Goal: Task Accomplishment & Management: Manage account settings

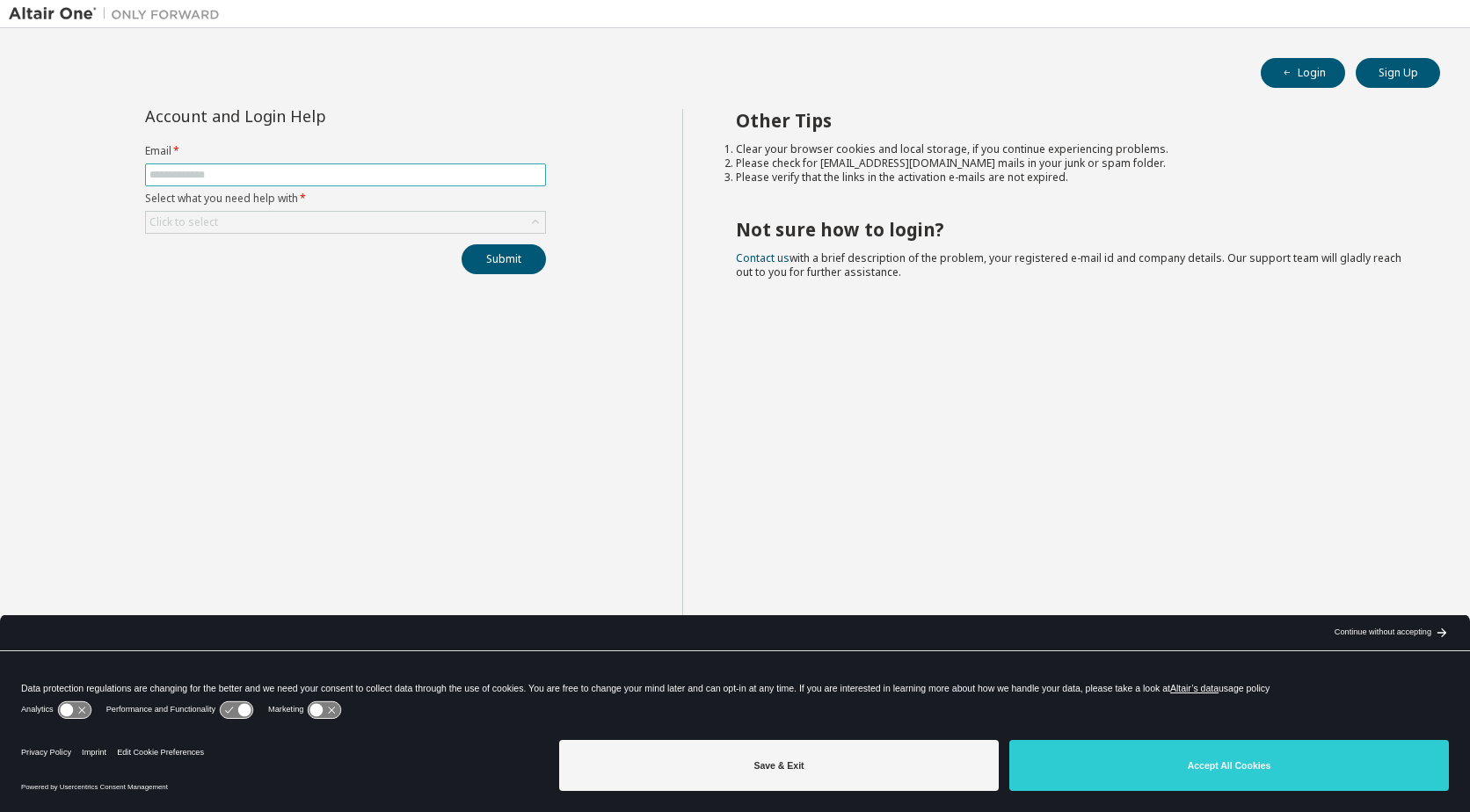
click at [223, 174] on input "text" at bounding box center [345, 175] width 392 height 14
type input "**********"
click at [247, 217] on div "Click to select" at bounding box center [346, 222] width 399 height 21
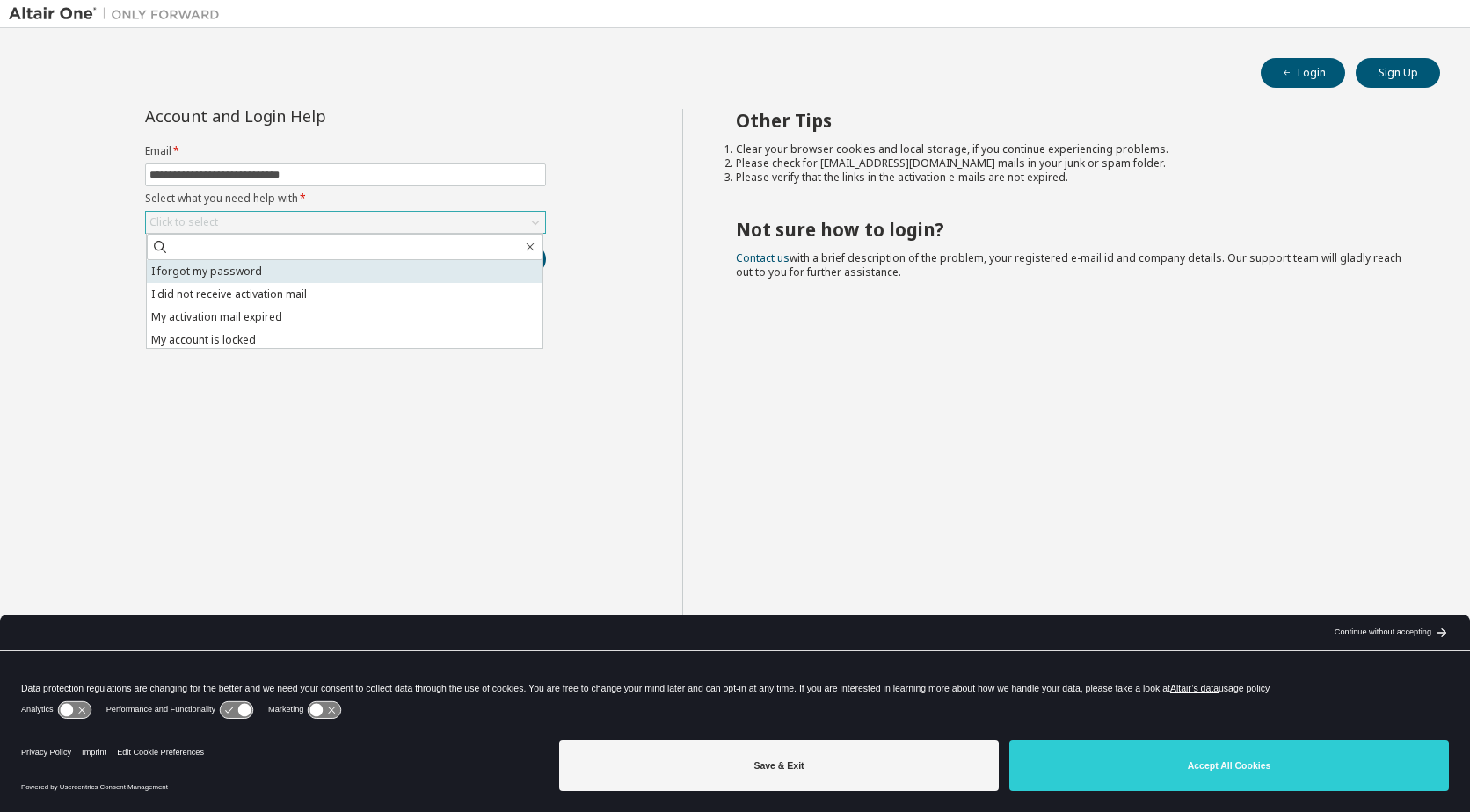
click at [268, 272] on li "I forgot my password" at bounding box center [344, 272] width 395 height 23
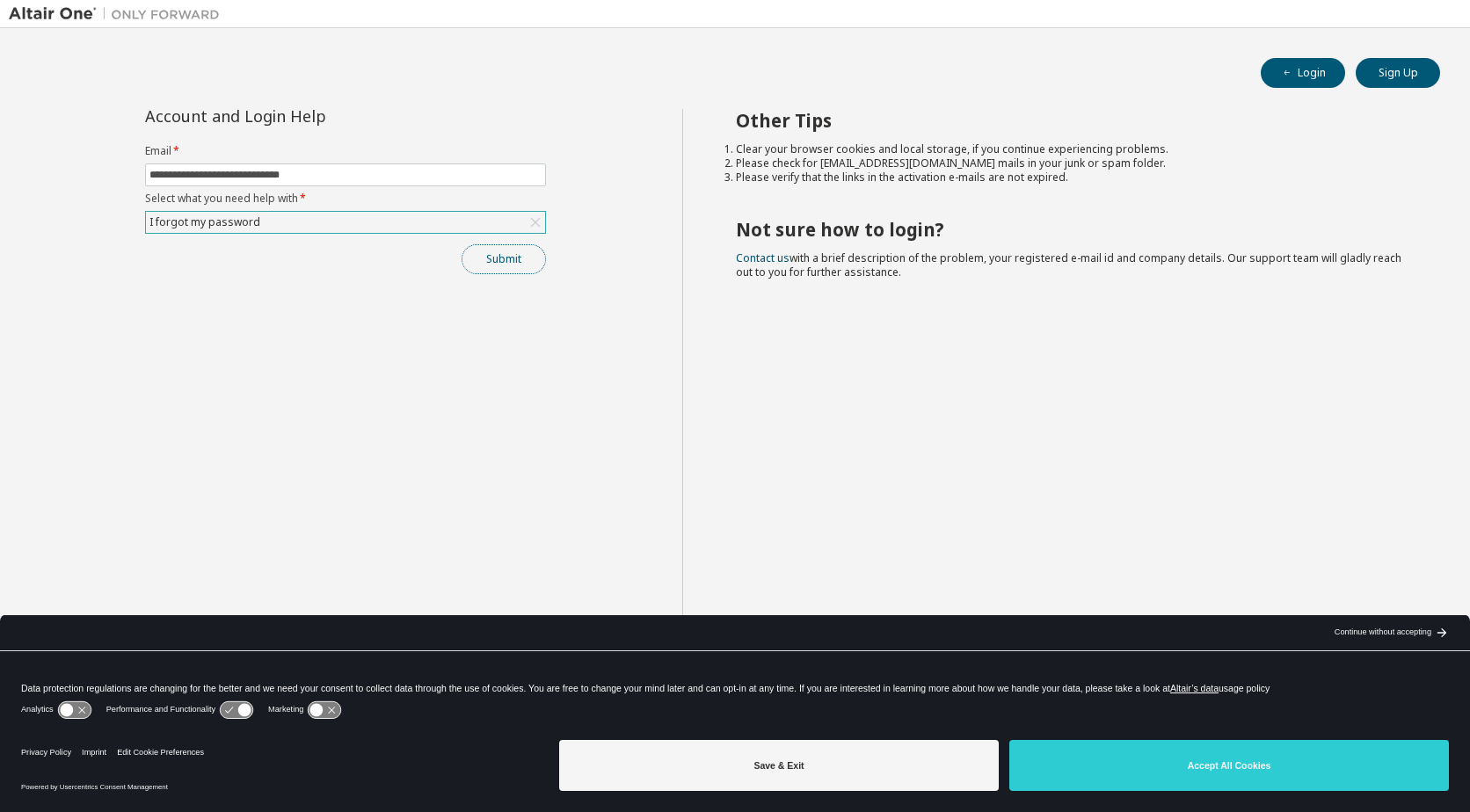
click at [517, 260] on button "Submit" at bounding box center [504, 258] width 85 height 29
click at [508, 263] on button "Submit" at bounding box center [504, 258] width 85 height 29
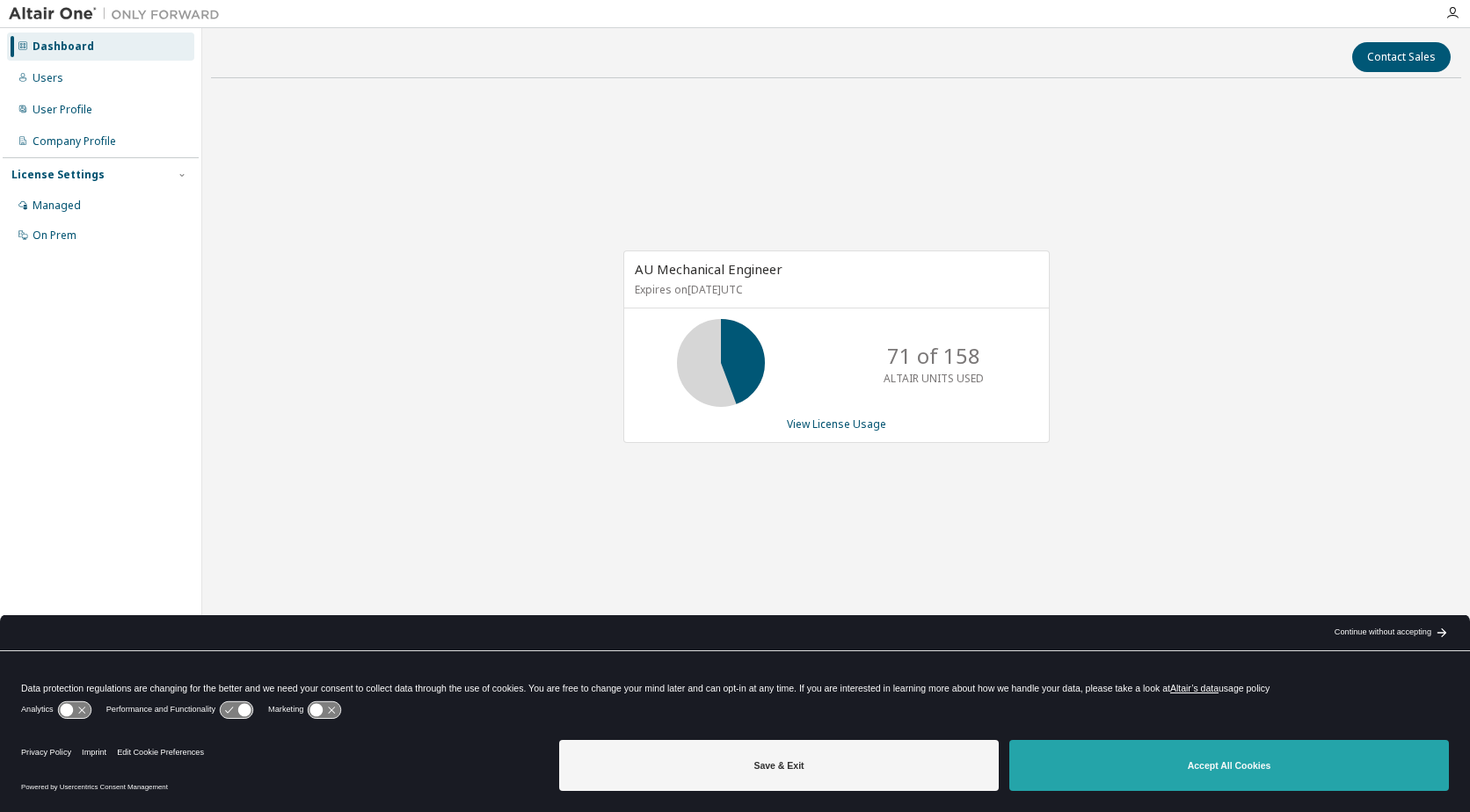
click at [1311, 768] on button "Accept All Cookies" at bounding box center [1229, 765] width 439 height 51
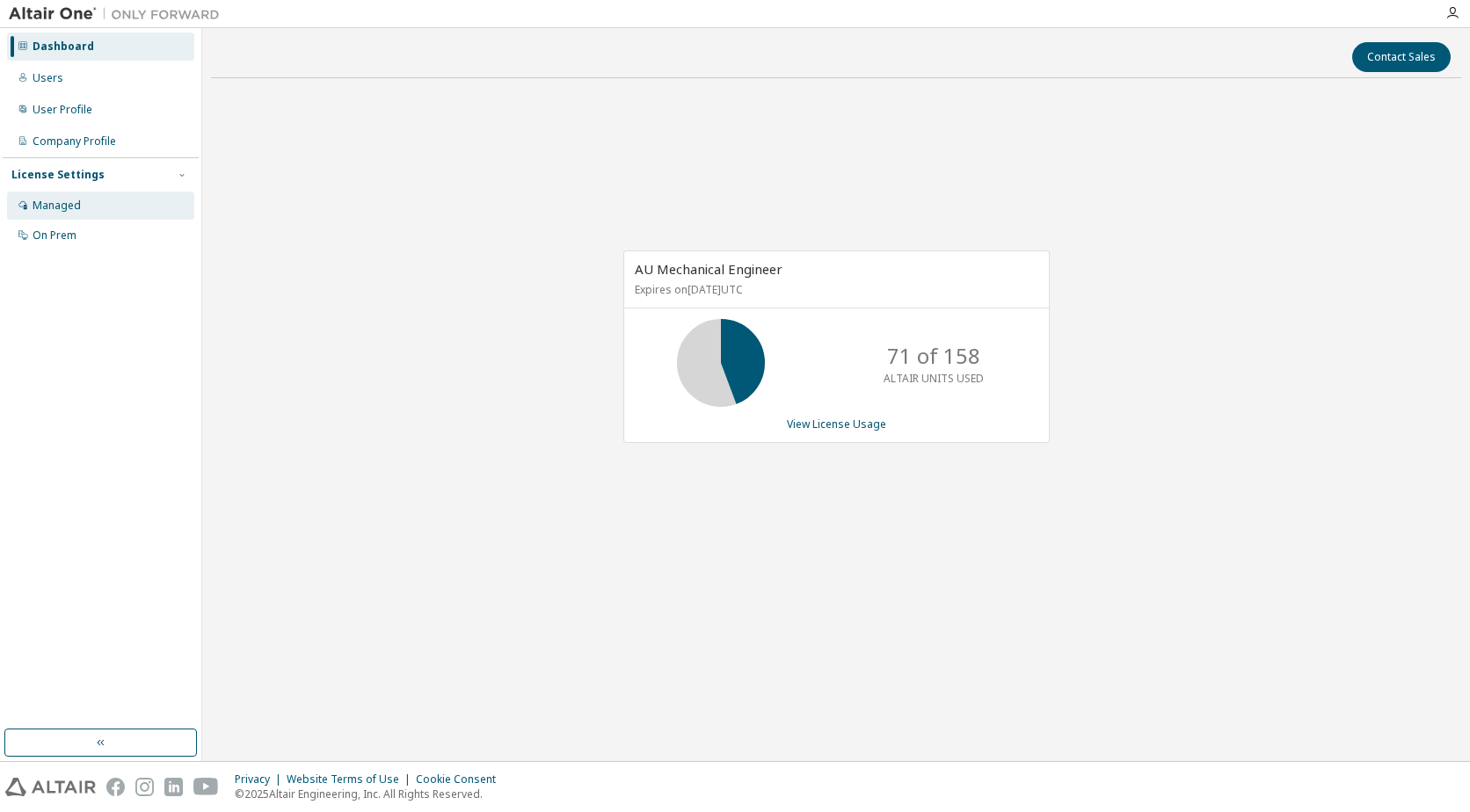
click at [52, 209] on div "Managed" at bounding box center [56, 205] width 48 height 14
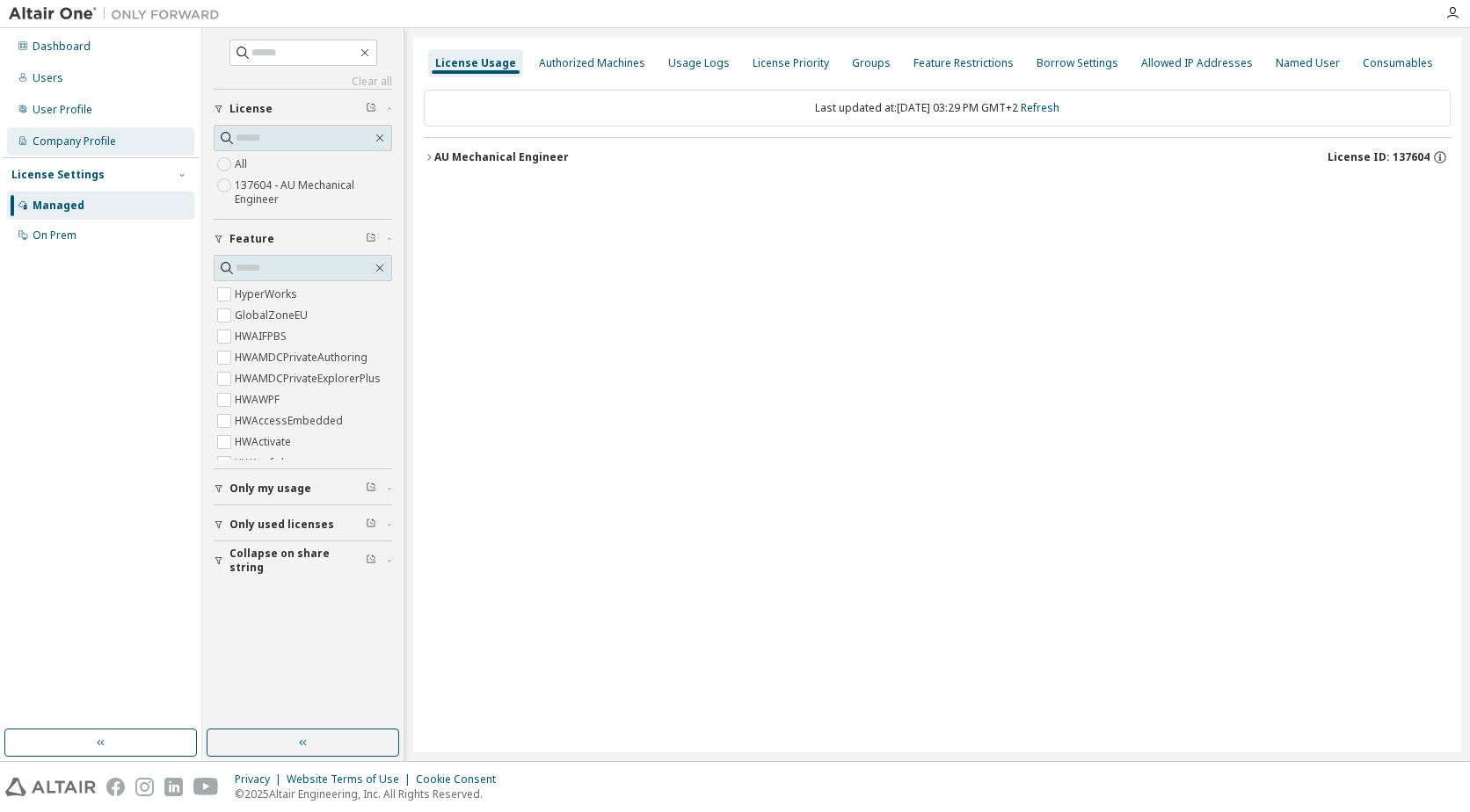
click at [88, 141] on div "Company Profile" at bounding box center [74, 142] width 84 height 14
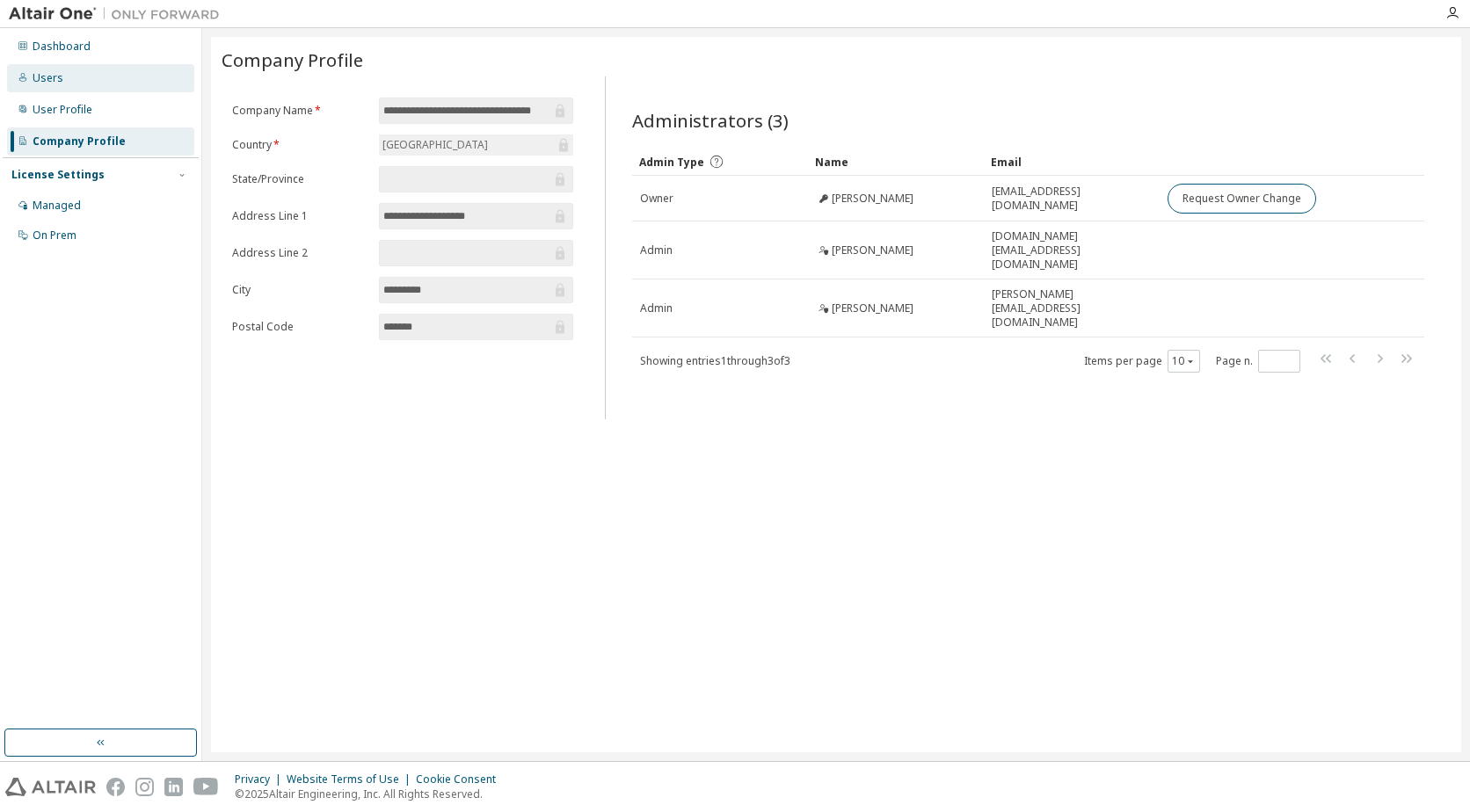
click at [90, 74] on div "Users" at bounding box center [100, 79] width 187 height 28
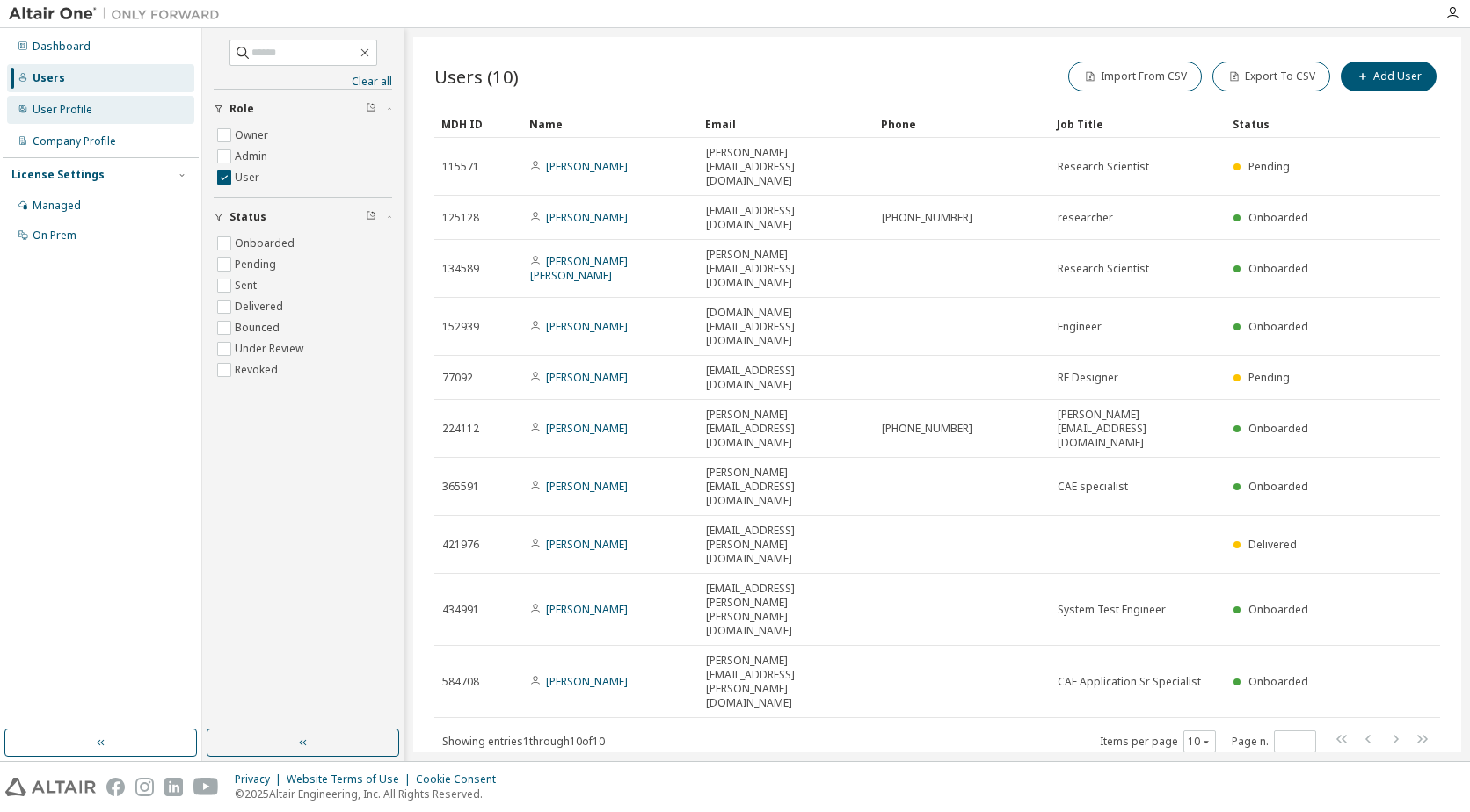
click at [97, 107] on div "User Profile" at bounding box center [100, 110] width 187 height 28
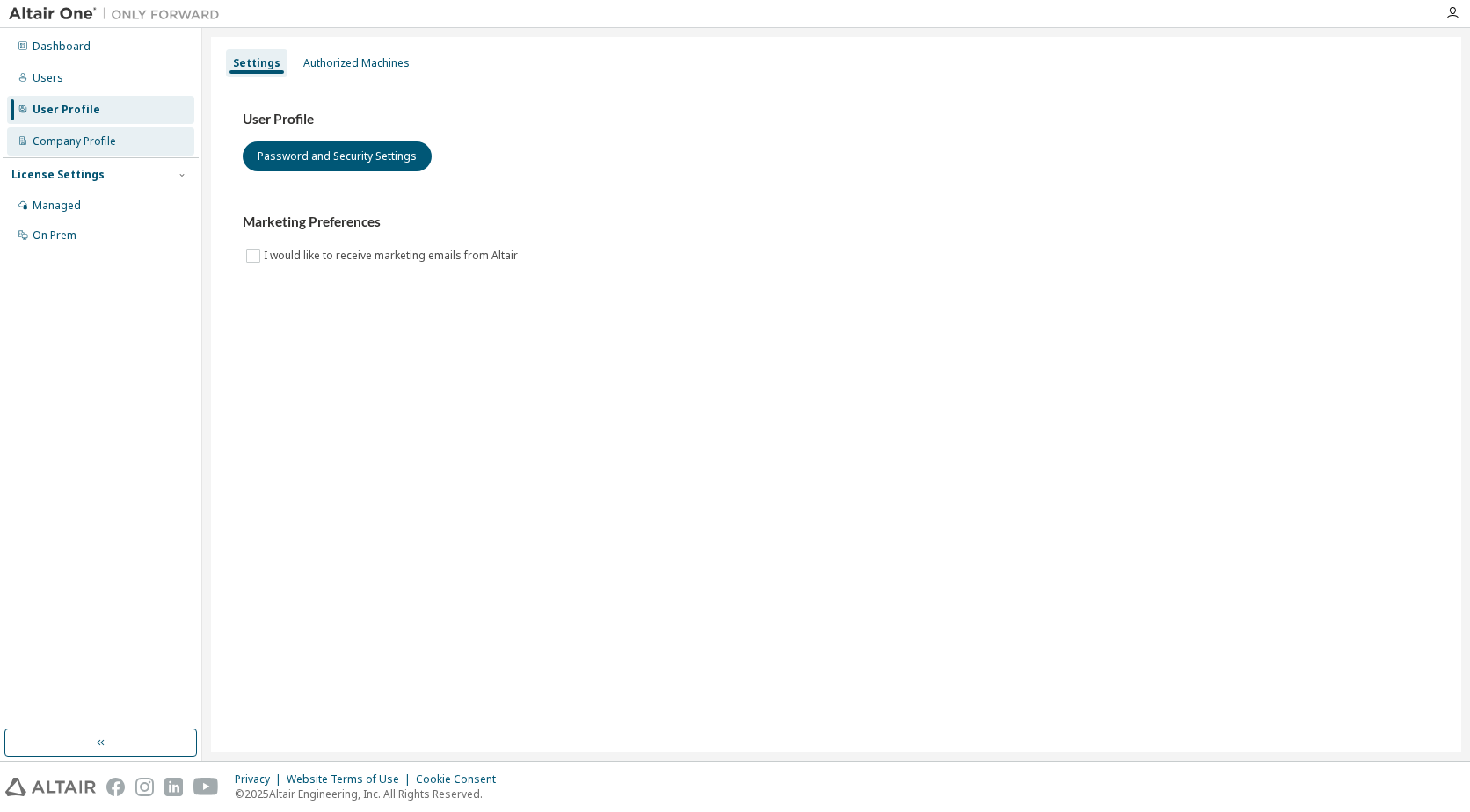
click at [95, 146] on div "Company Profile" at bounding box center [74, 142] width 84 height 14
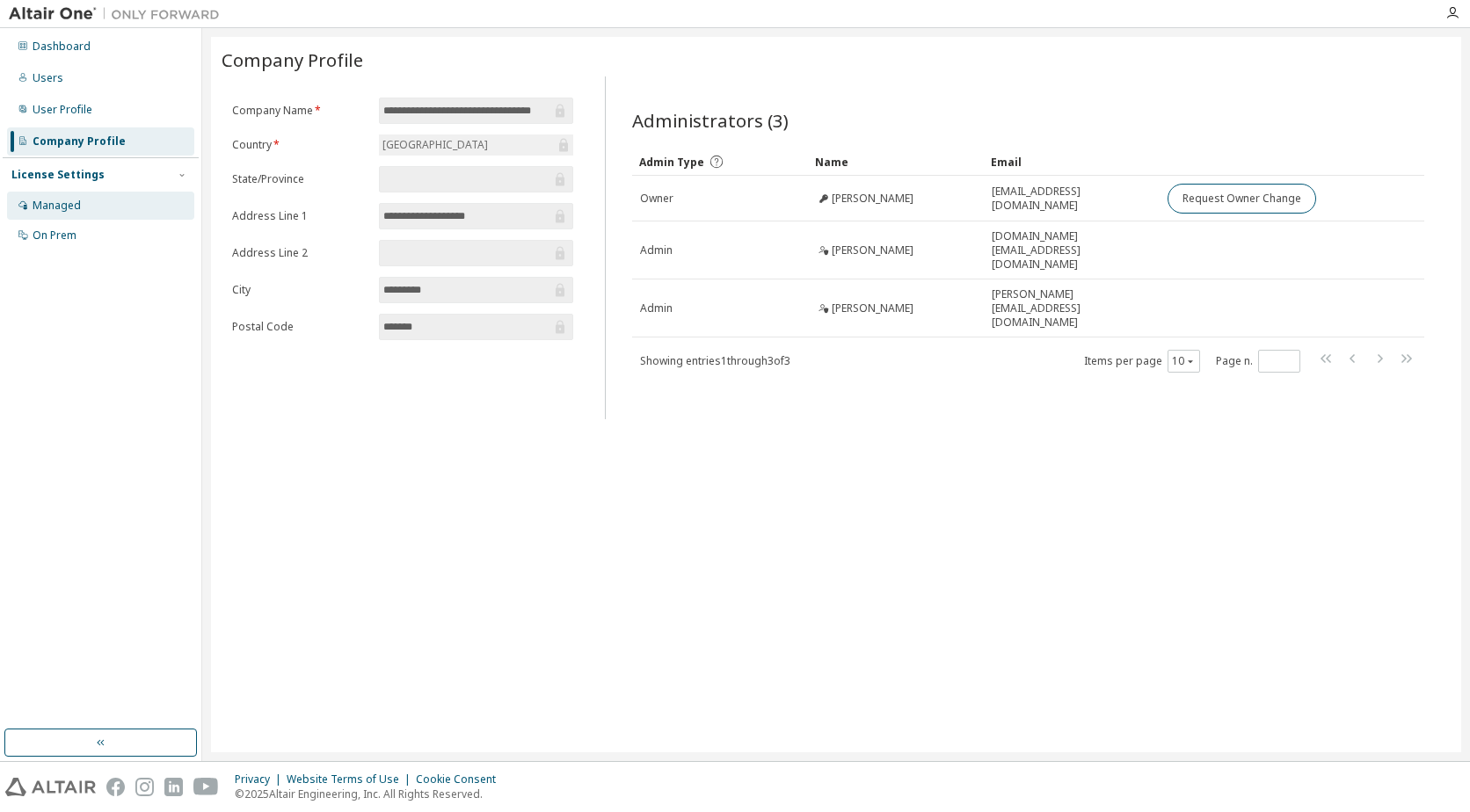
click at [75, 207] on div "Managed" at bounding box center [56, 205] width 48 height 14
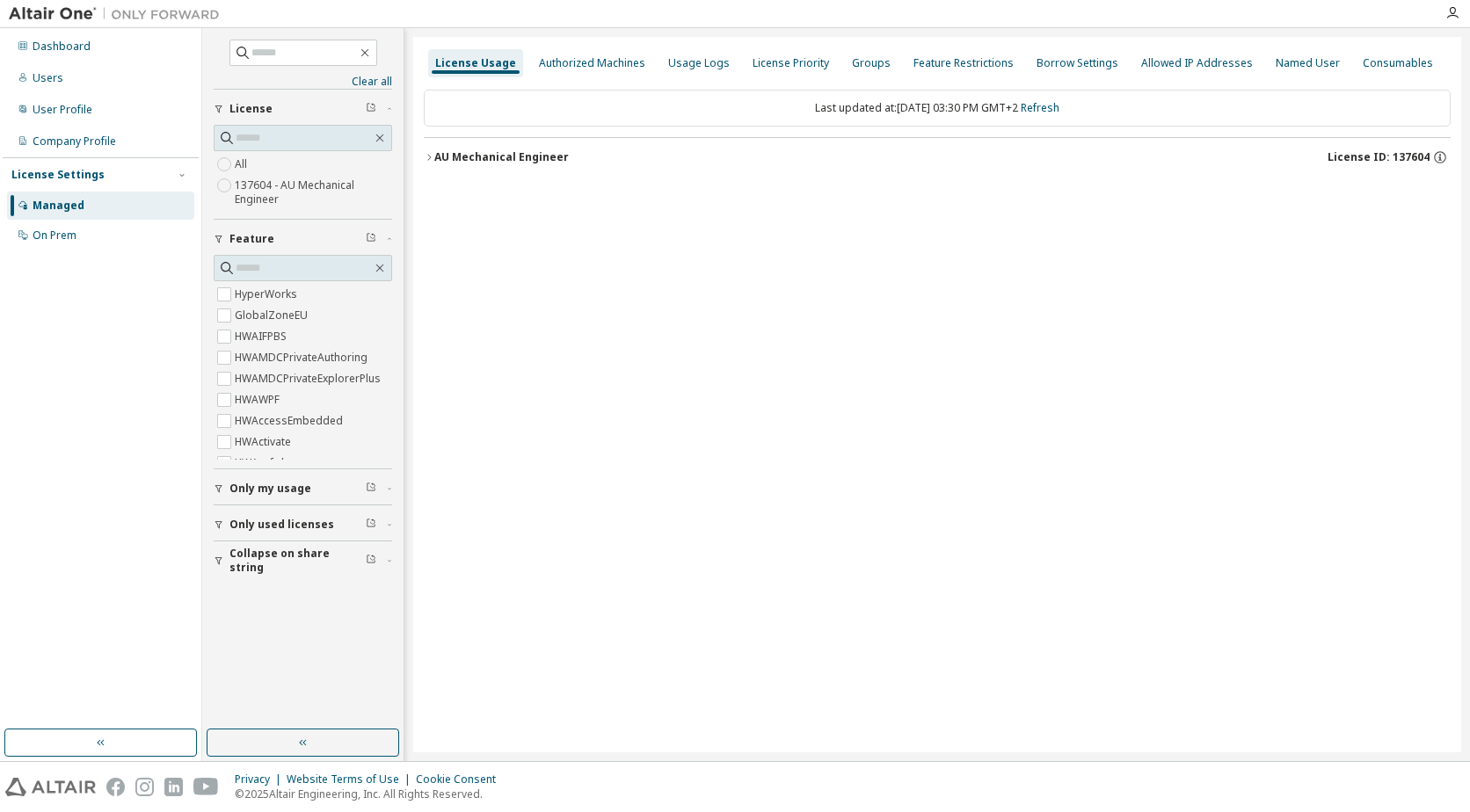
click at [429, 155] on icon "button" at bounding box center [429, 157] width 10 height 10
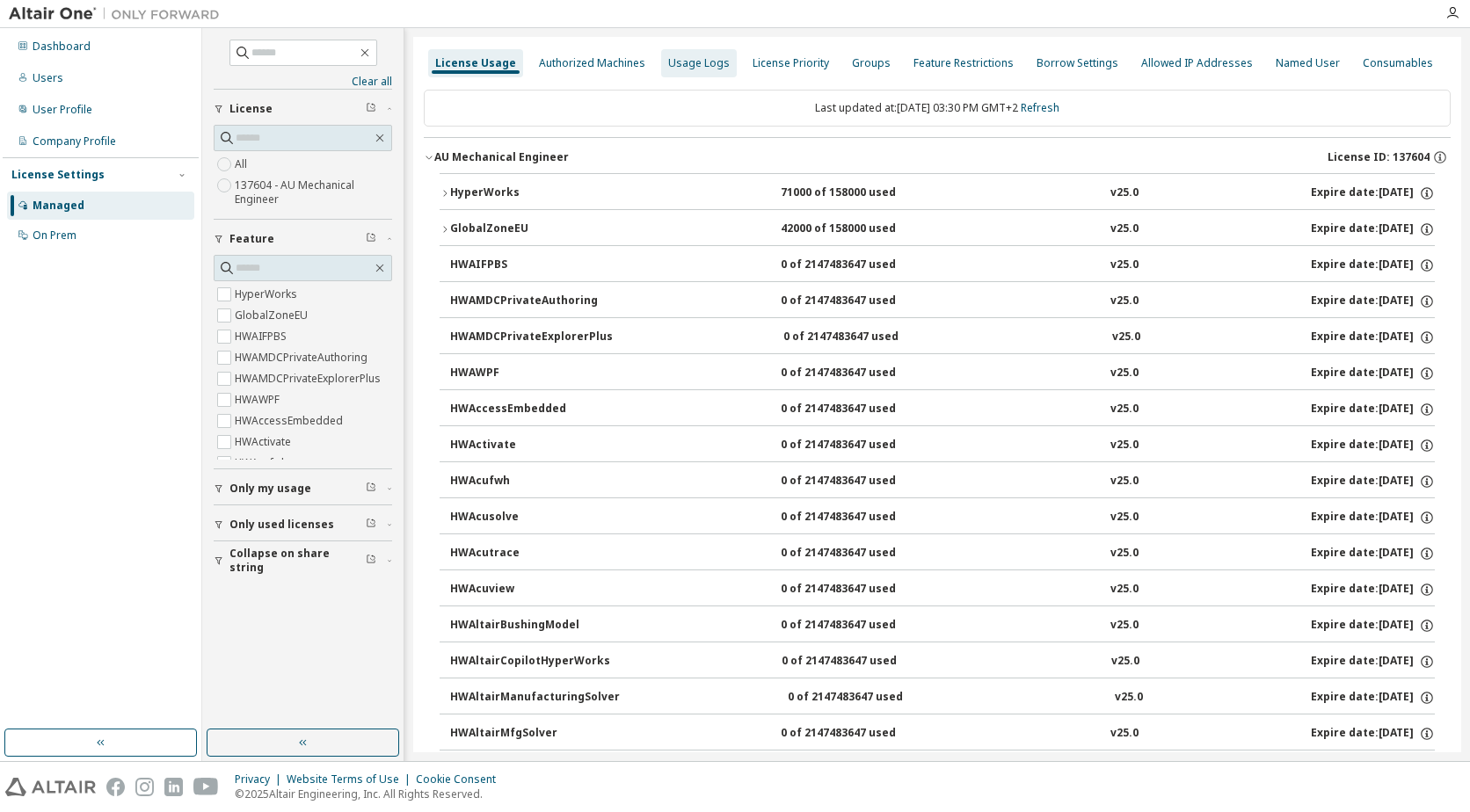
click at [688, 70] on div "Usage Logs" at bounding box center [699, 64] width 76 height 28
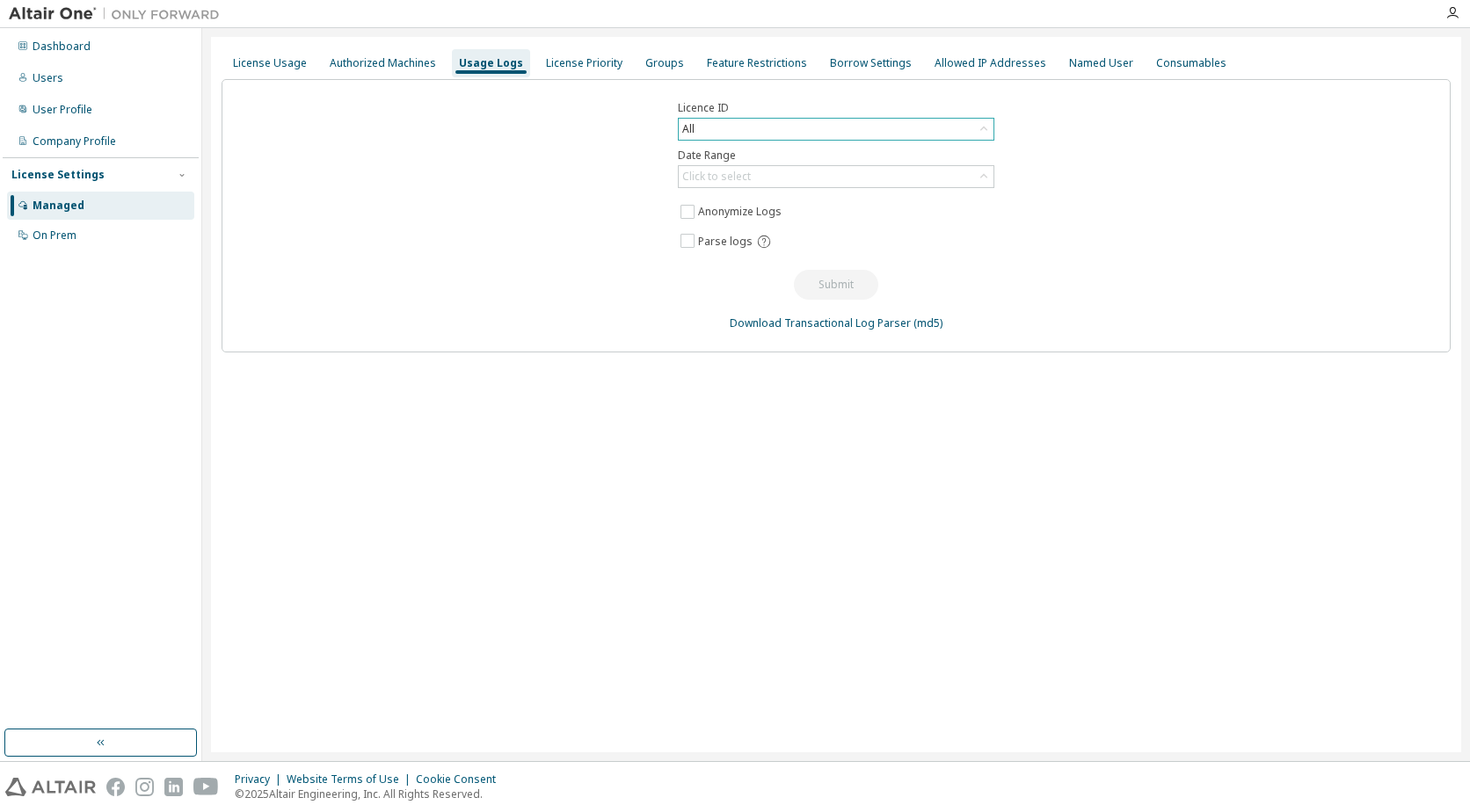
click at [709, 126] on div "All" at bounding box center [835, 129] width 315 height 21
click at [736, 198] on li "137604 - AU Mechanical Engineer" at bounding box center [834, 201] width 311 height 23
click at [744, 179] on div "Click to select" at bounding box center [716, 177] width 68 height 14
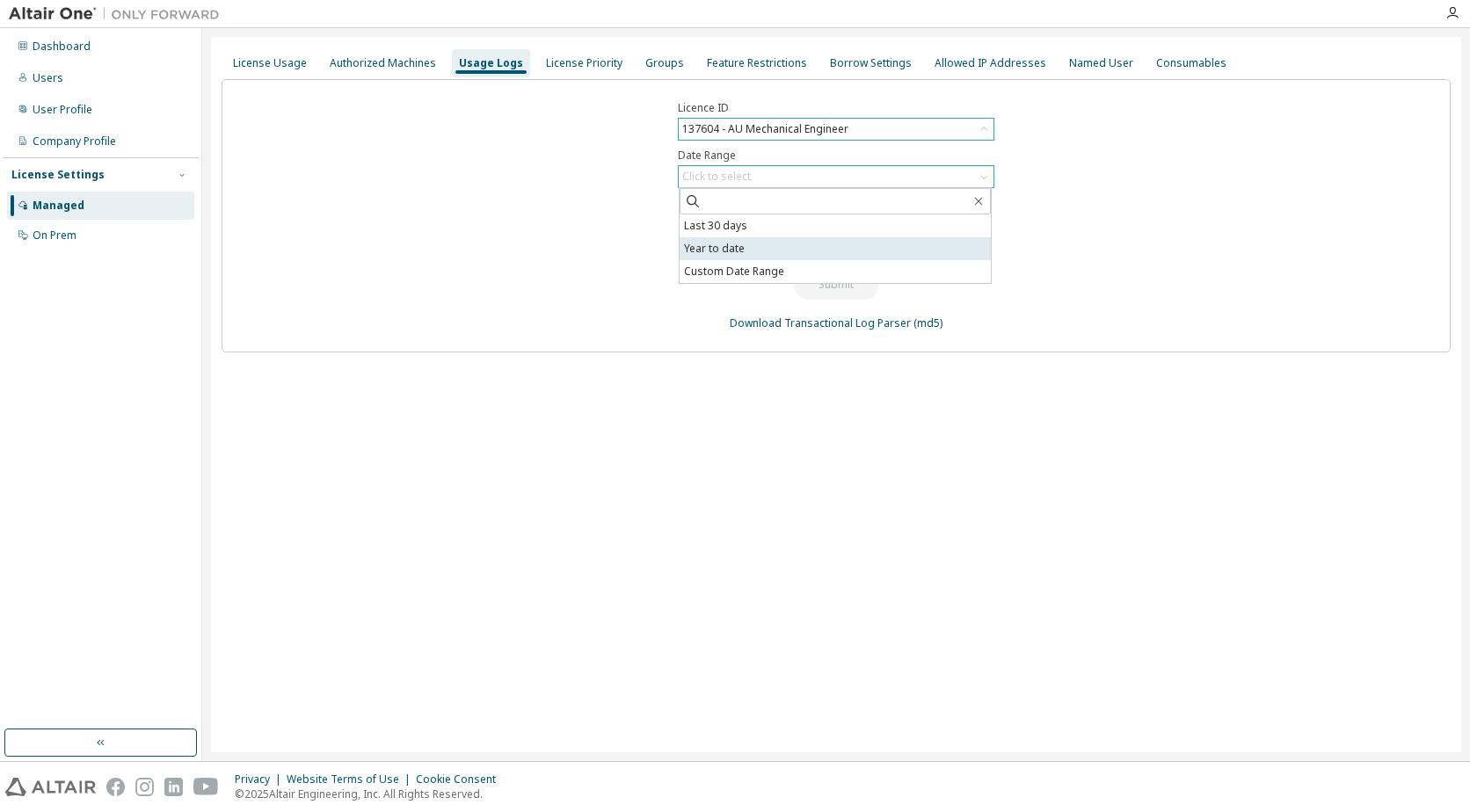
click at [766, 252] on li "Year to date" at bounding box center [834, 249] width 311 height 23
click at [829, 283] on button "Submit" at bounding box center [835, 284] width 85 height 29
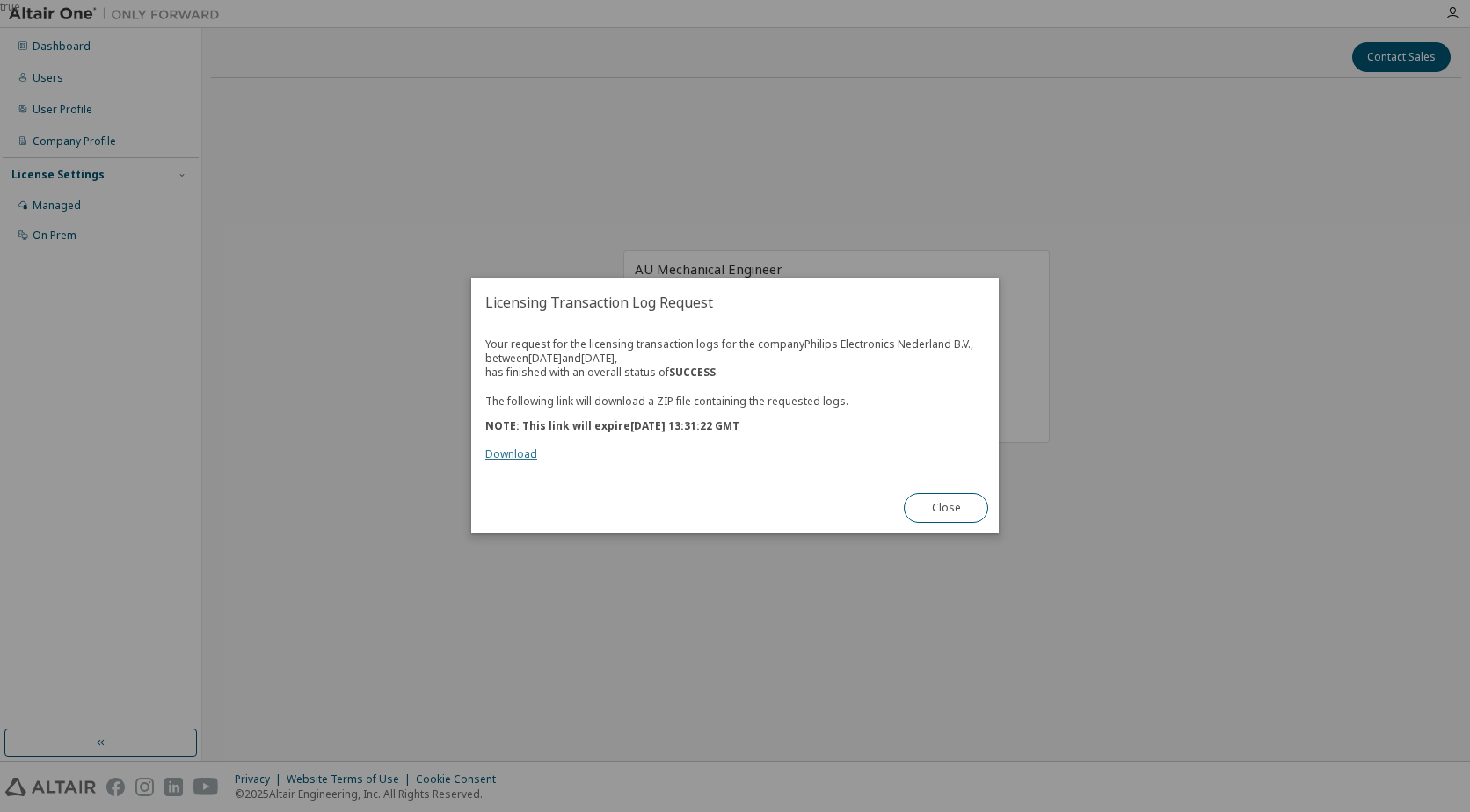
click at [506, 453] on link "Download" at bounding box center [511, 455] width 52 height 15
click at [950, 510] on button "Close" at bounding box center [945, 508] width 85 height 29
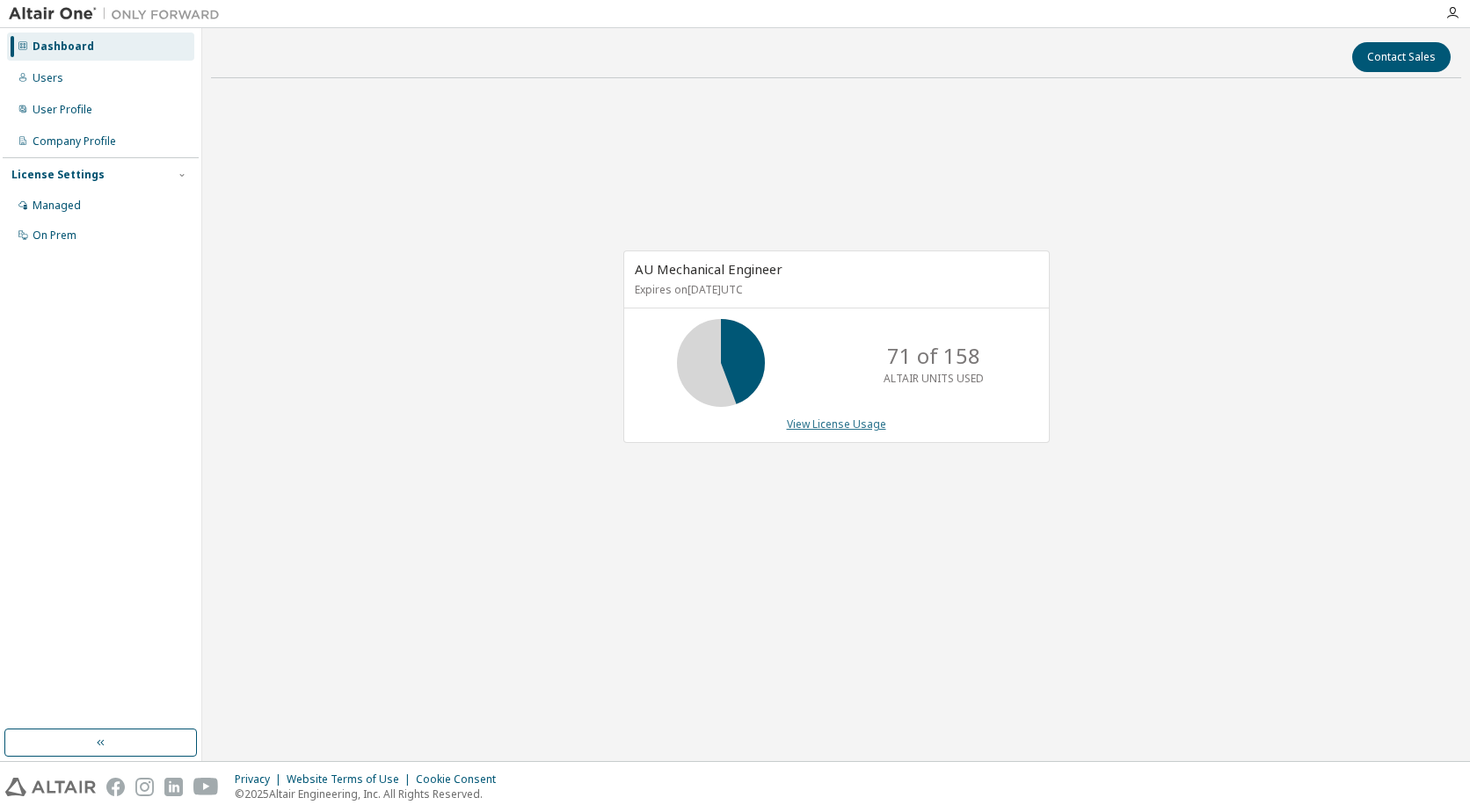
click at [857, 428] on link "View License Usage" at bounding box center [836, 424] width 100 height 15
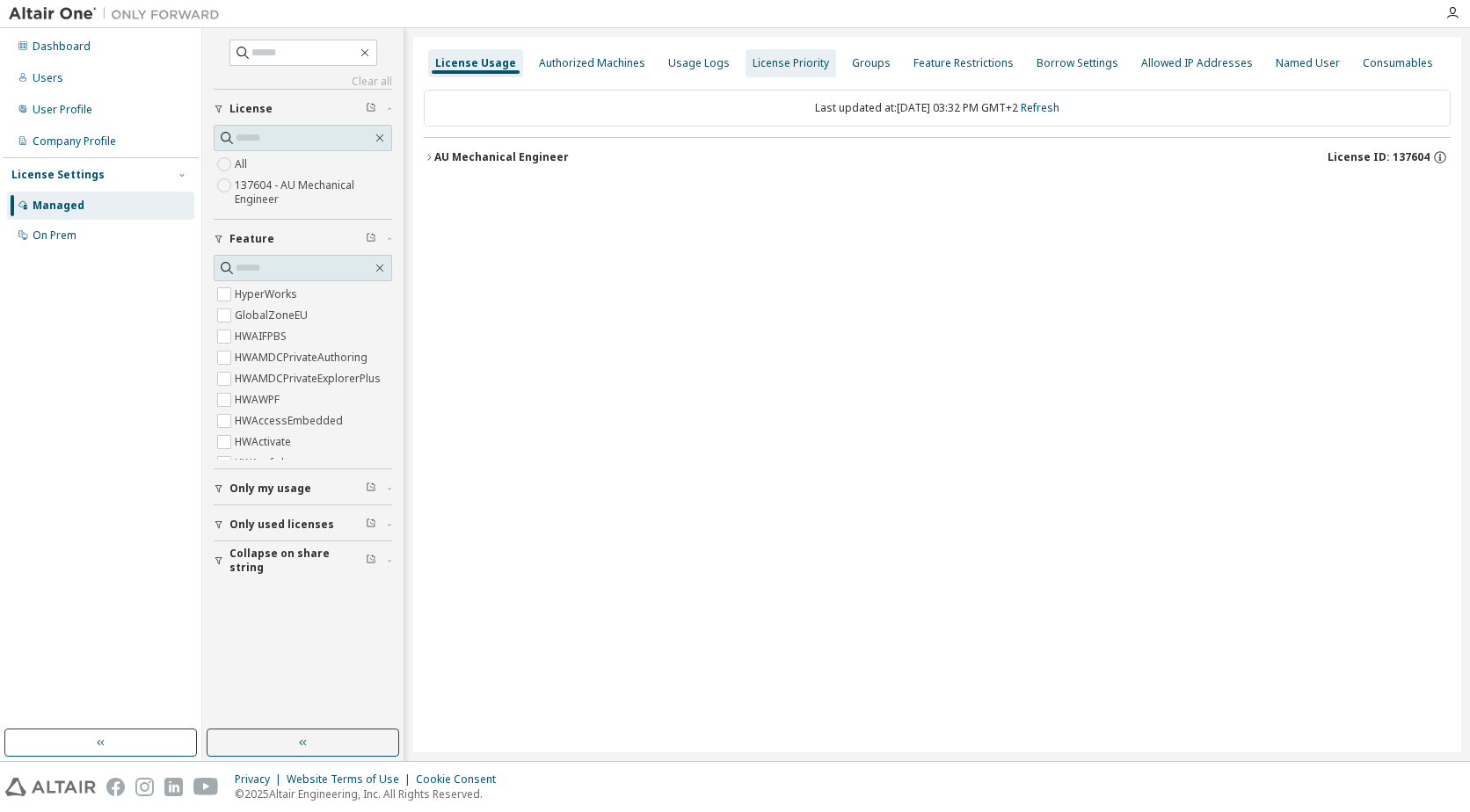
click at [587, 62] on div "Authorized Machines" at bounding box center [592, 63] width 106 height 14
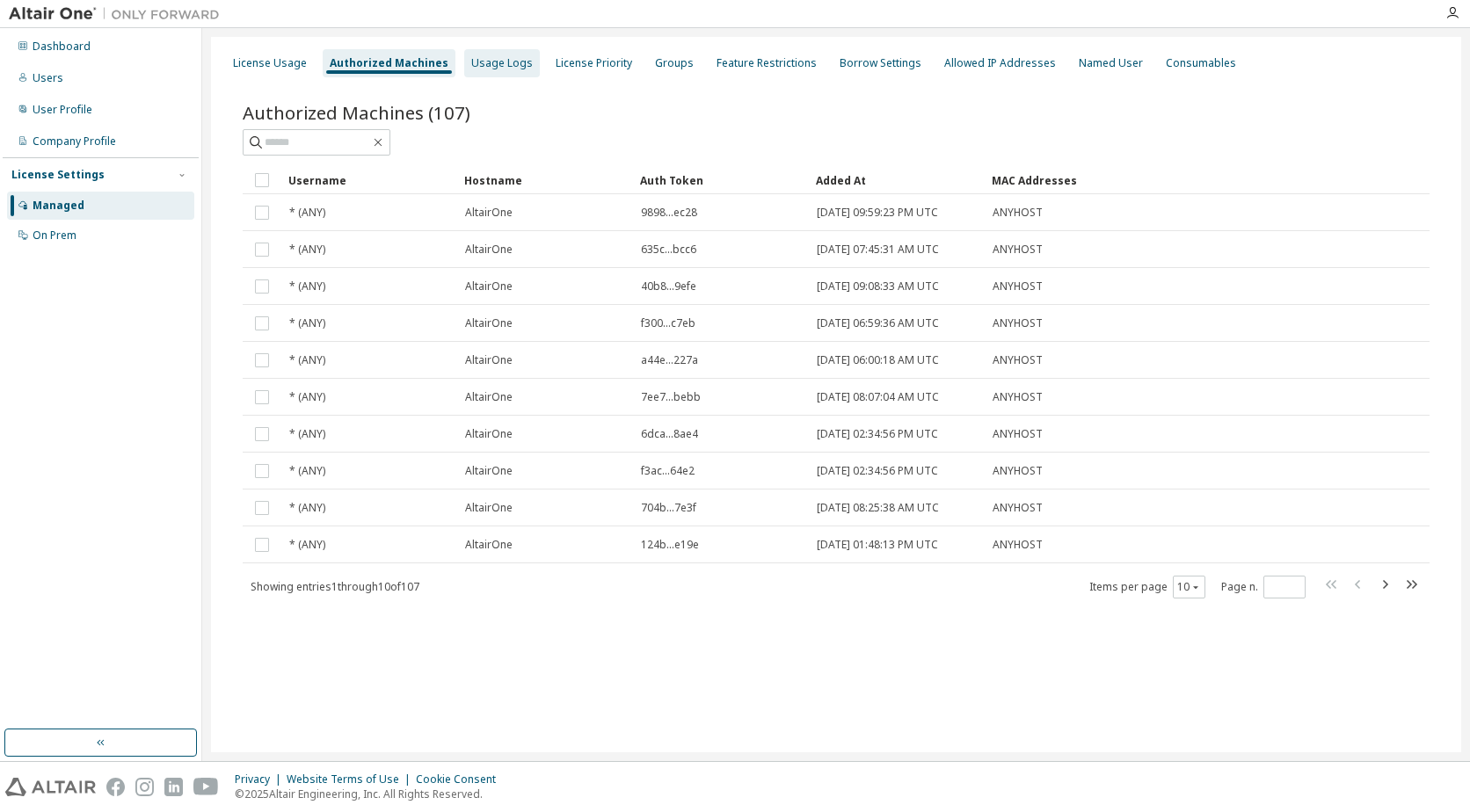
click at [498, 58] on div "Usage Logs" at bounding box center [502, 63] width 62 height 14
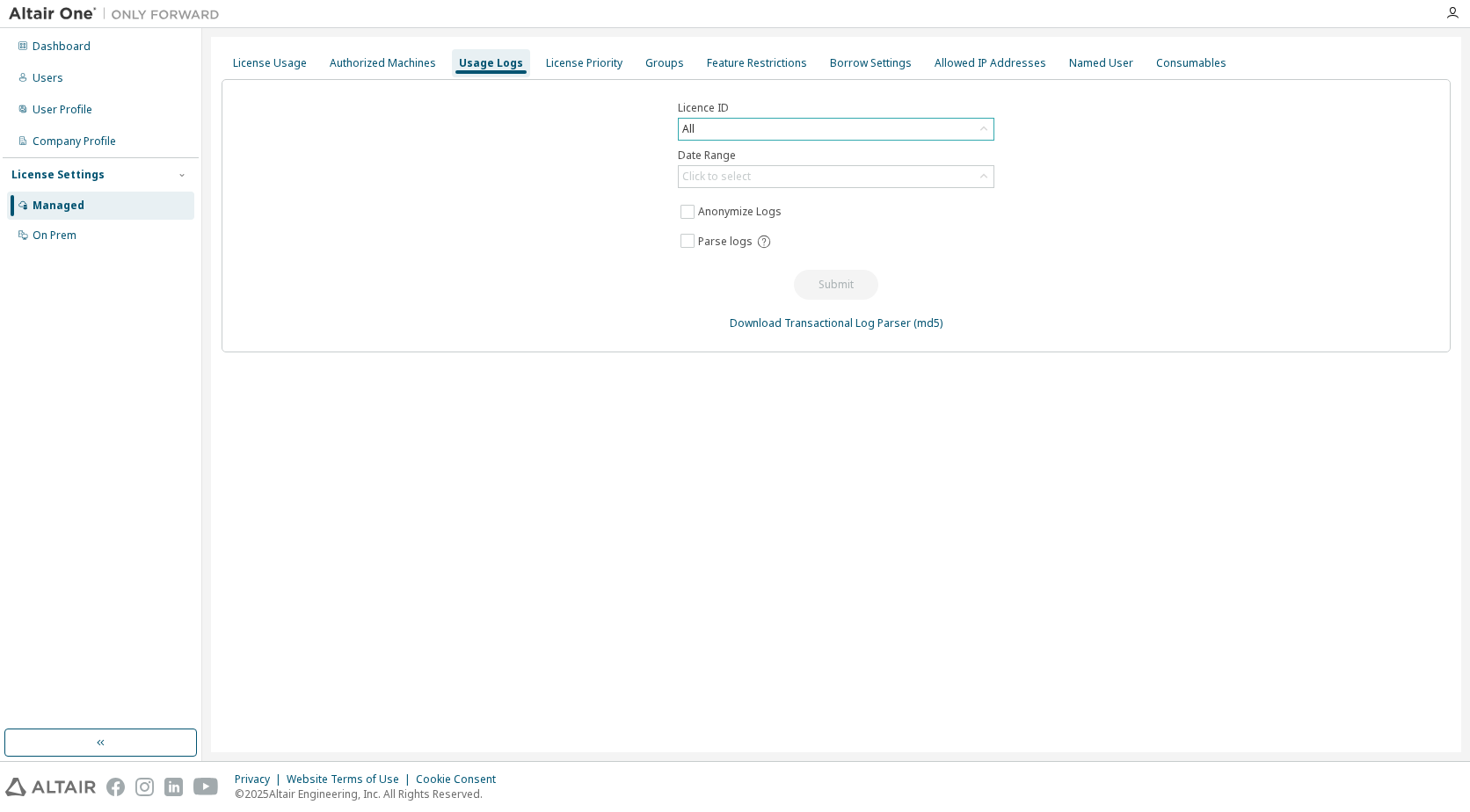
click at [722, 126] on div "All" at bounding box center [835, 129] width 315 height 21
click at [738, 197] on li "137604 - AU Mechanical Engineer" at bounding box center [834, 201] width 311 height 23
click at [720, 171] on div "Click to select" at bounding box center [716, 177] width 68 height 14
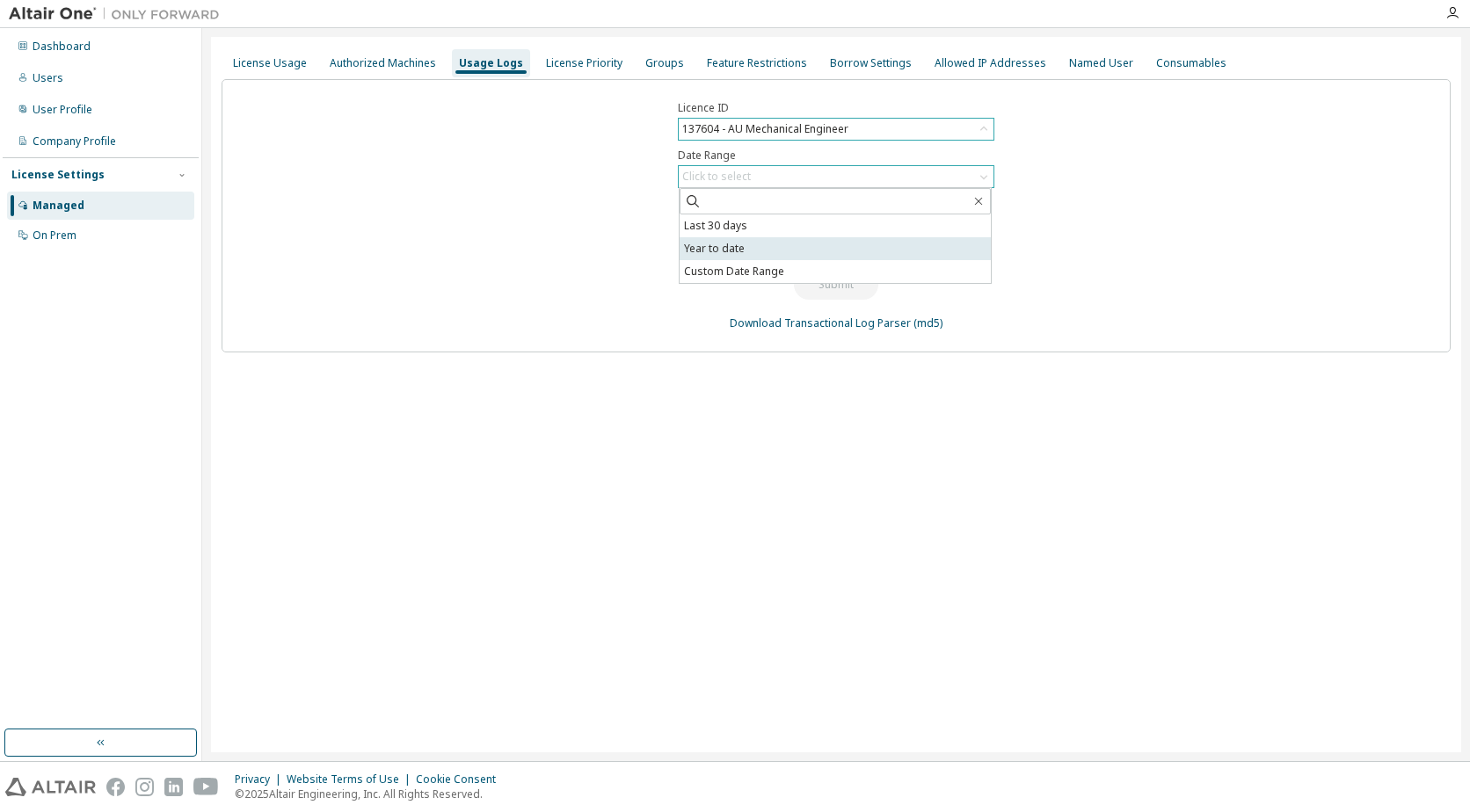
click at [739, 248] on li "Year to date" at bounding box center [834, 249] width 311 height 23
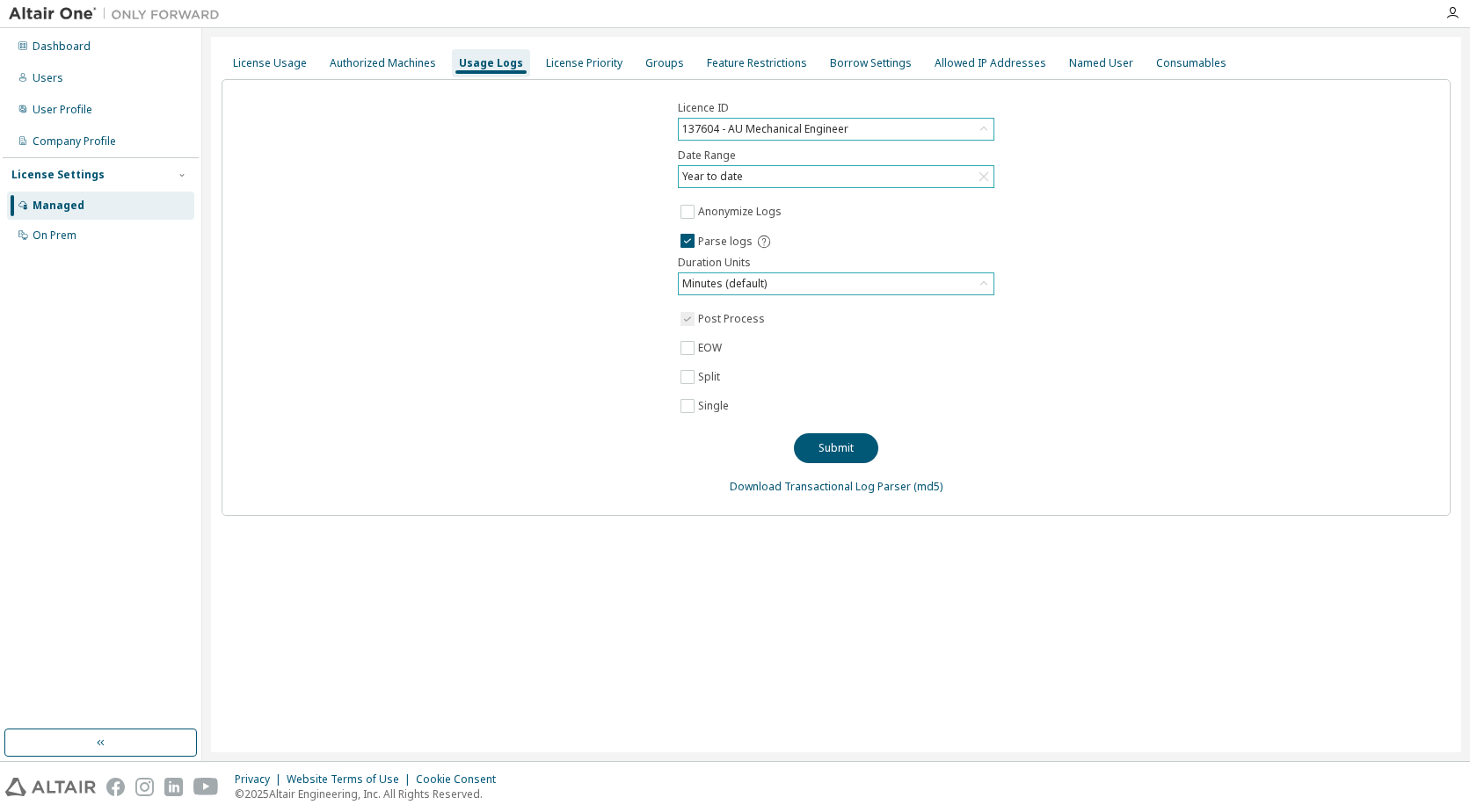
click at [765, 287] on div "Minutes (default)" at bounding box center [724, 284] width 89 height 19
click at [707, 352] on li "Hours" at bounding box center [834, 356] width 311 height 23
click at [638, 296] on div "Licence ID 137604 - AU Mechanical Engineer Date Range Year to date Anonymize Lo…" at bounding box center [835, 297] width 1229 height 437
click at [597, 254] on div "Licence ID 137604 - AU Mechanical Engineer Date Range Year to date Anonymize Lo…" at bounding box center [835, 297] width 1229 height 437
click at [840, 446] on button "Submit" at bounding box center [835, 447] width 85 height 29
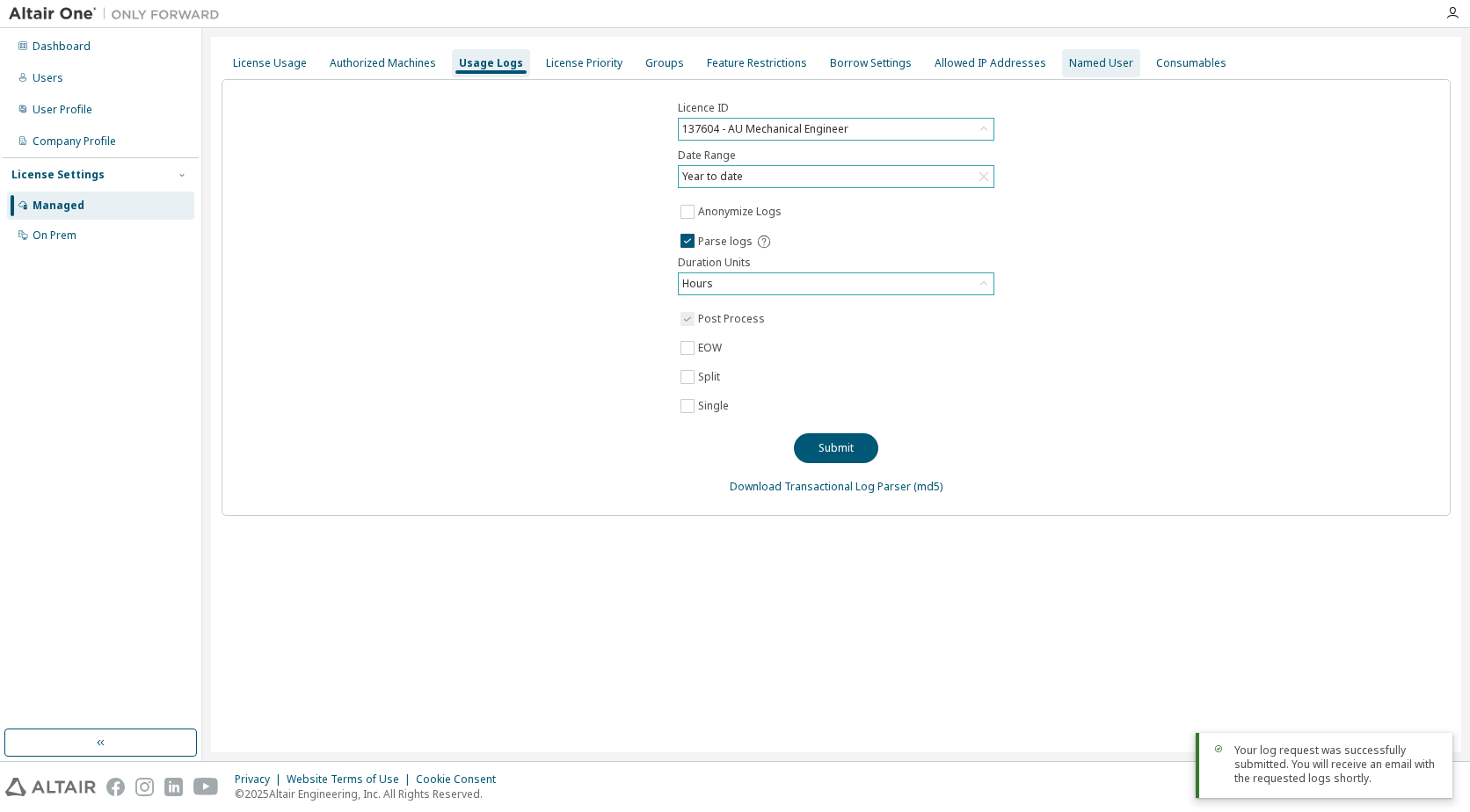
click at [1074, 66] on div "Named User" at bounding box center [1101, 63] width 65 height 14
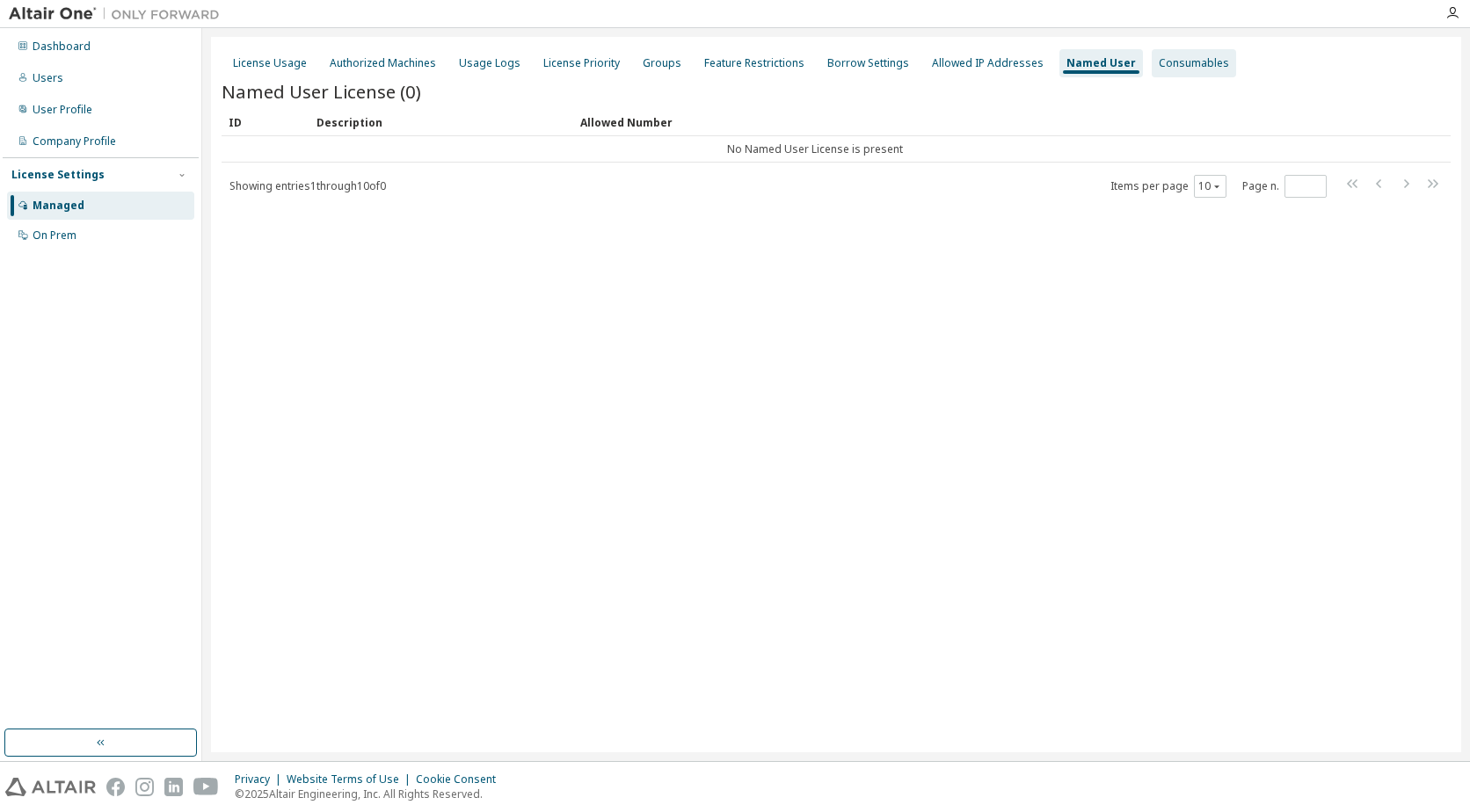
drag, startPoint x: 1131, startPoint y: 65, endPoint x: 1131, endPoint y: 76, distance: 11.0
click at [1158, 65] on div "Consumables" at bounding box center [1193, 63] width 70 height 14
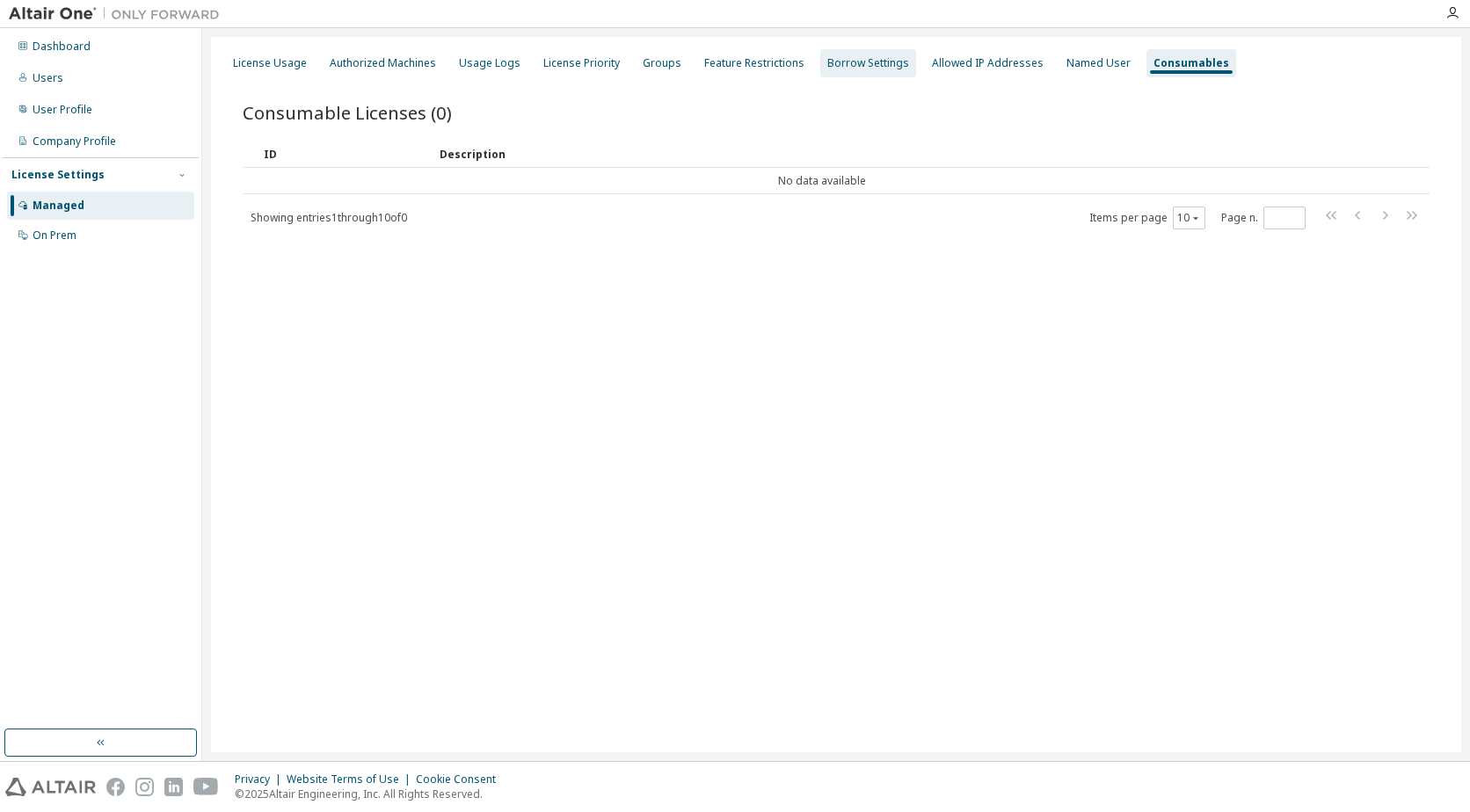
click at [827, 56] on div "Borrow Settings" at bounding box center [868, 63] width 82 height 14
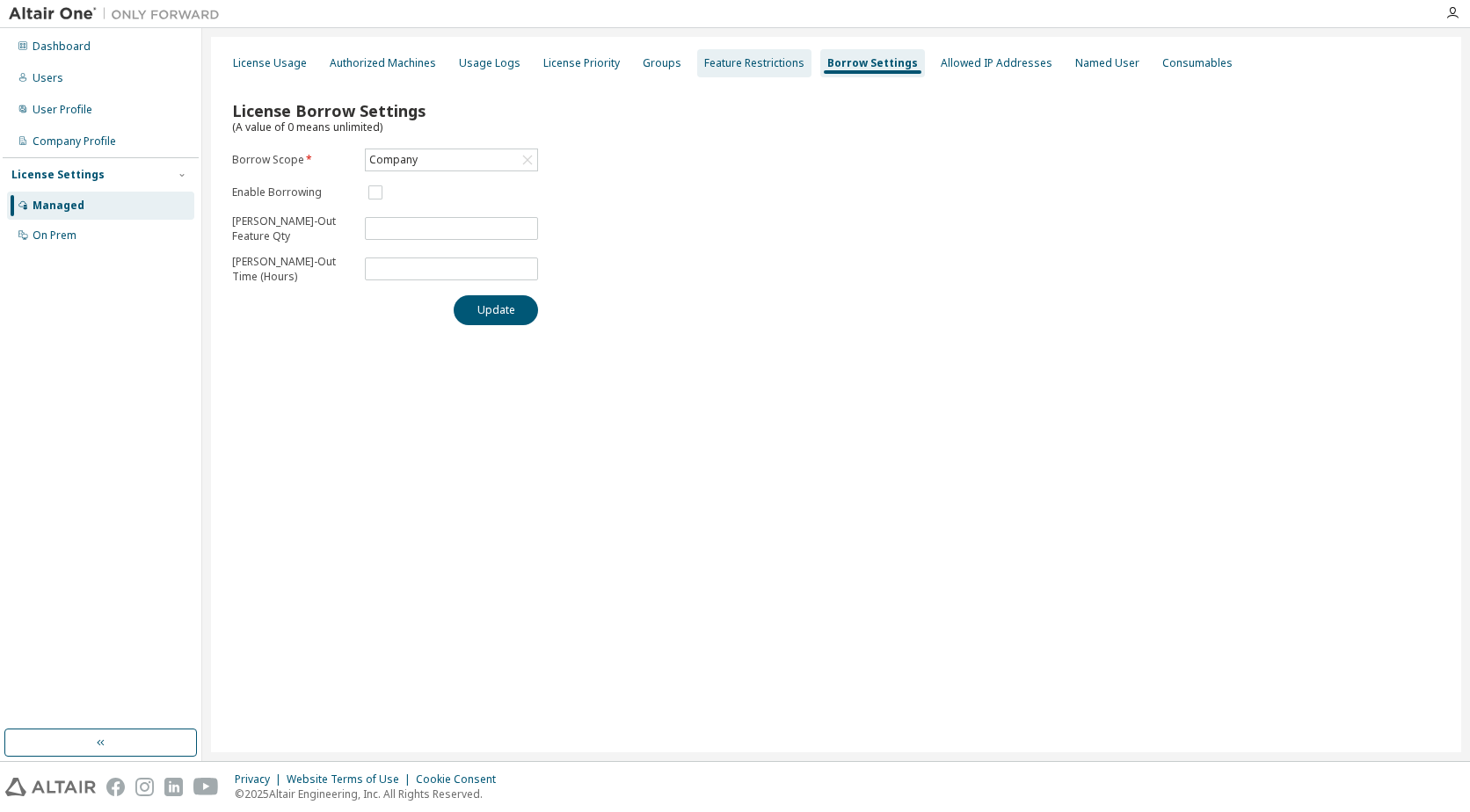
click at [746, 64] on div "Feature Restrictions" at bounding box center [754, 63] width 100 height 14
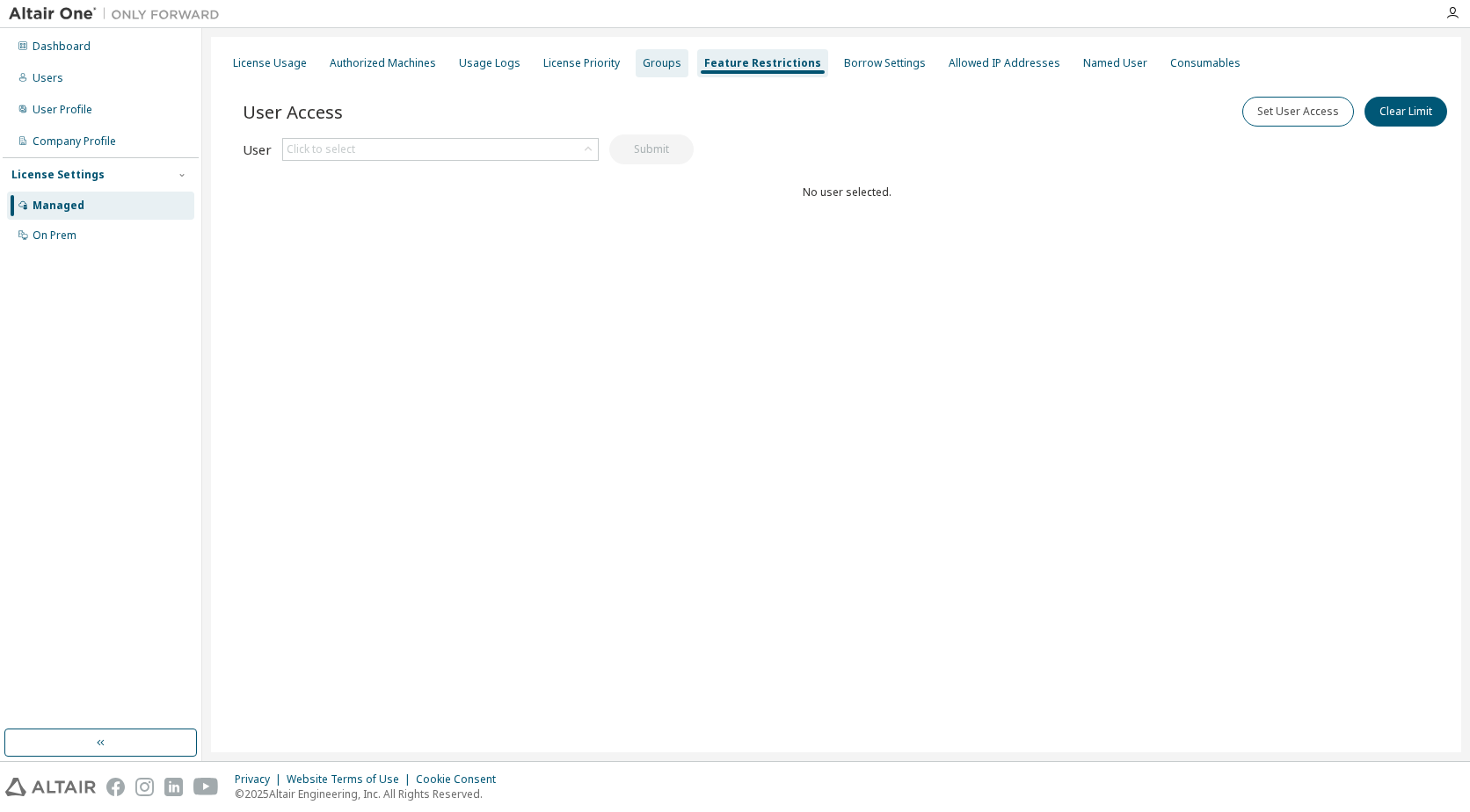
click at [647, 58] on div "Groups" at bounding box center [661, 63] width 39 height 14
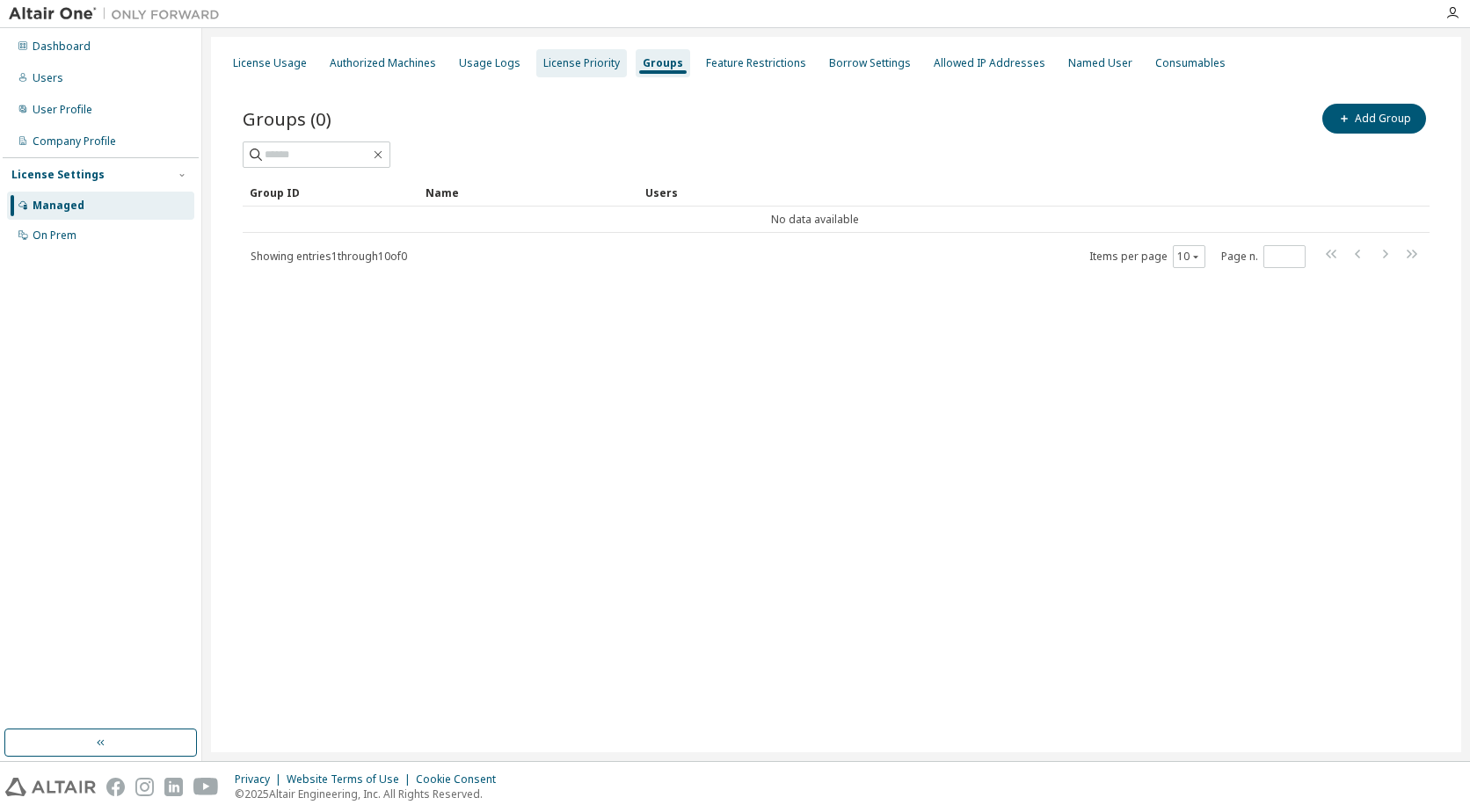
click at [563, 58] on div "License Priority" at bounding box center [582, 63] width 76 height 14
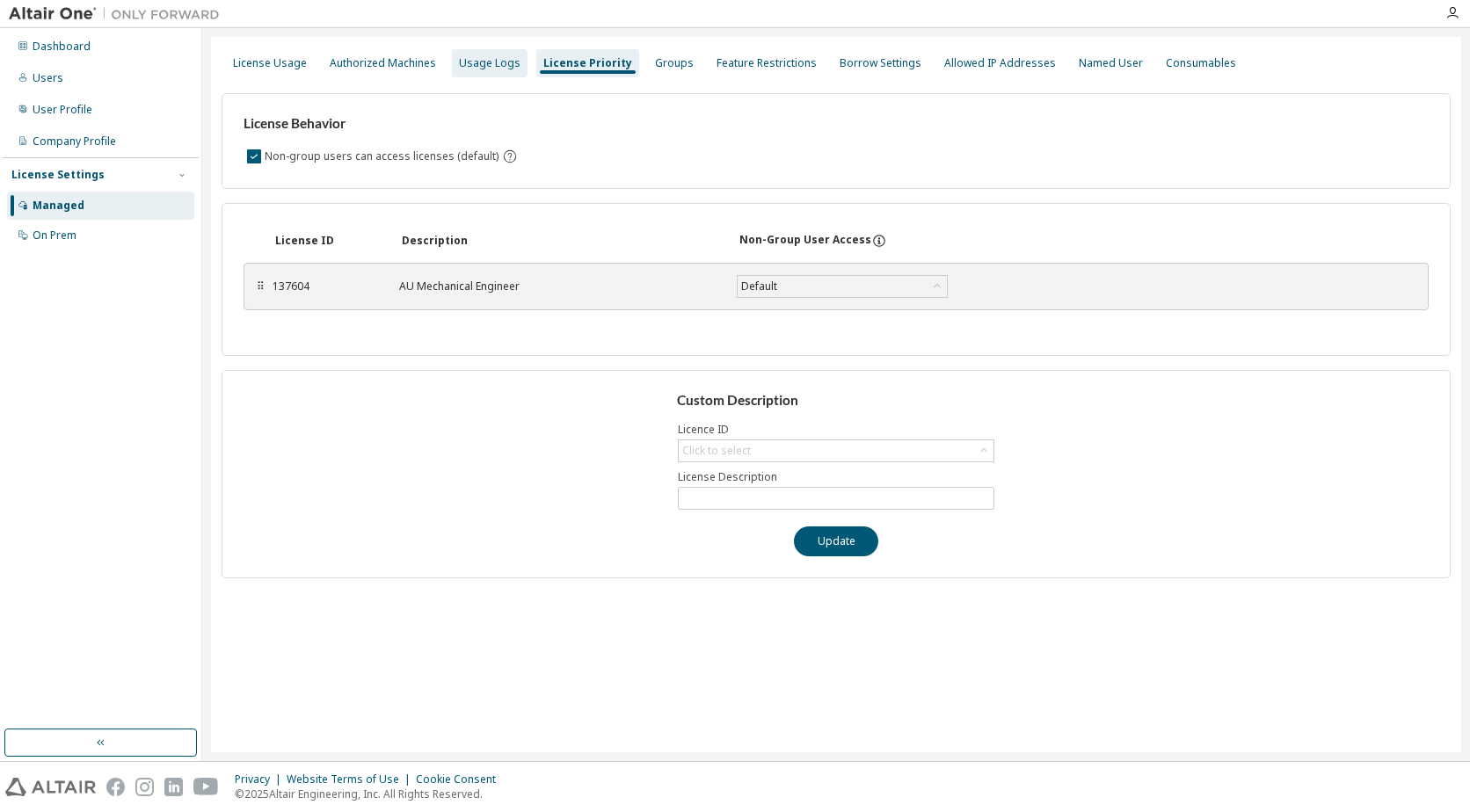
click at [469, 61] on div "Usage Logs" at bounding box center [489, 63] width 62 height 14
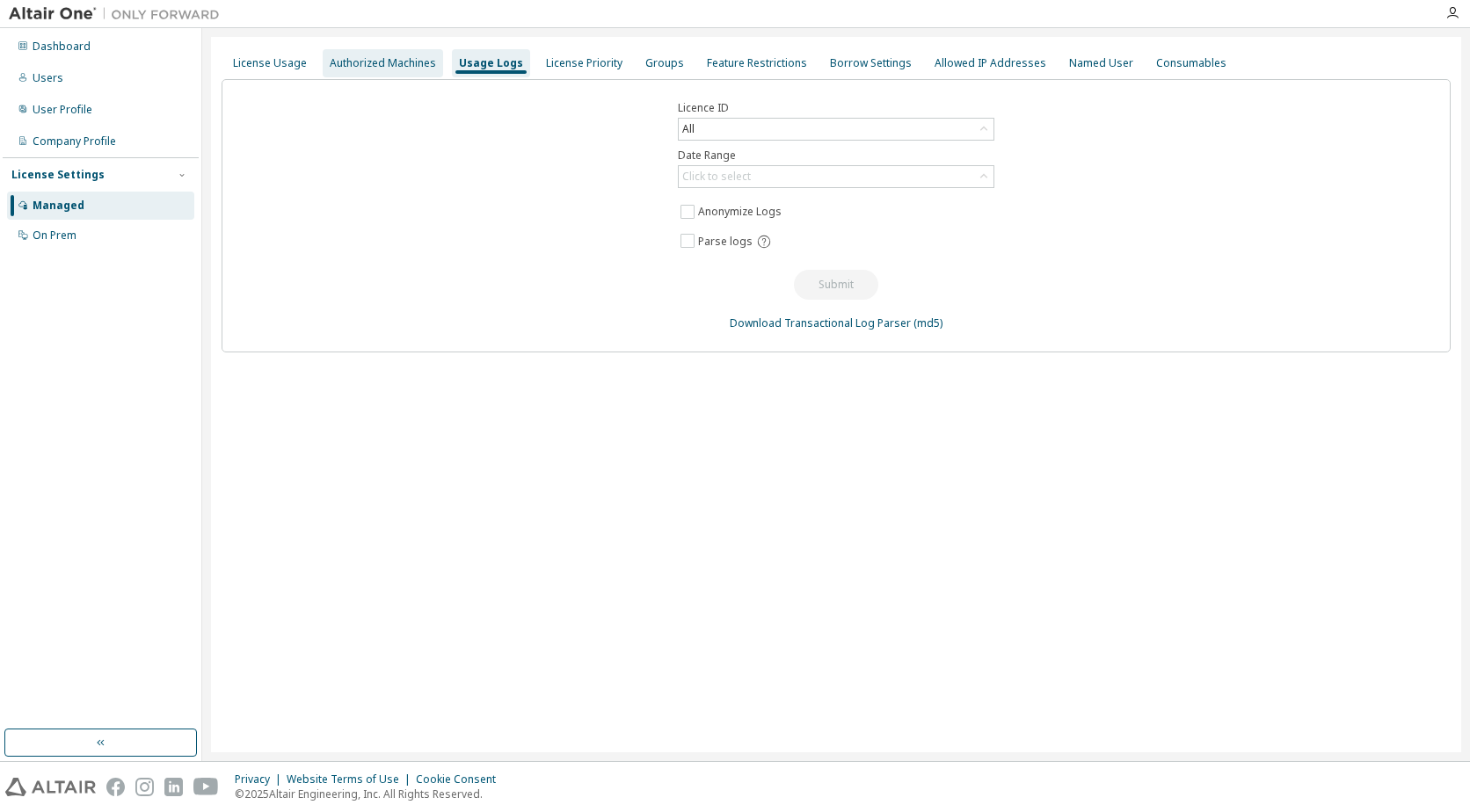
click at [381, 57] on div "Authorized Machines" at bounding box center [383, 63] width 106 height 14
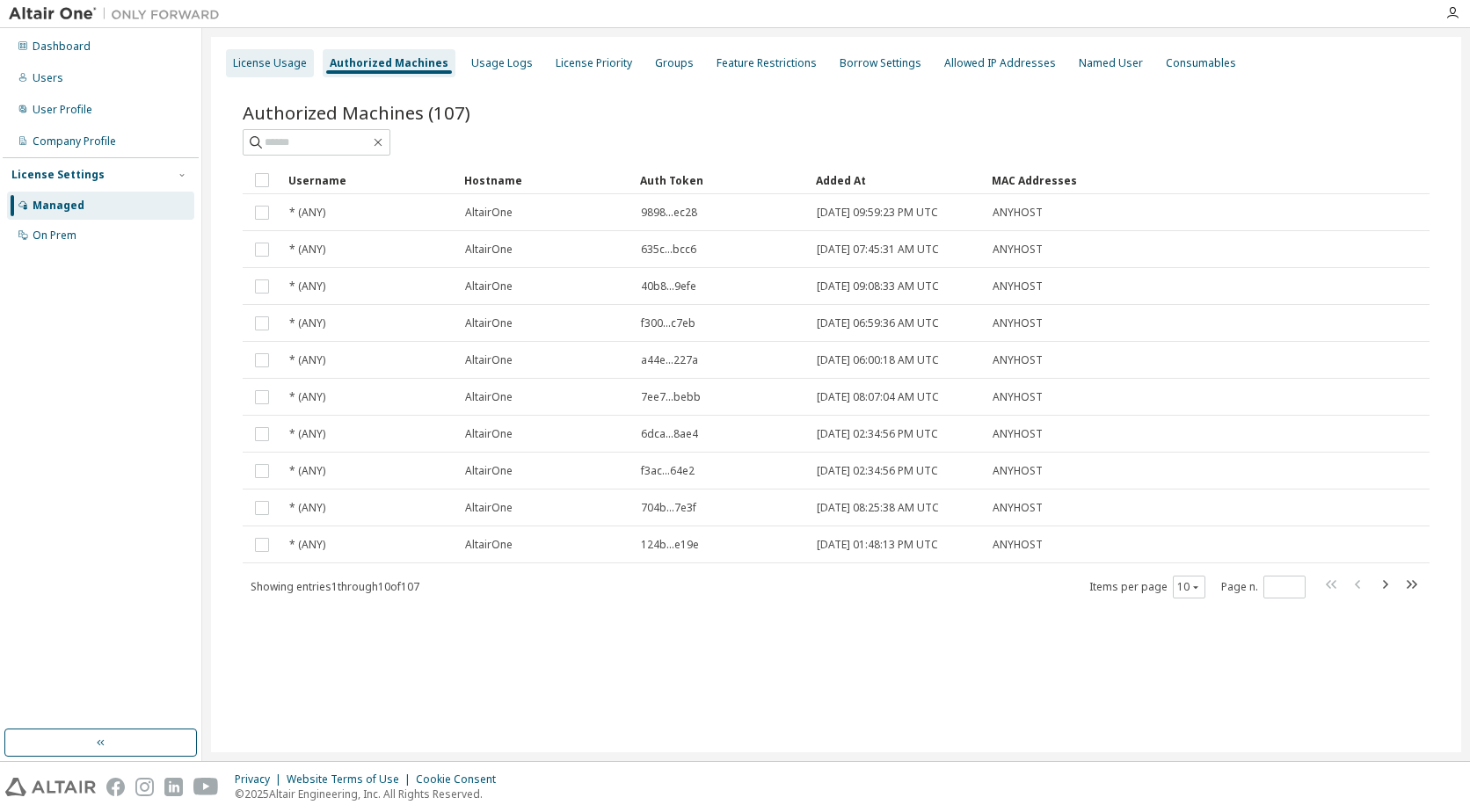
click at [256, 62] on div "License Usage" at bounding box center [270, 63] width 74 height 14
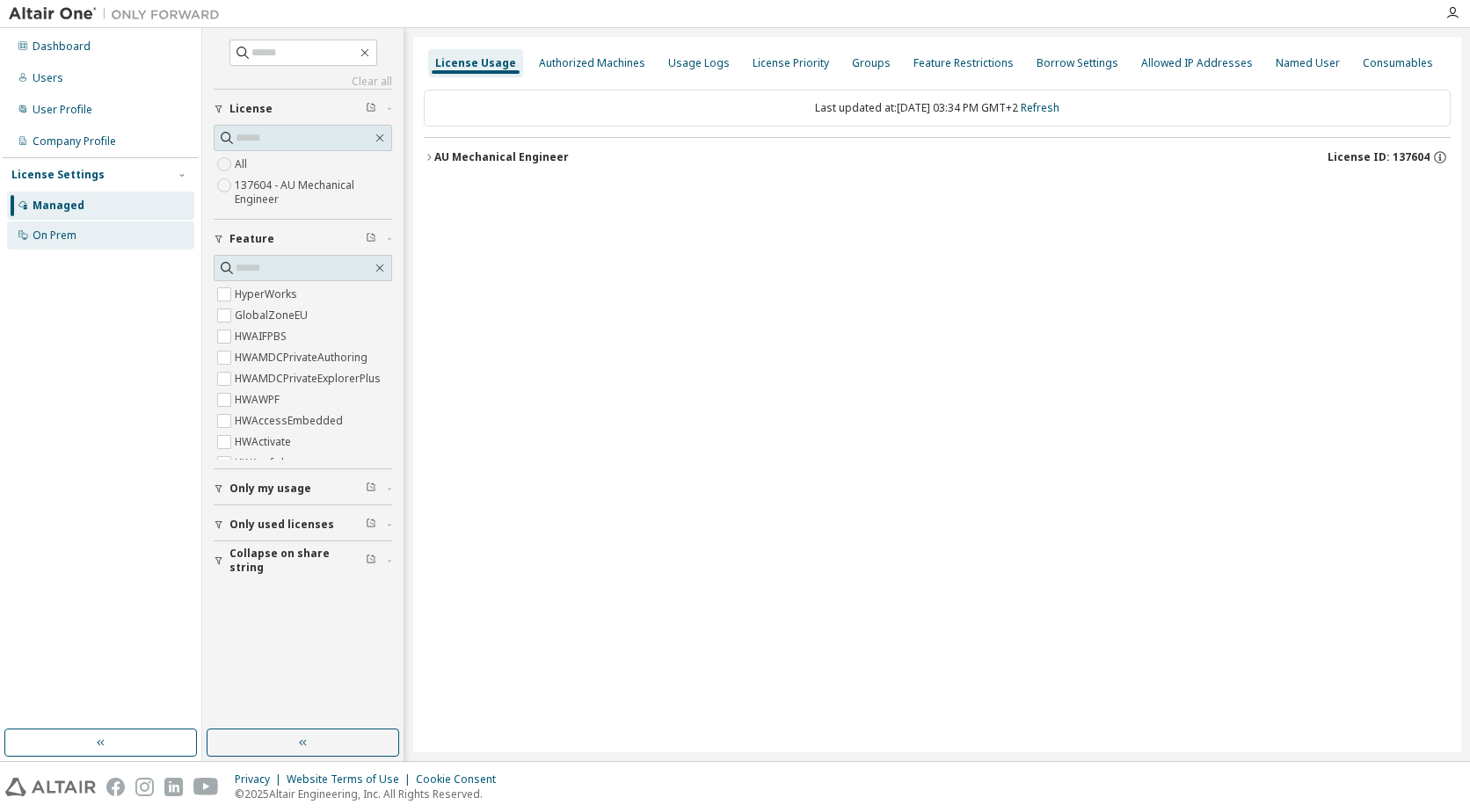
click at [67, 229] on div "On Prem" at bounding box center [54, 235] width 44 height 14
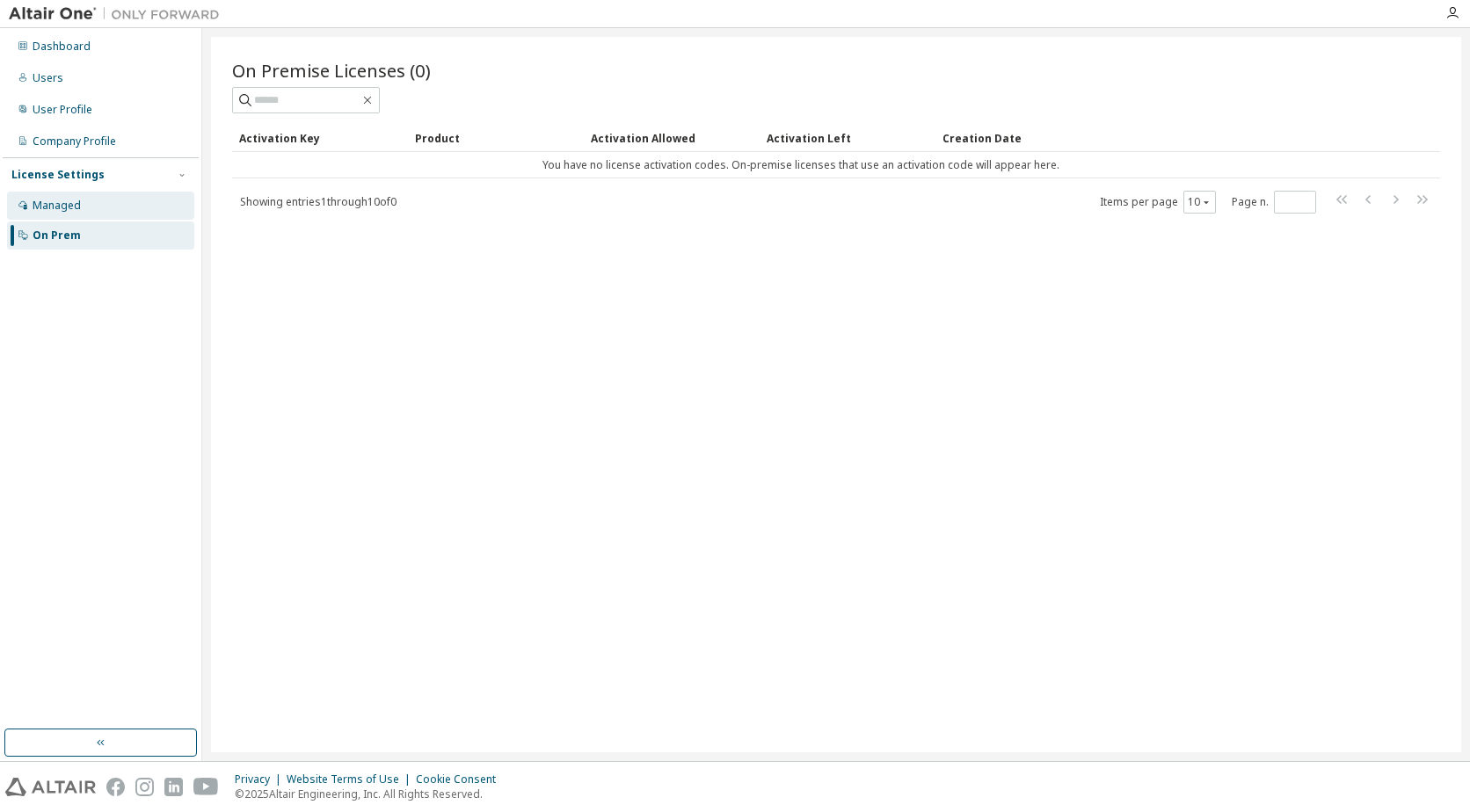
click at [60, 210] on div "Managed" at bounding box center [56, 205] width 48 height 14
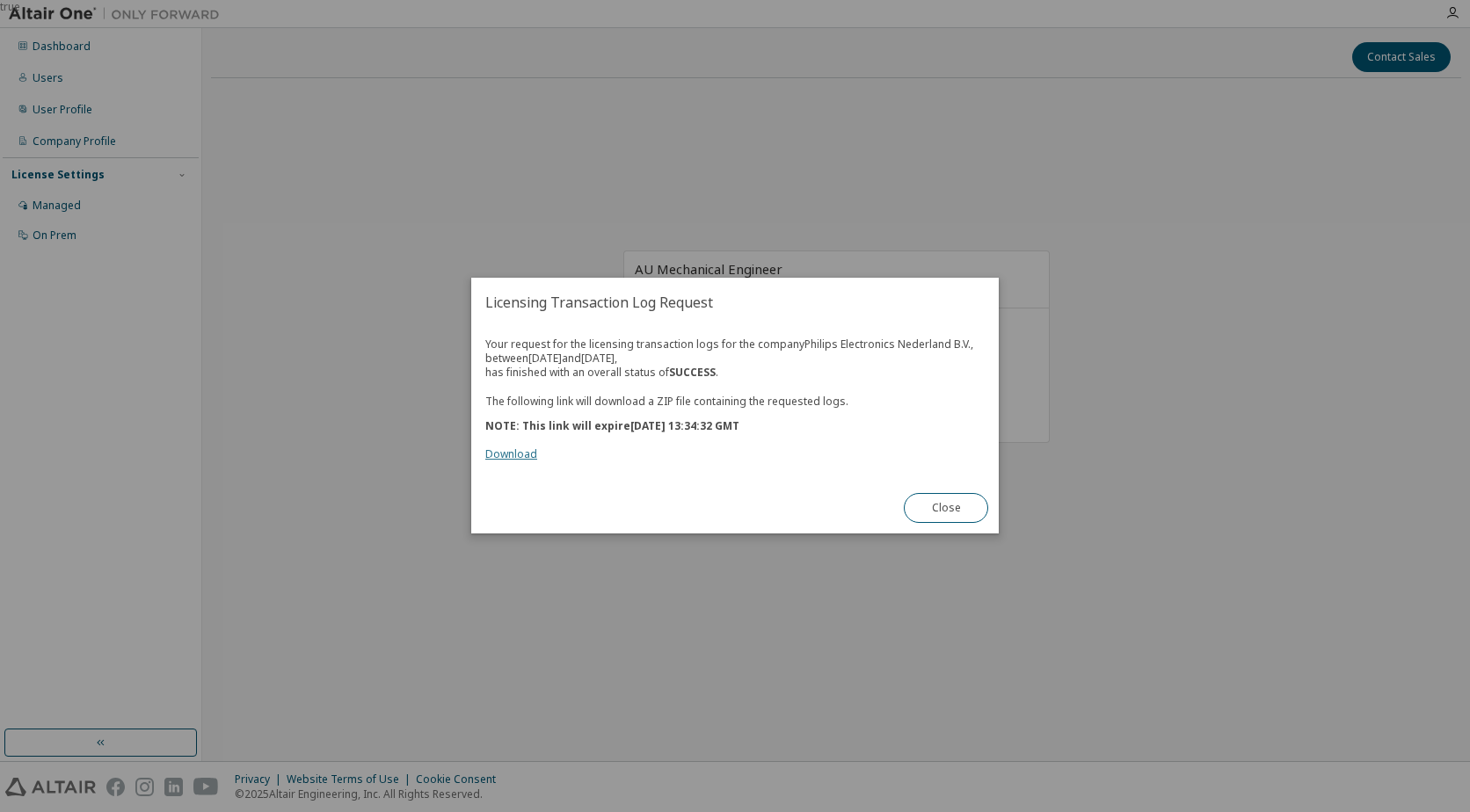
click at [514, 457] on link "Download" at bounding box center [511, 455] width 52 height 15
click at [949, 509] on button "Close" at bounding box center [945, 508] width 85 height 29
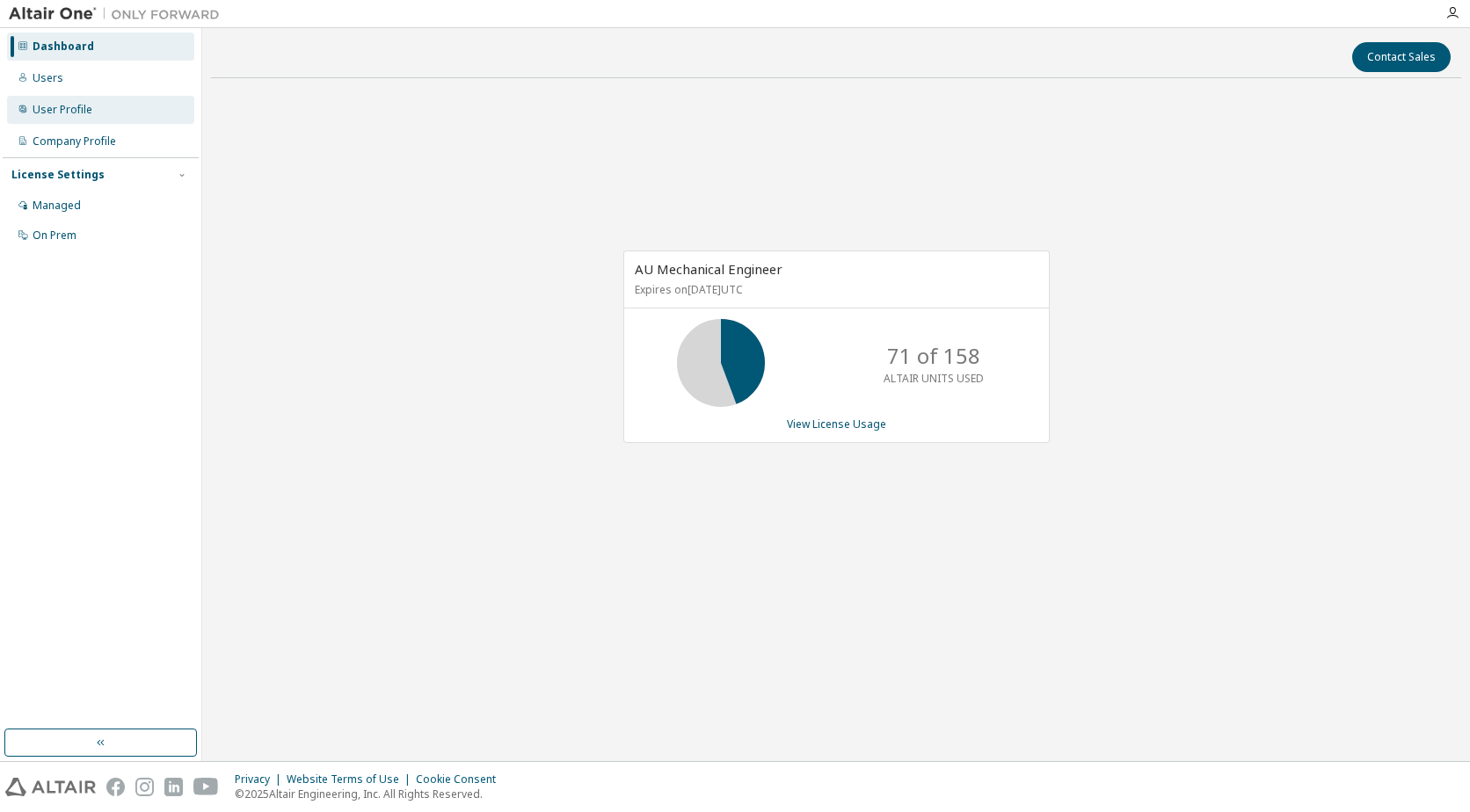
click at [78, 106] on div "User Profile" at bounding box center [62, 109] width 60 height 14
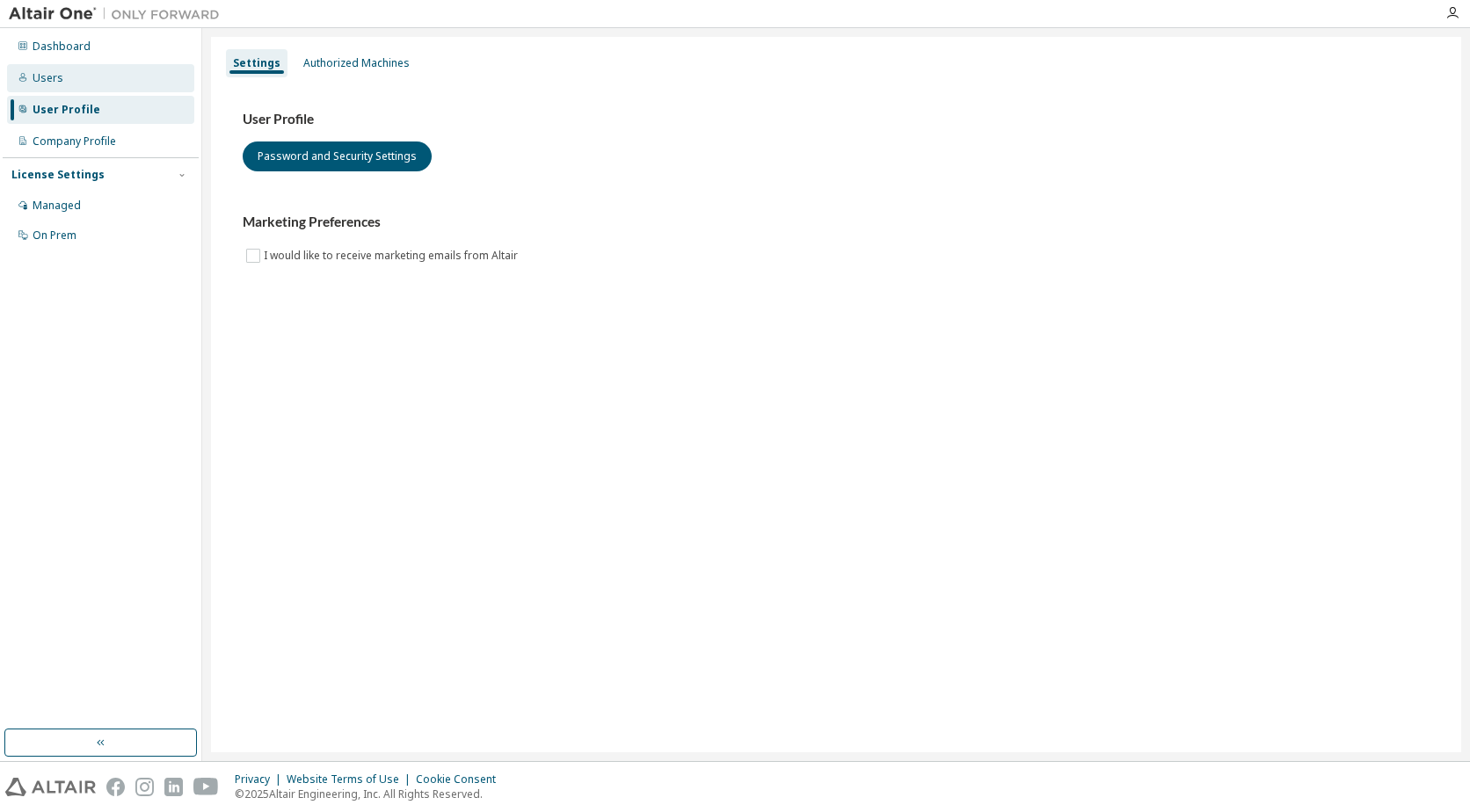
click at [66, 77] on div "Users" at bounding box center [100, 79] width 187 height 28
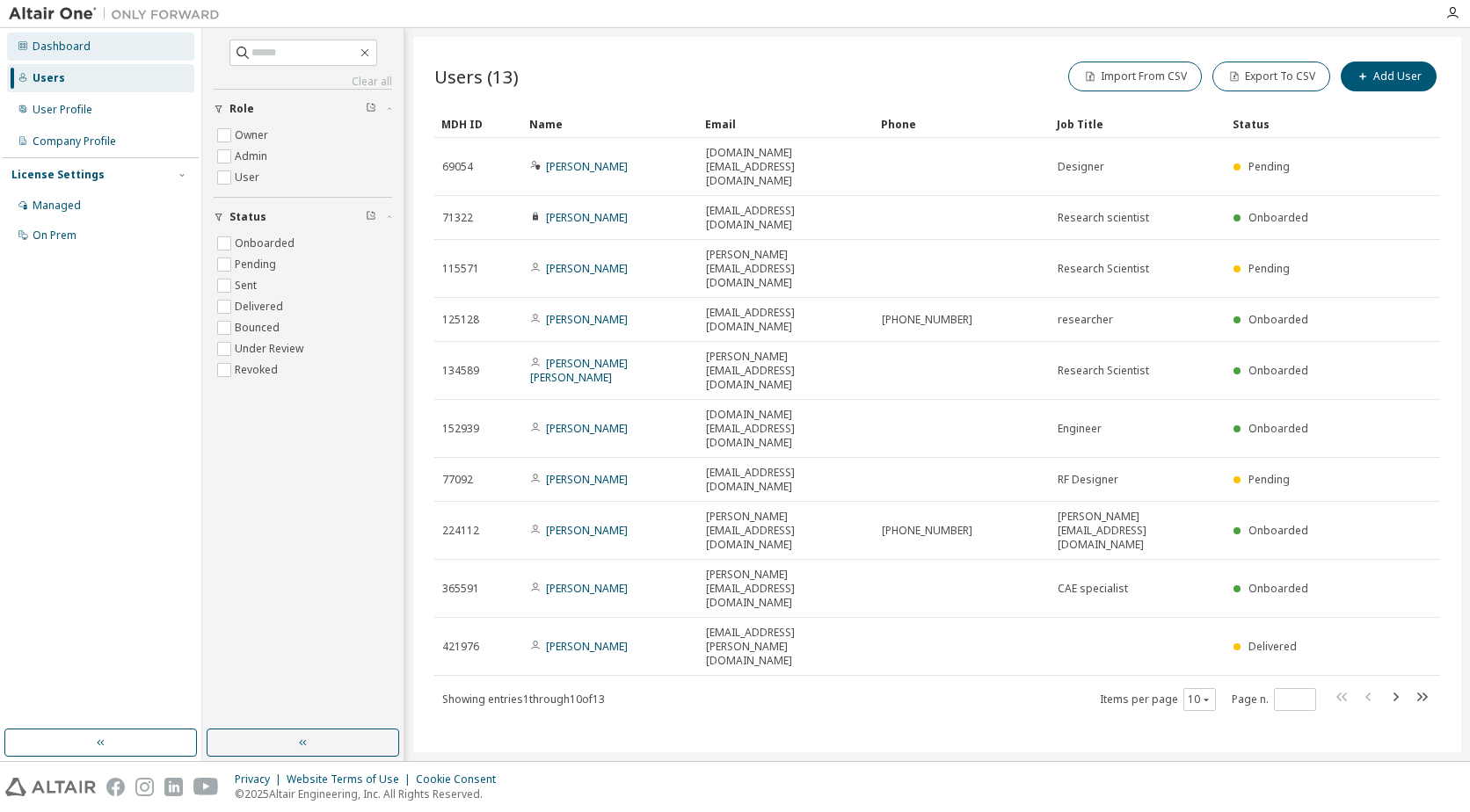
click at [45, 46] on div "Dashboard" at bounding box center [61, 47] width 58 height 14
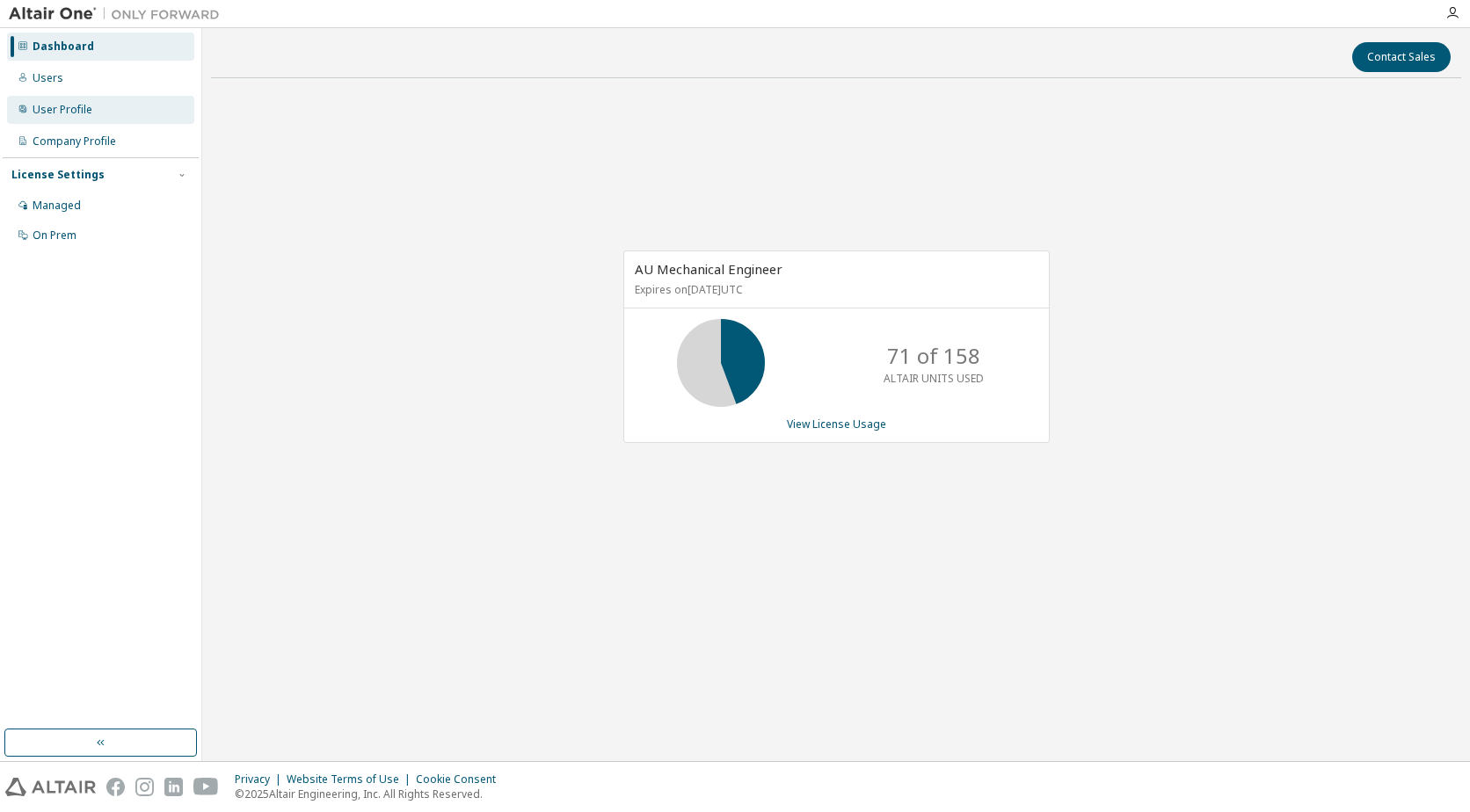
click at [57, 111] on div "User Profile" at bounding box center [62, 109] width 60 height 14
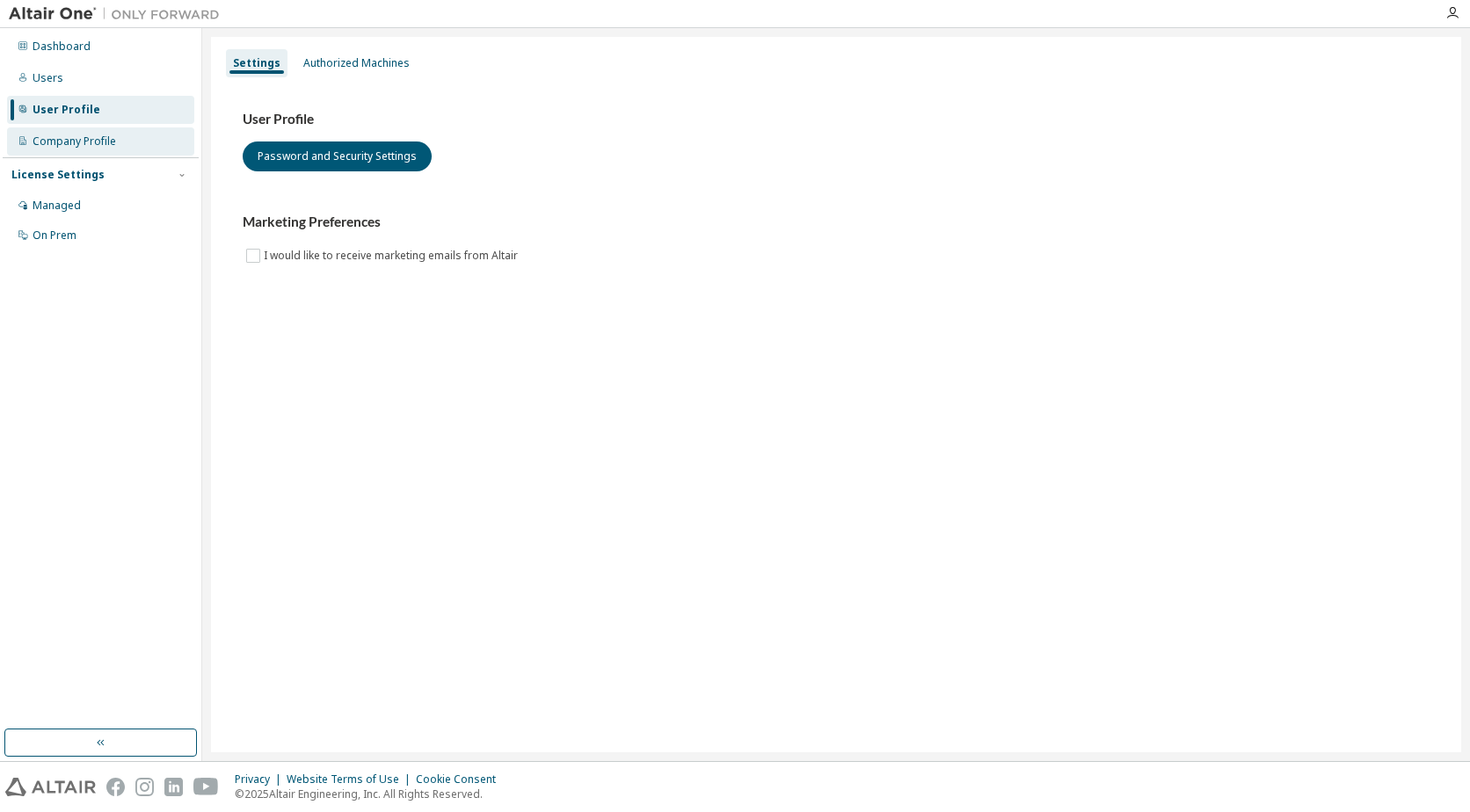
click at [44, 146] on div "Company Profile" at bounding box center [74, 142] width 84 height 14
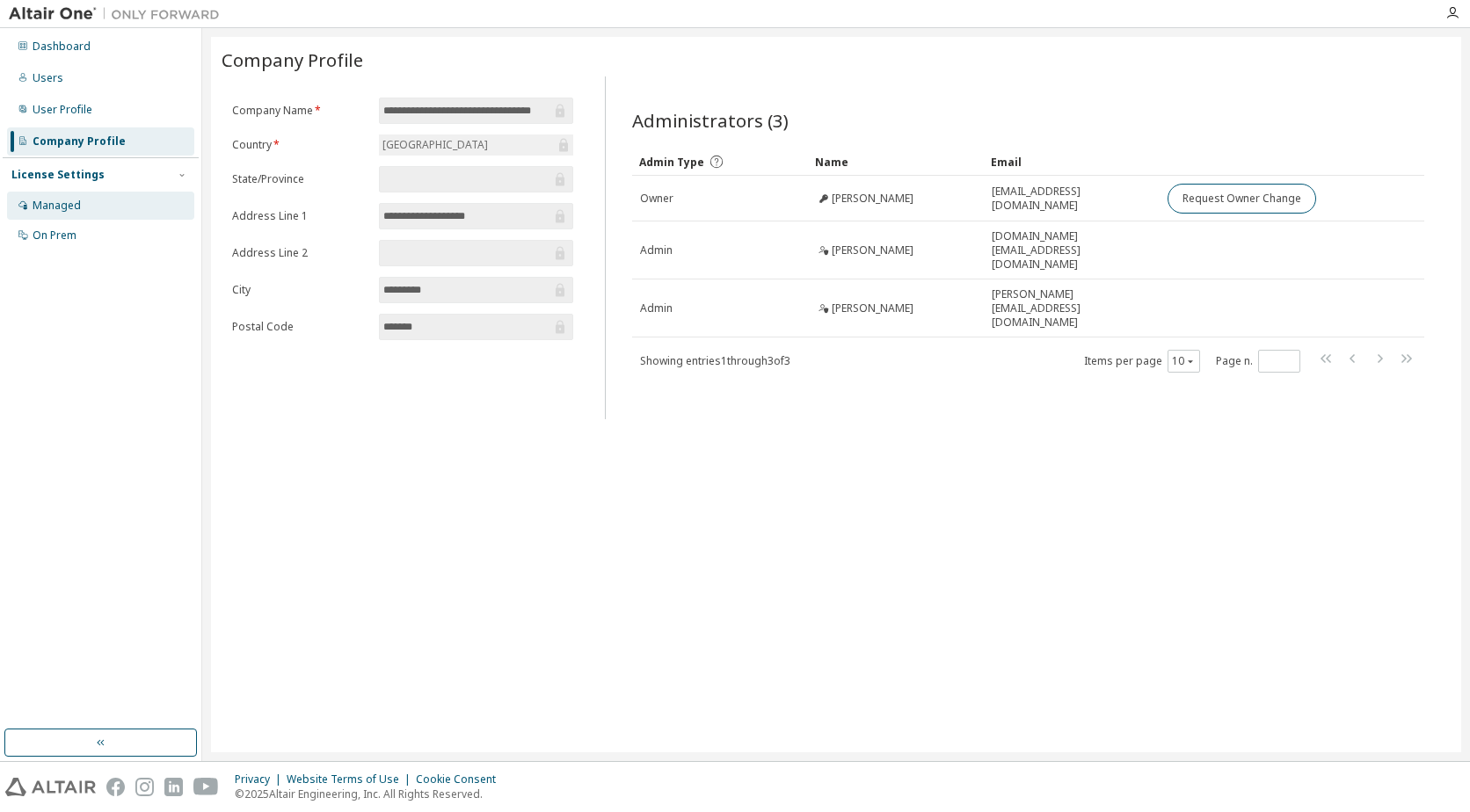
click at [53, 205] on div "Managed" at bounding box center [56, 205] width 48 height 14
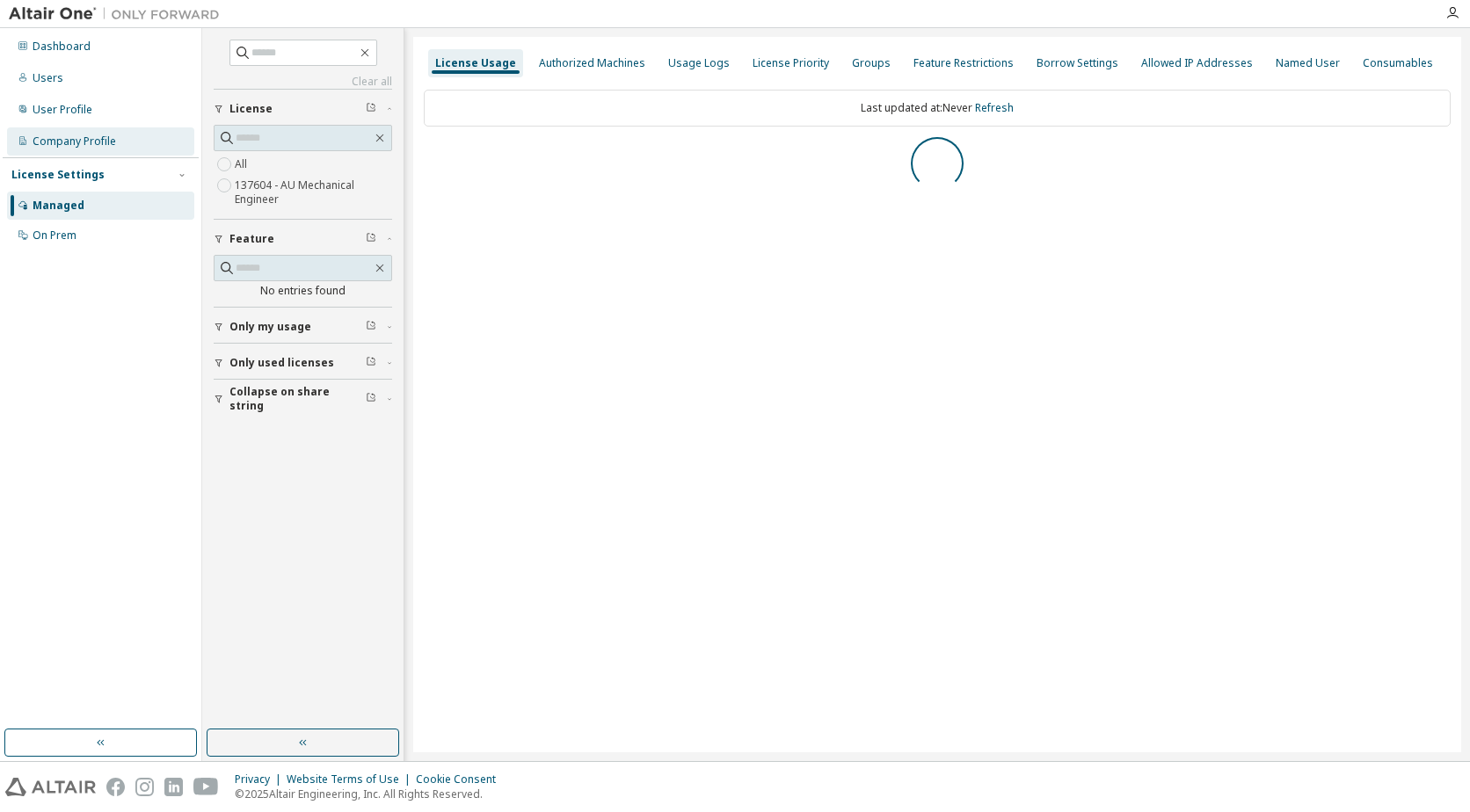
click at [53, 132] on div "Company Profile" at bounding box center [100, 142] width 187 height 28
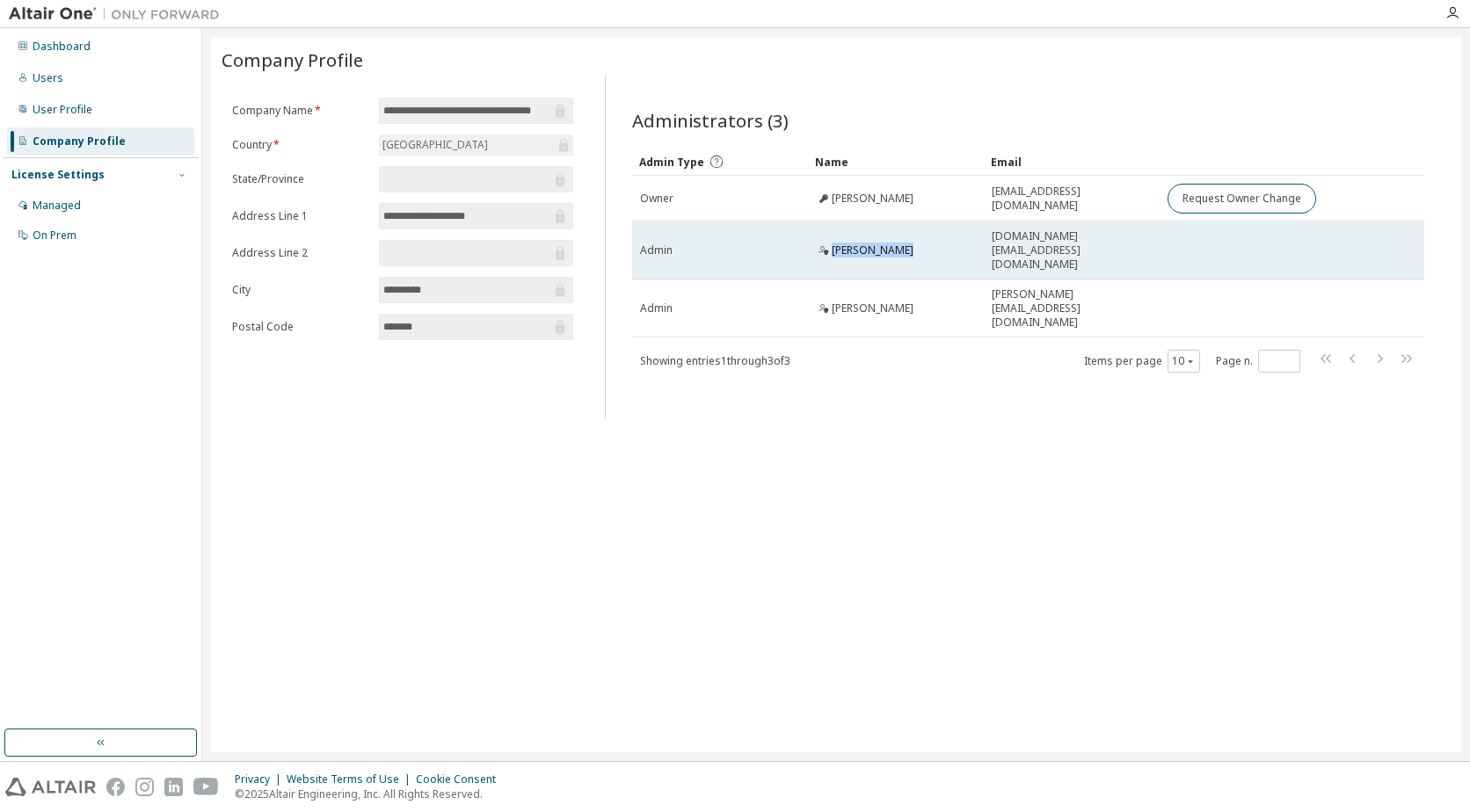
drag, startPoint x: 898, startPoint y: 244, endPoint x: 831, endPoint y: 245, distance: 67.0
click at [831, 245] on div "[PERSON_NAME]" at bounding box center [895, 250] width 160 height 14
copy span "[PERSON_NAME]"
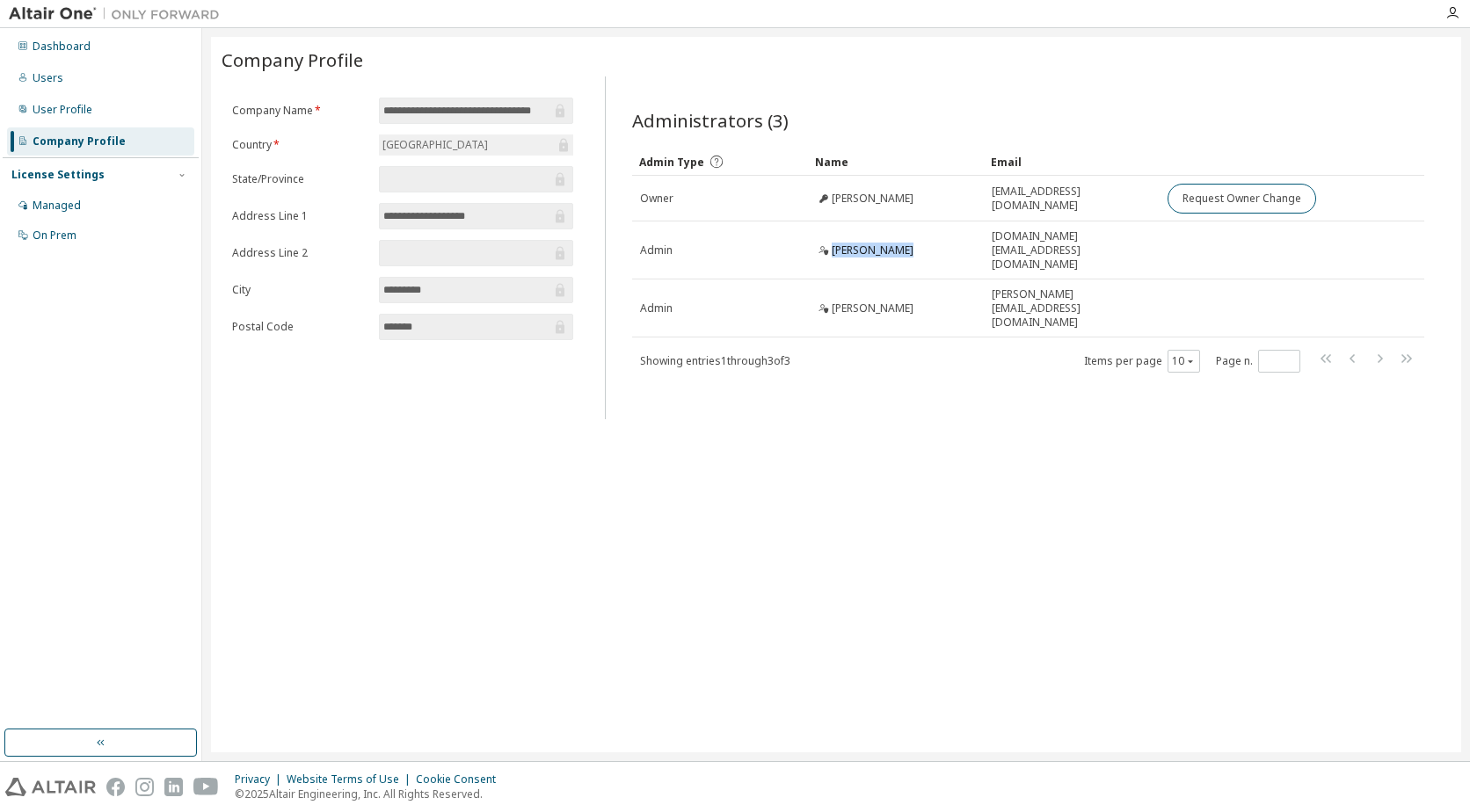
click at [1121, 519] on div "**********" at bounding box center [835, 394] width 1250 height 715
click at [96, 72] on div "Users" at bounding box center [100, 79] width 187 height 28
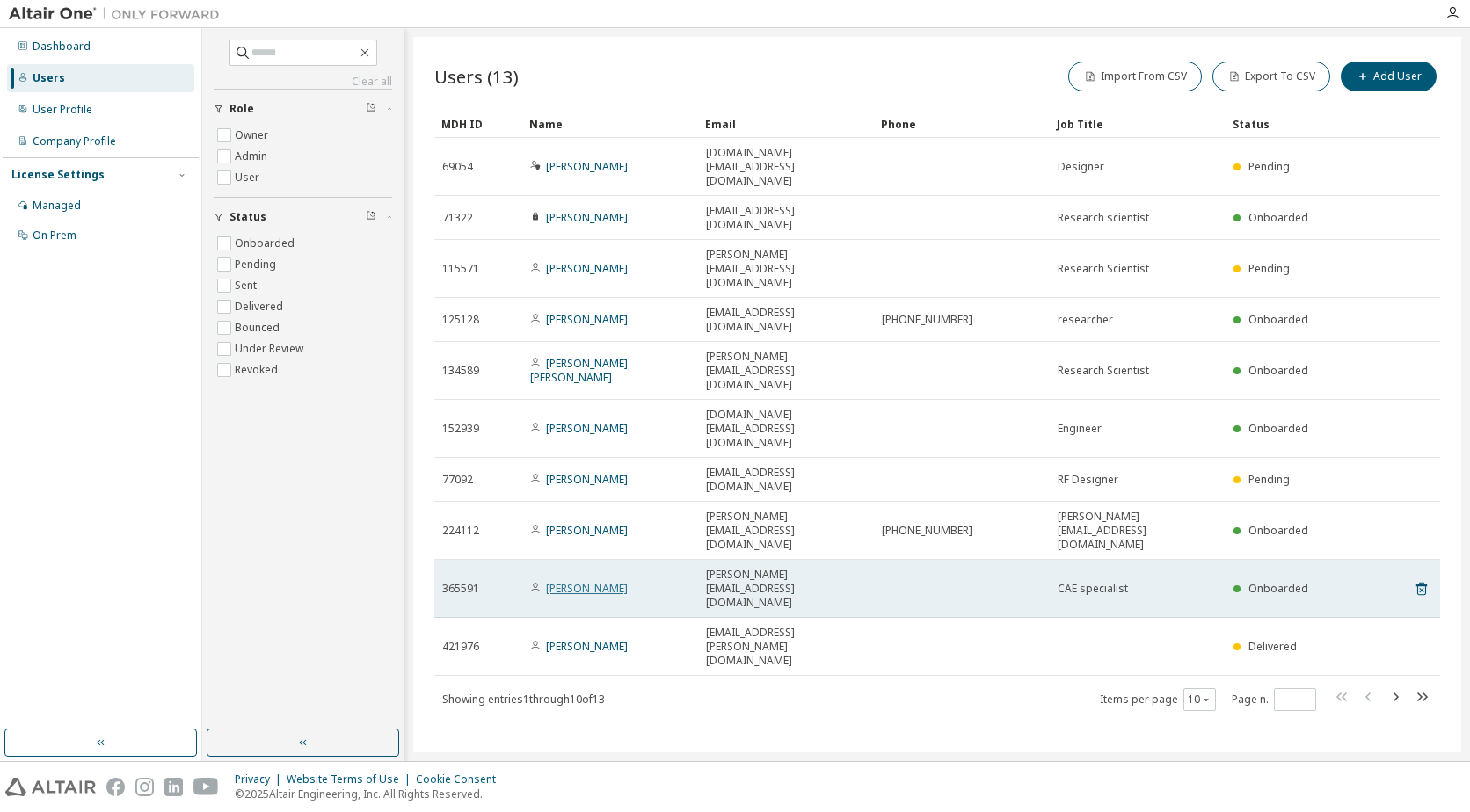
click at [575, 580] on link "[PERSON_NAME]" at bounding box center [586, 588] width 82 height 15
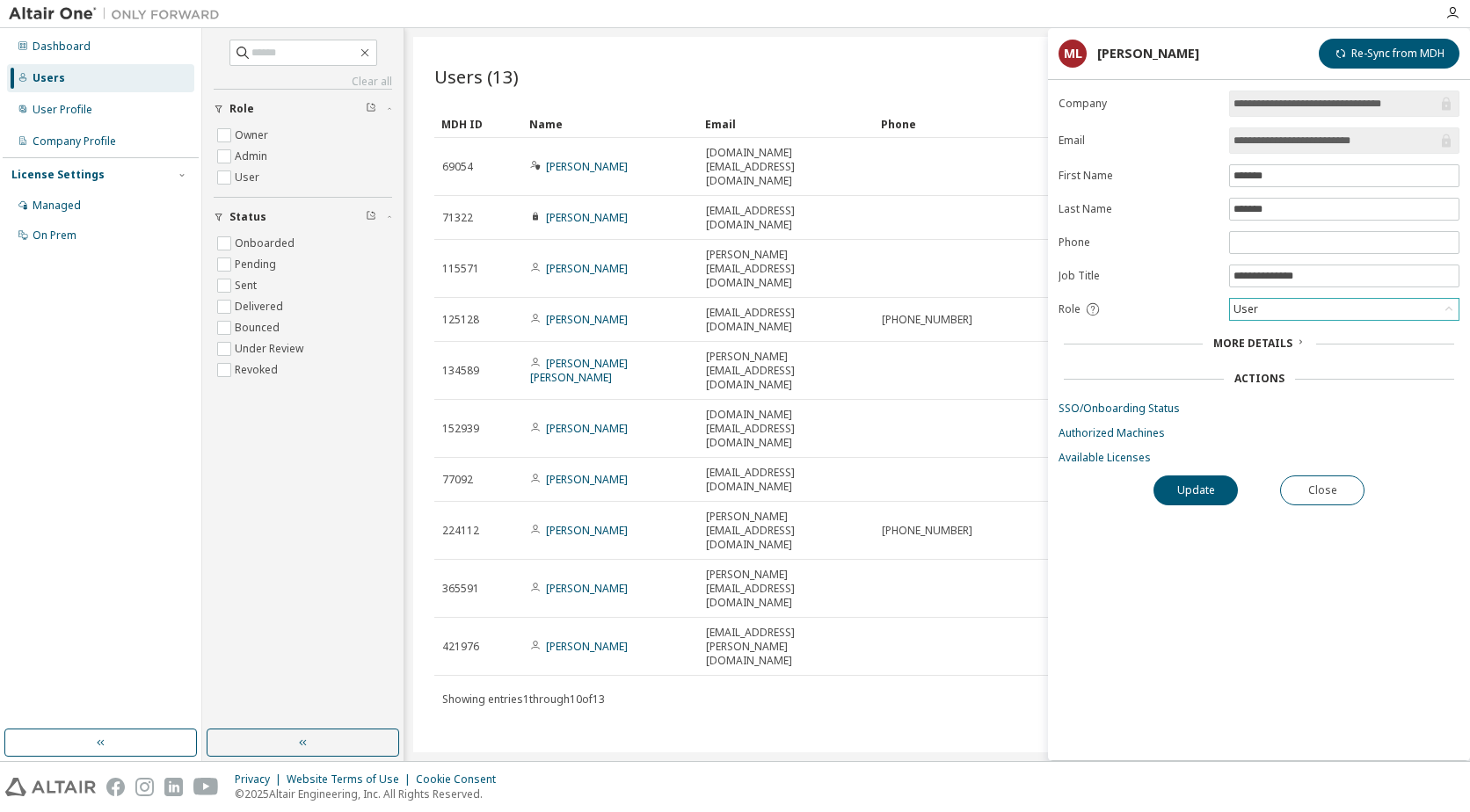
click at [1300, 309] on div "User" at bounding box center [1344, 309] width 228 height 21
click at [1299, 331] on li "Admin" at bounding box center [1343, 332] width 225 height 23
click at [1198, 494] on button "Update" at bounding box center [1195, 489] width 85 height 29
click at [1332, 485] on button "Close" at bounding box center [1322, 489] width 85 height 29
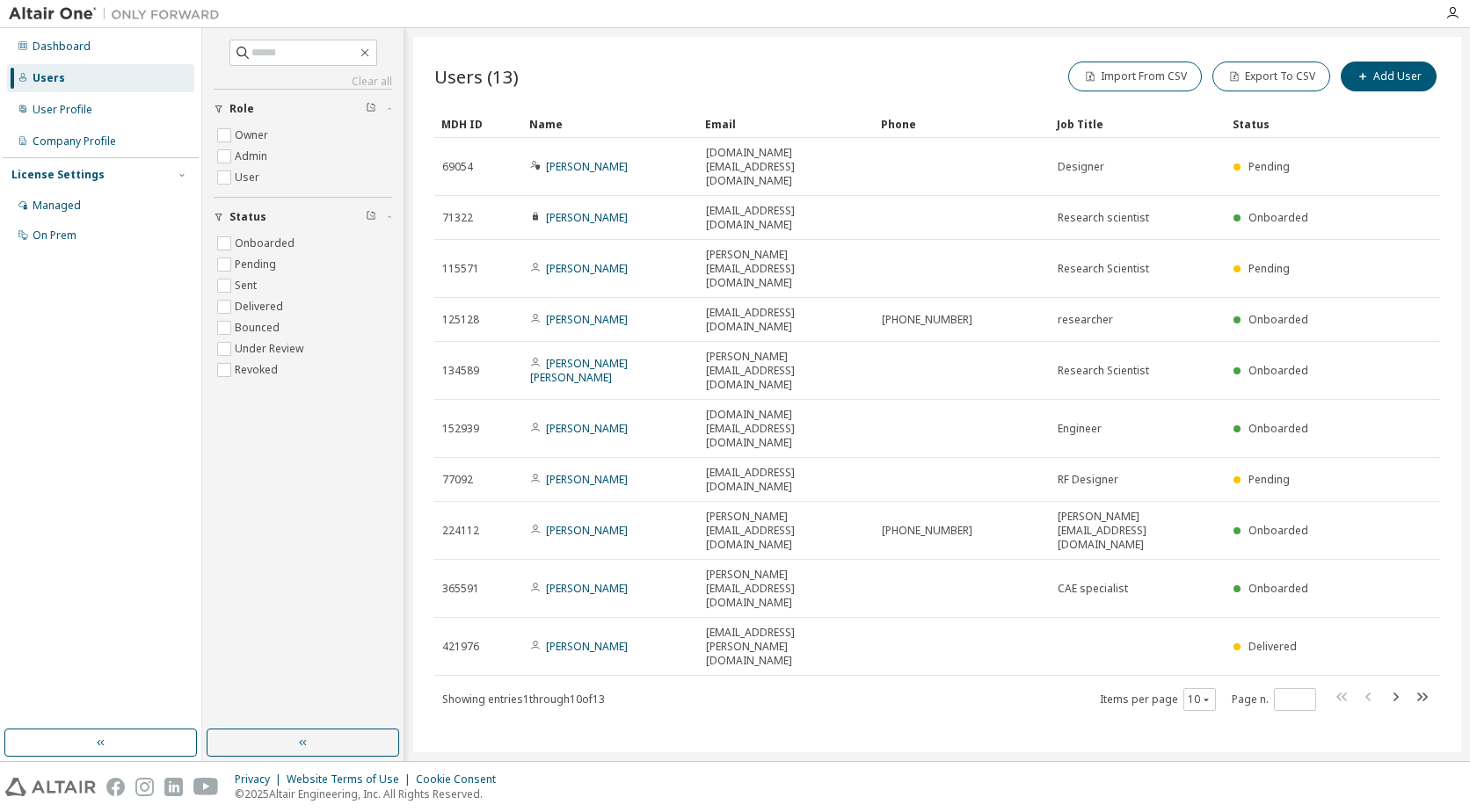
click at [58, 76] on div "Users" at bounding box center [48, 78] width 32 height 14
click at [75, 109] on div "User Profile" at bounding box center [62, 109] width 60 height 14
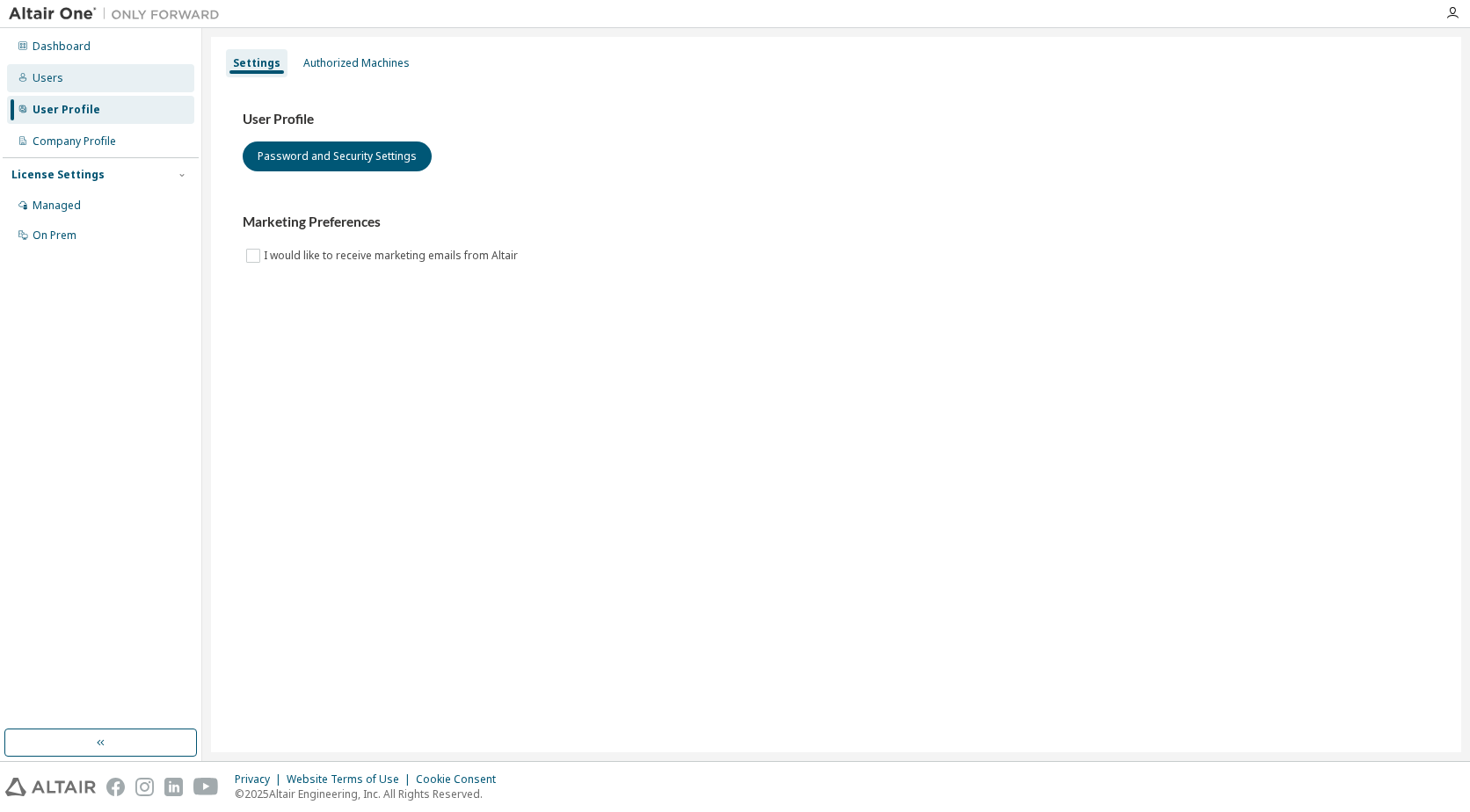
click at [67, 72] on div "Users" at bounding box center [100, 79] width 187 height 28
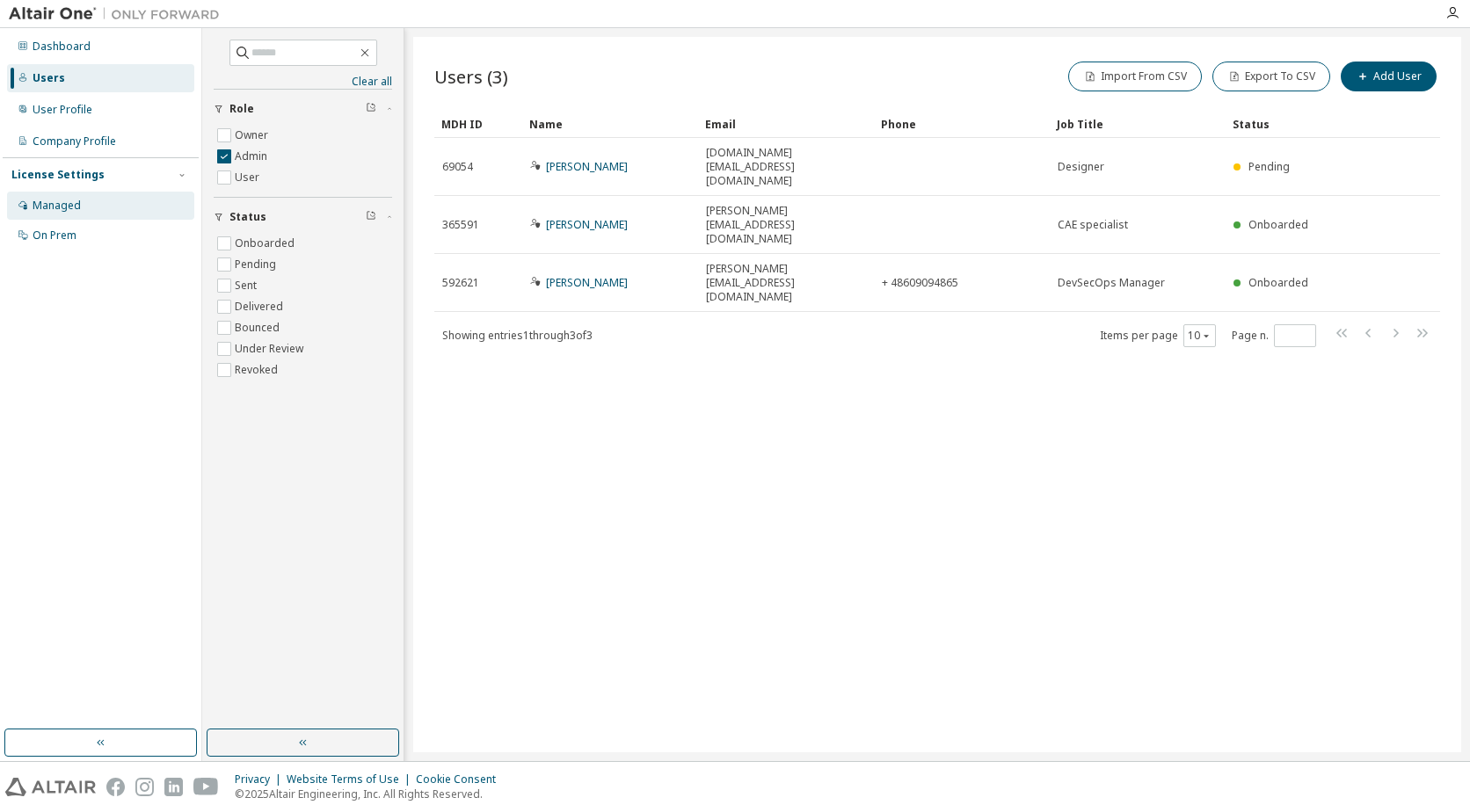
click at [63, 210] on div "Managed" at bounding box center [56, 205] width 48 height 14
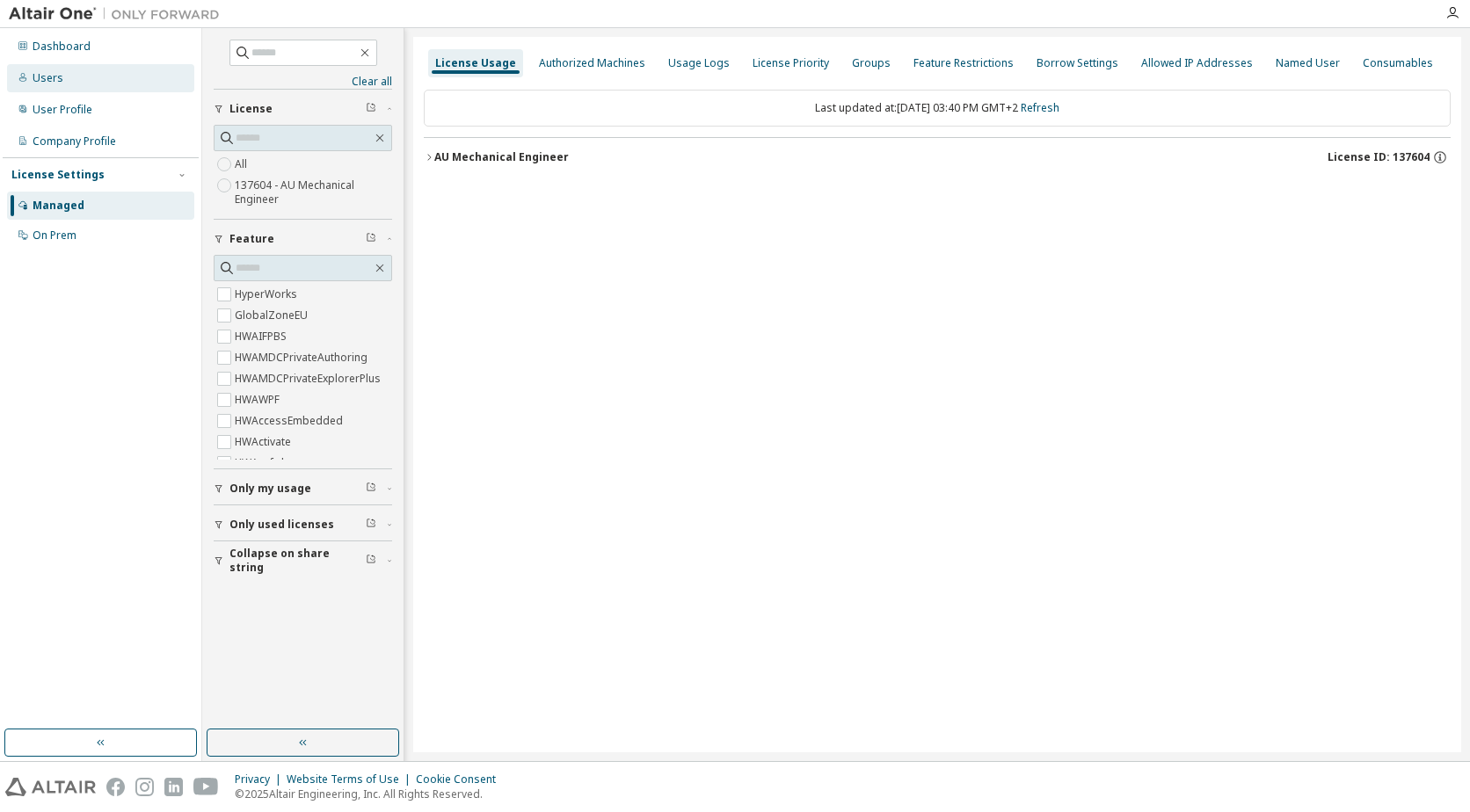
click at [48, 82] on div "Users" at bounding box center [48, 78] width 30 height 14
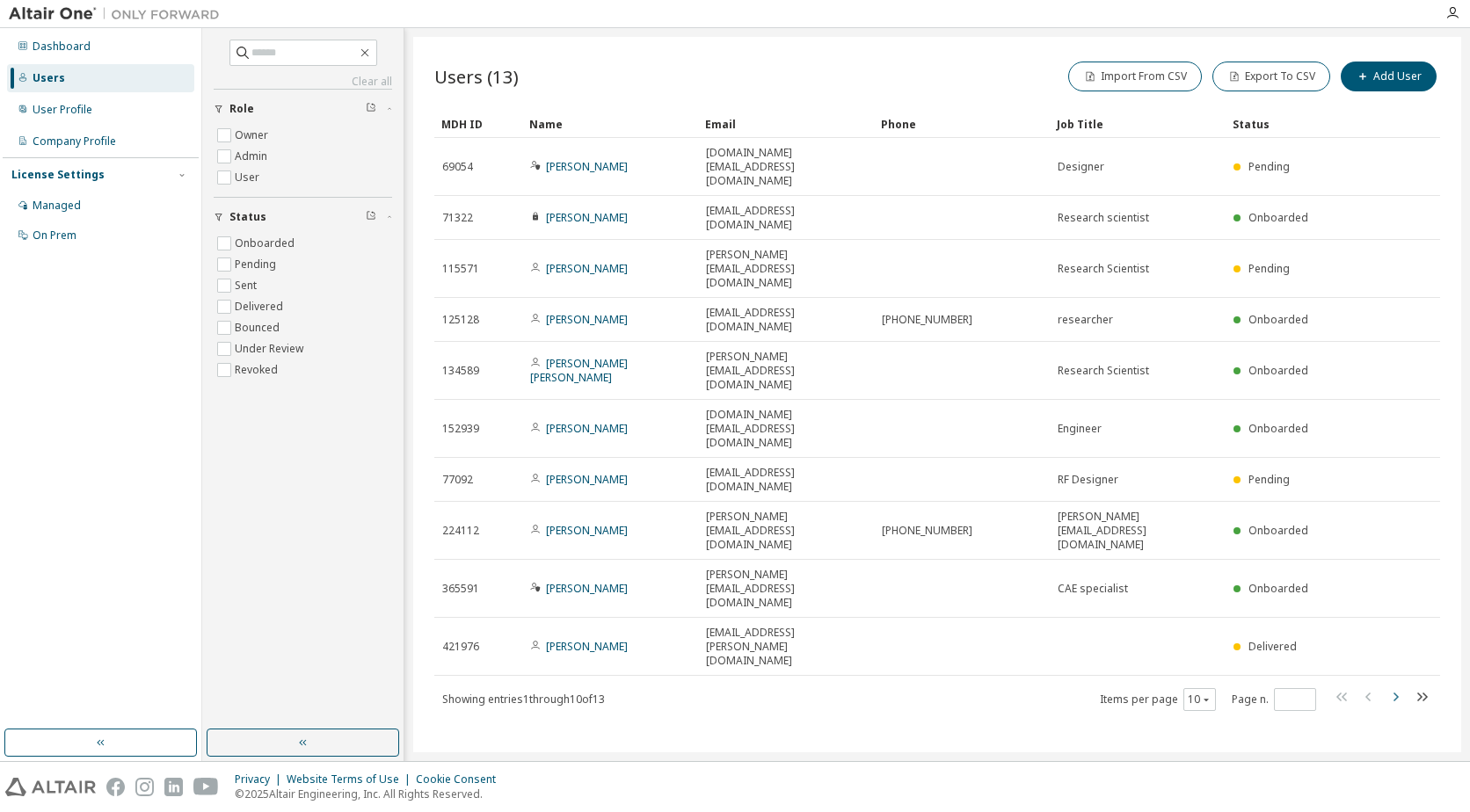
click at [1398, 686] on icon "button" at bounding box center [1395, 696] width 21 height 21
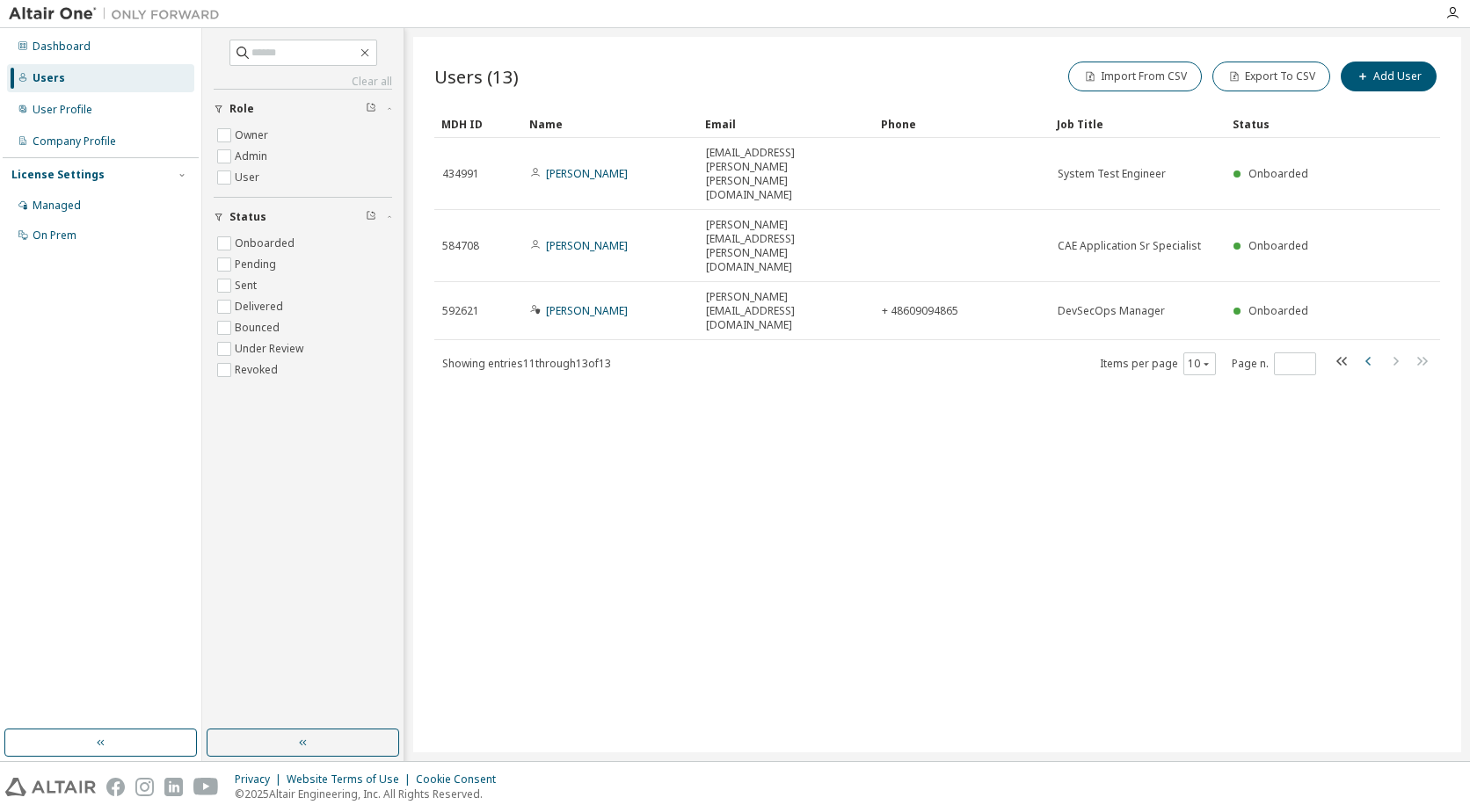
click at [1367, 350] on icon "button" at bounding box center [1368, 361] width 21 height 21
type input "*"
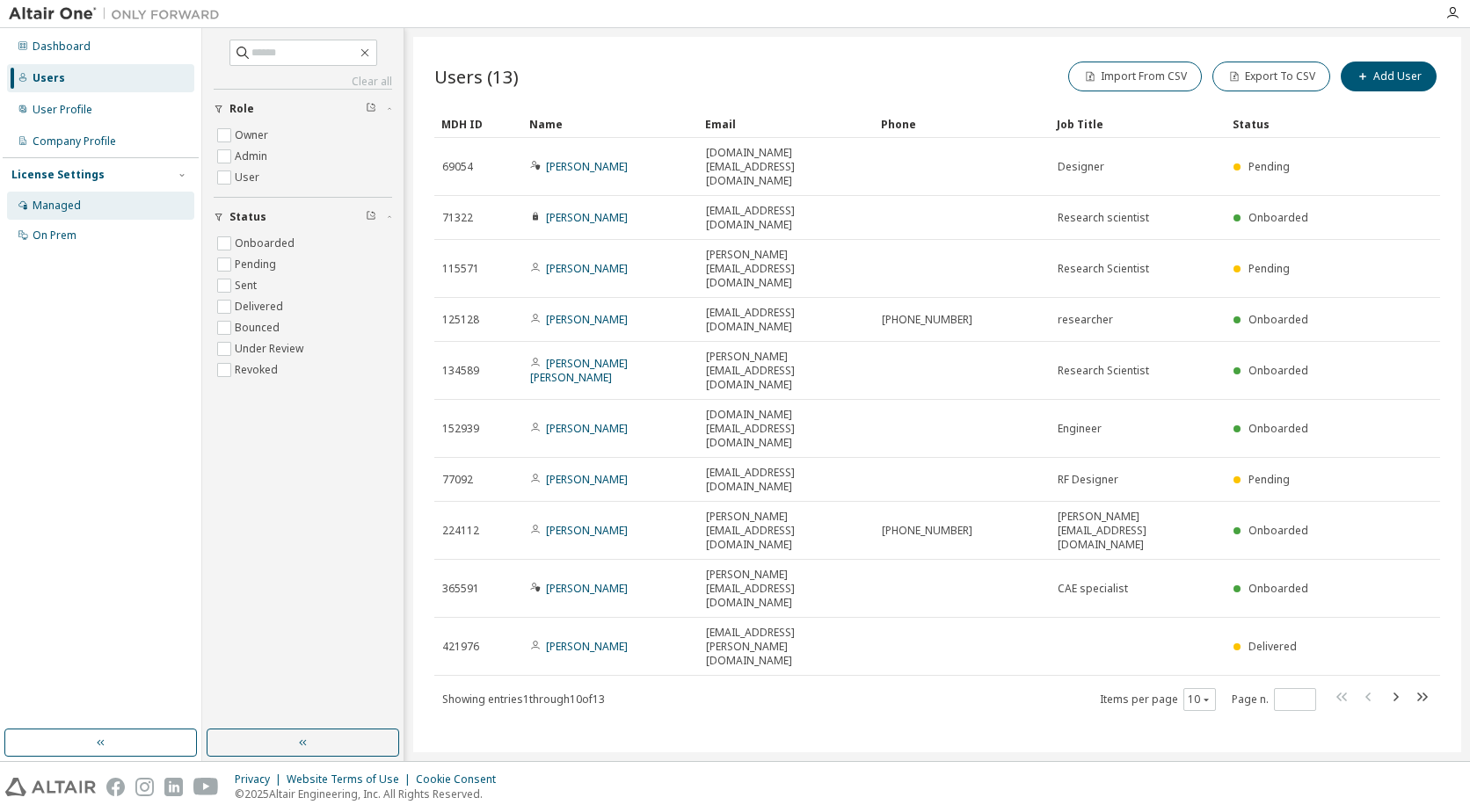
click at [62, 201] on div "Managed" at bounding box center [56, 205] width 48 height 14
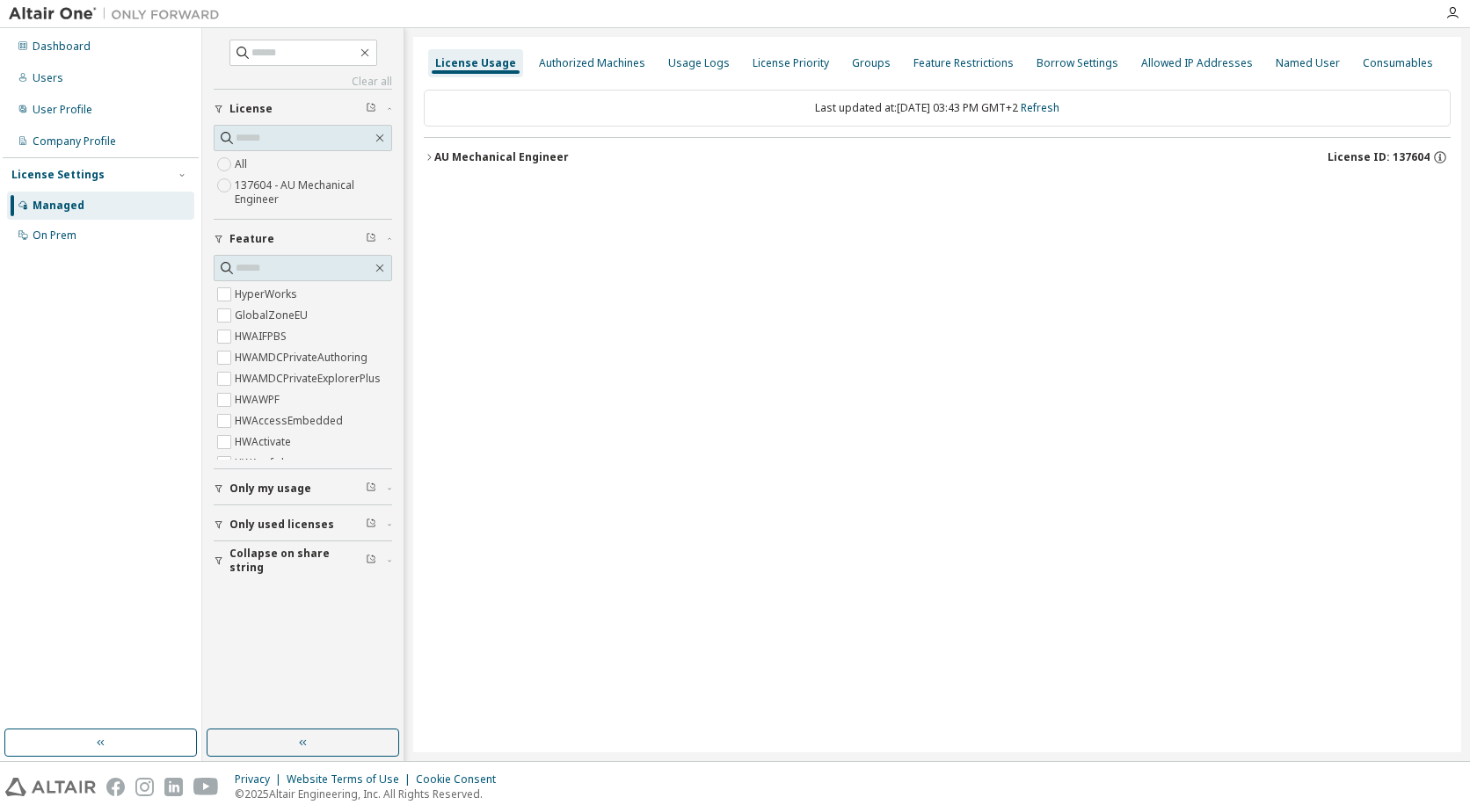
click at [247, 185] on label "137604 - AU Mechanical Engineer" at bounding box center [314, 192] width 158 height 35
click at [430, 157] on icon "button" at bounding box center [429, 157] width 10 height 10
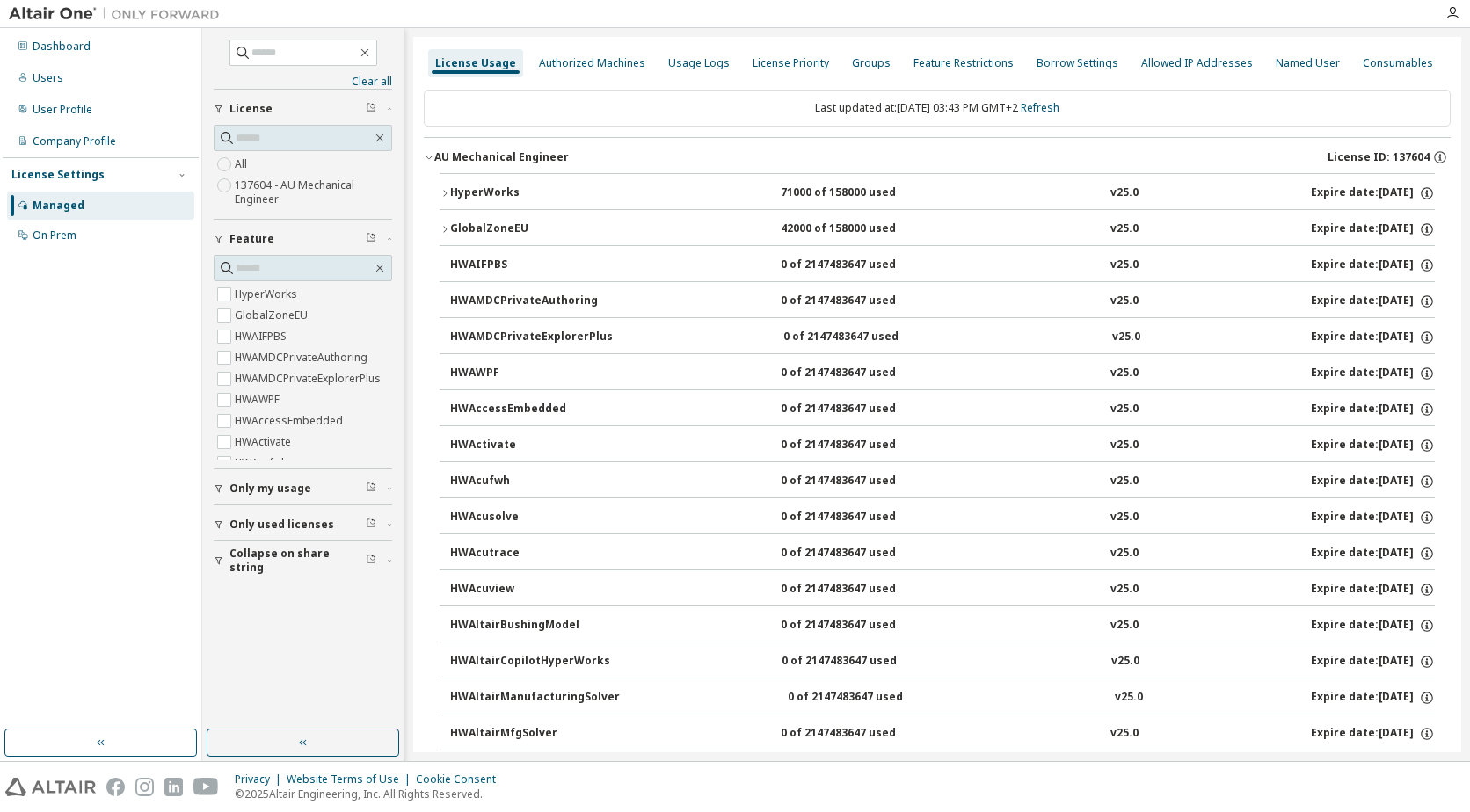
click at [445, 190] on icon "button" at bounding box center [444, 193] width 10 height 10
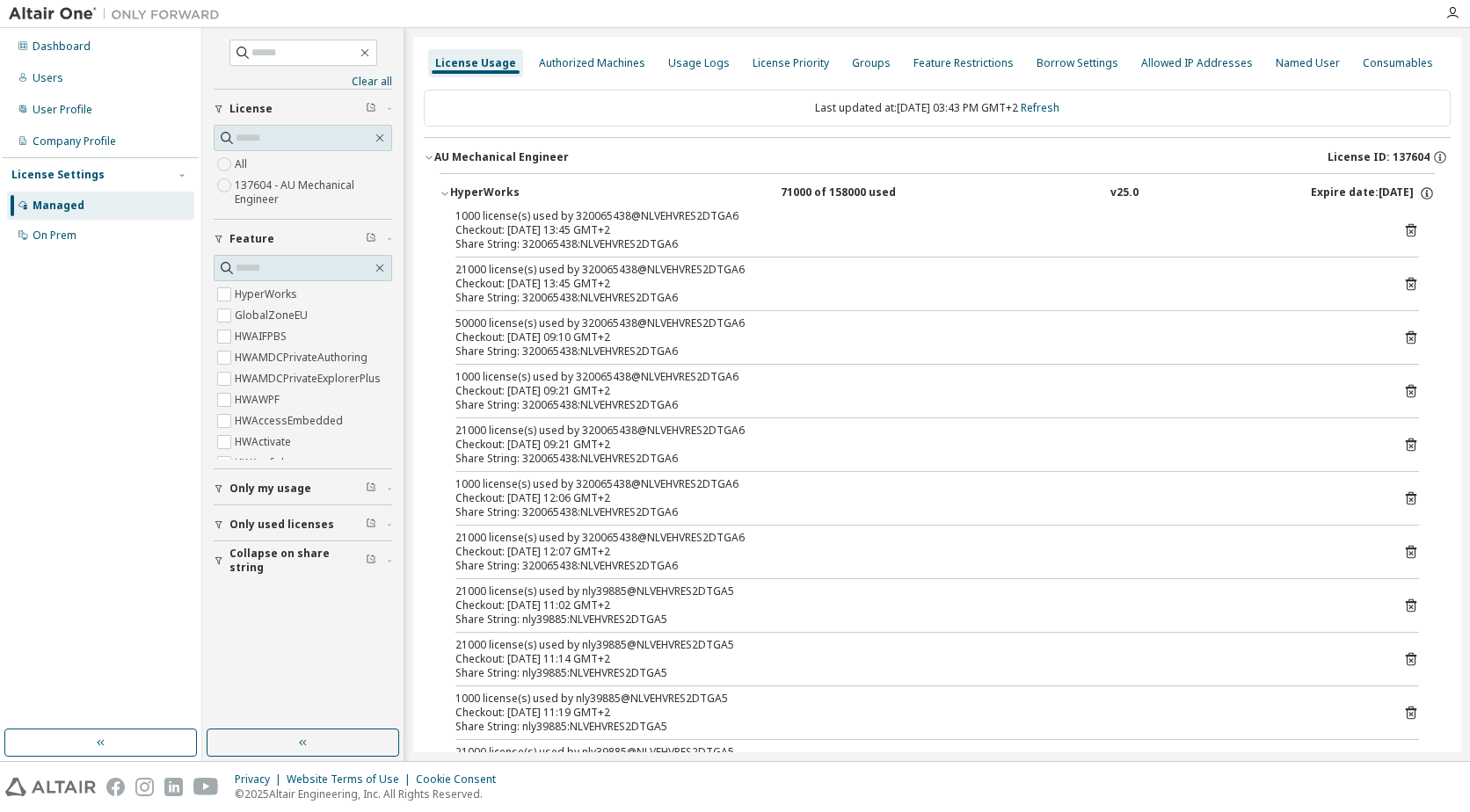
click at [447, 193] on icon "button" at bounding box center [444, 193] width 10 height 10
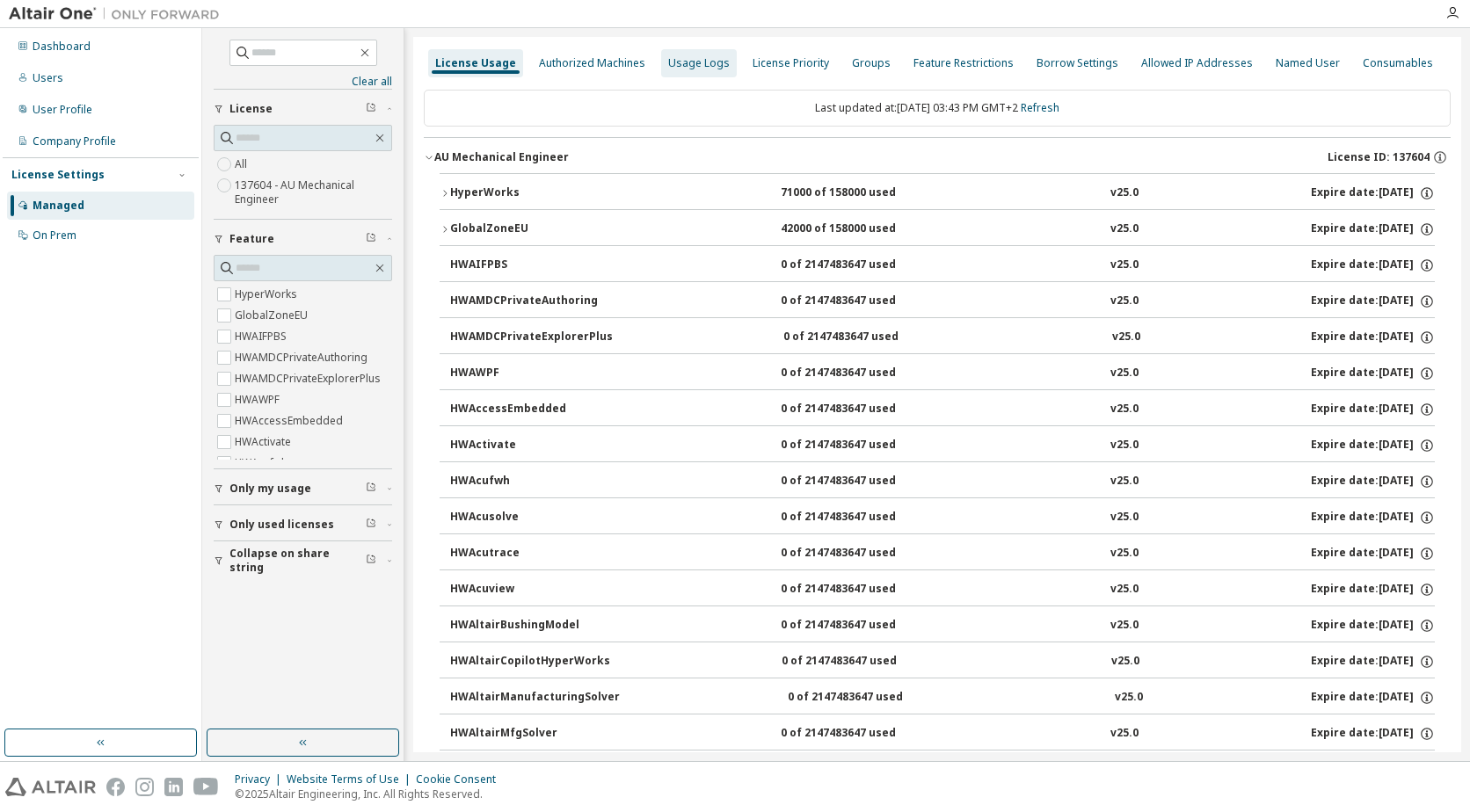
click at [692, 58] on div "Usage Logs" at bounding box center [698, 63] width 62 height 14
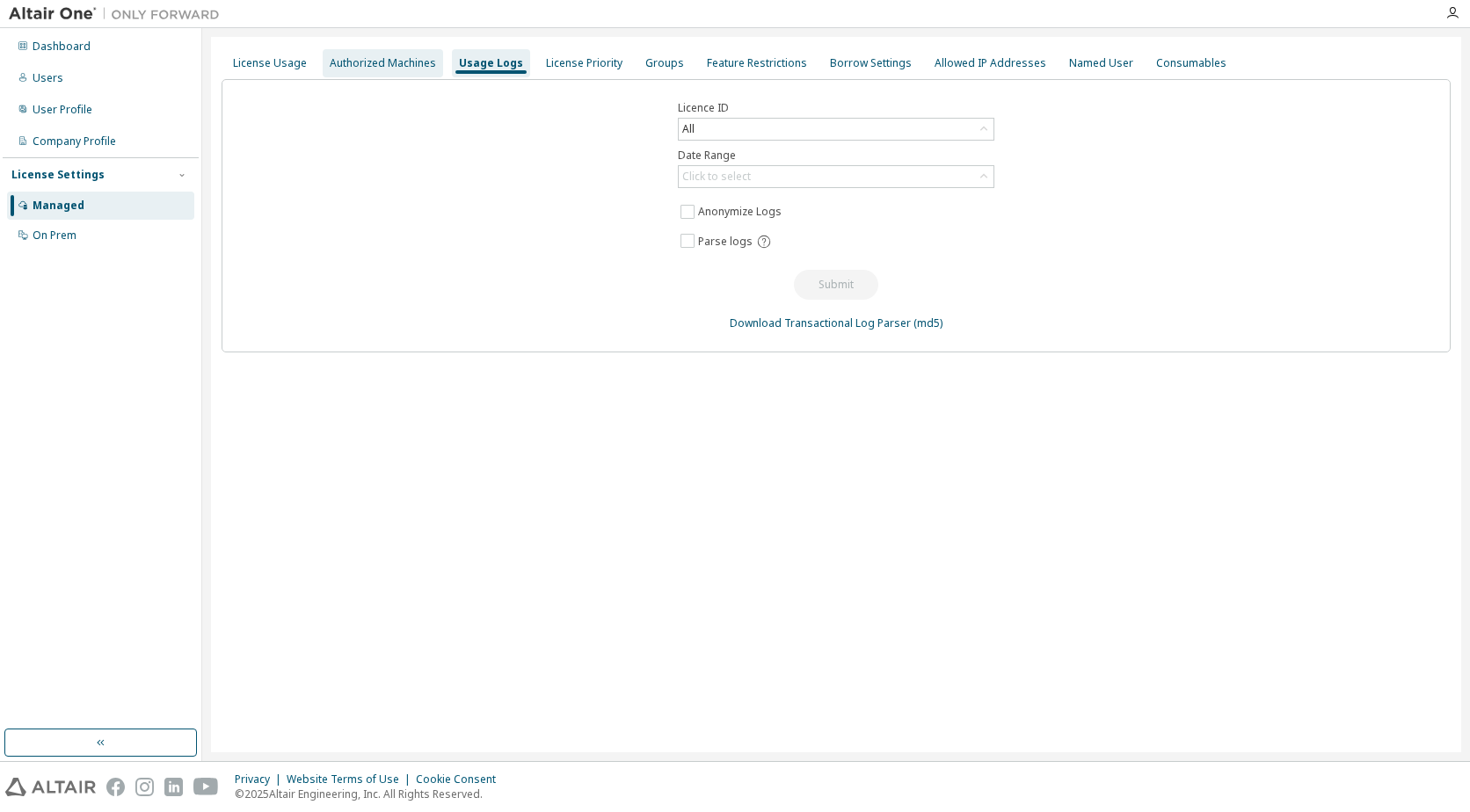
click at [392, 61] on div "Authorized Machines" at bounding box center [383, 63] width 106 height 14
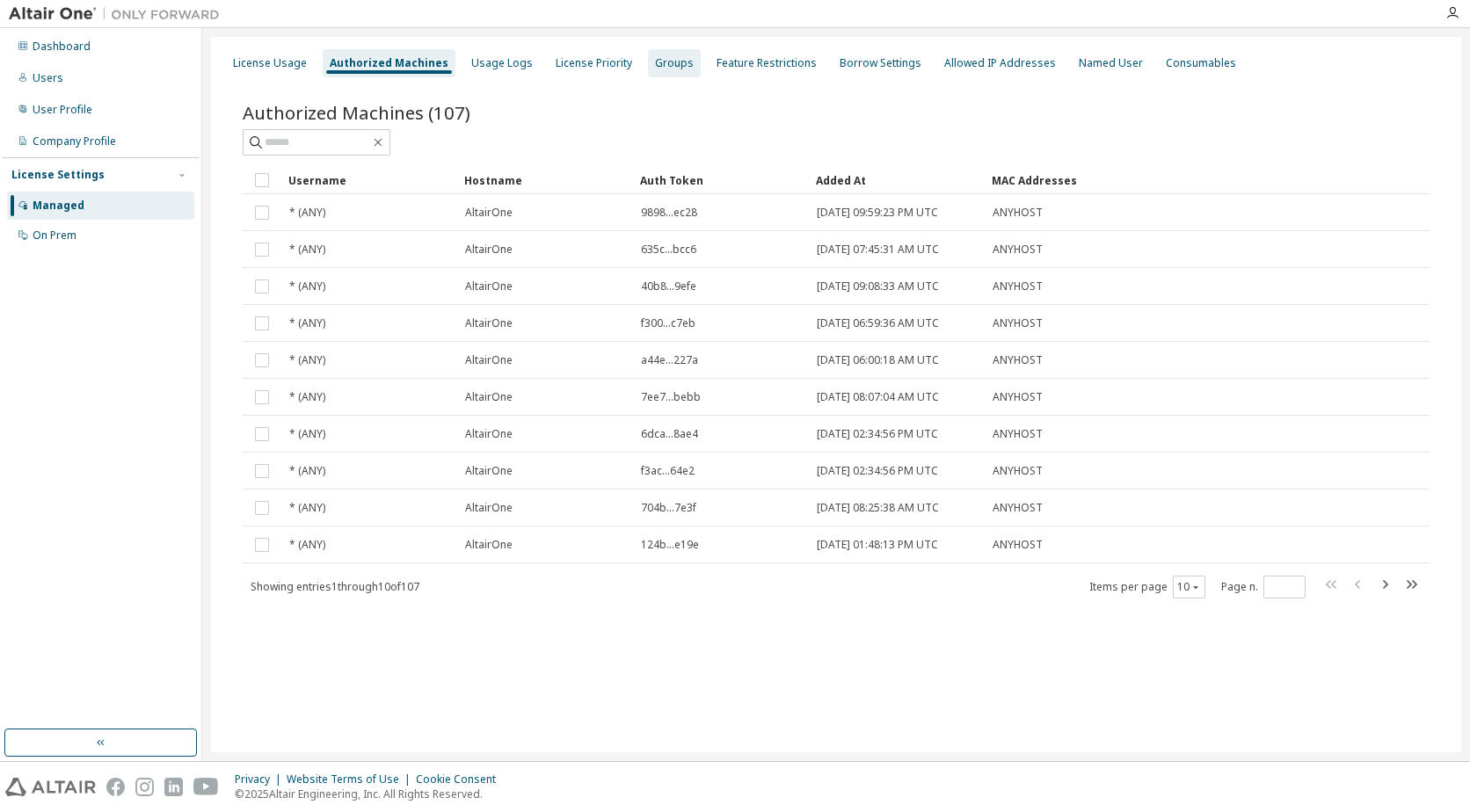
click at [656, 66] on div "Groups" at bounding box center [674, 63] width 39 height 14
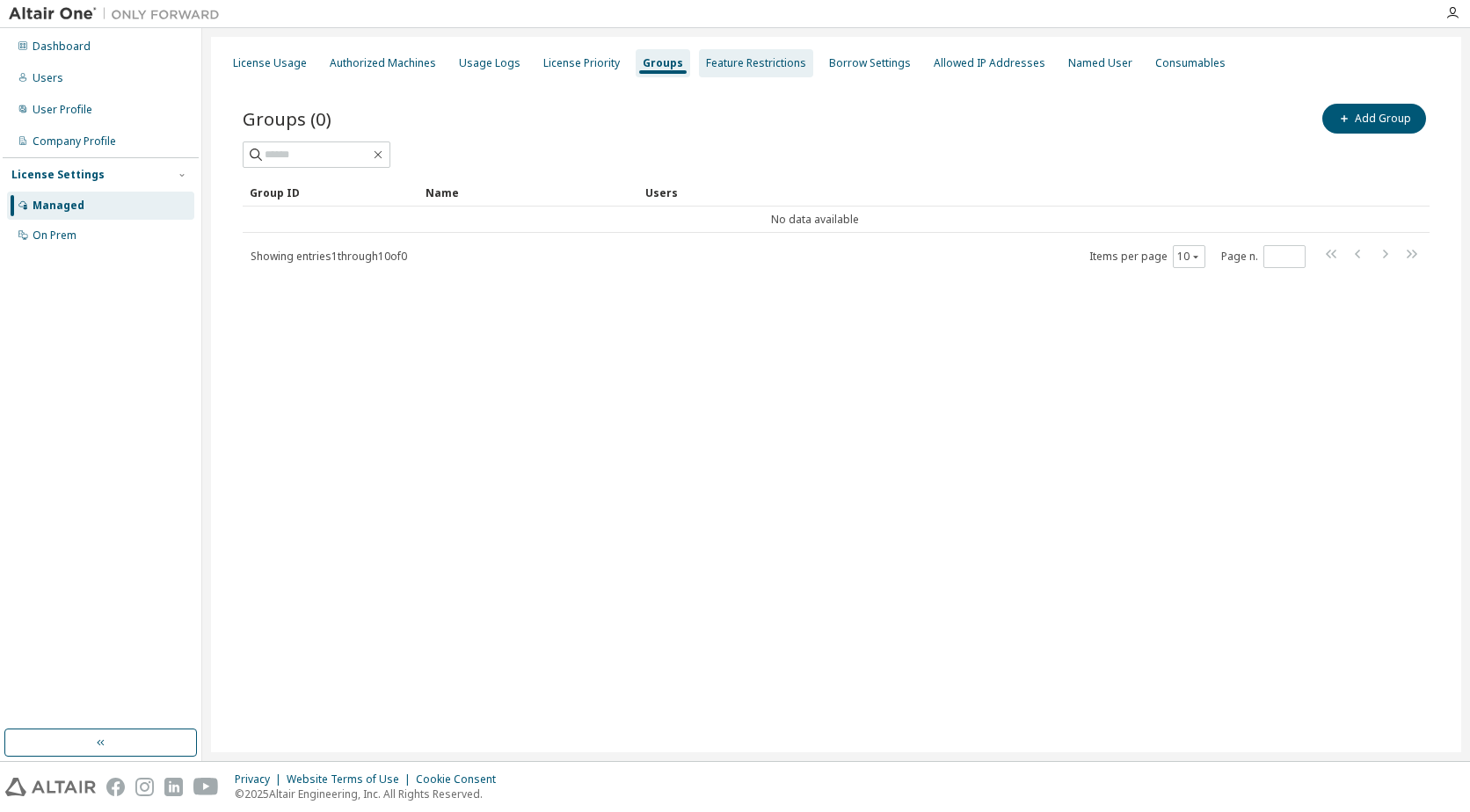
click at [726, 65] on div "Feature Restrictions" at bounding box center [755, 63] width 100 height 14
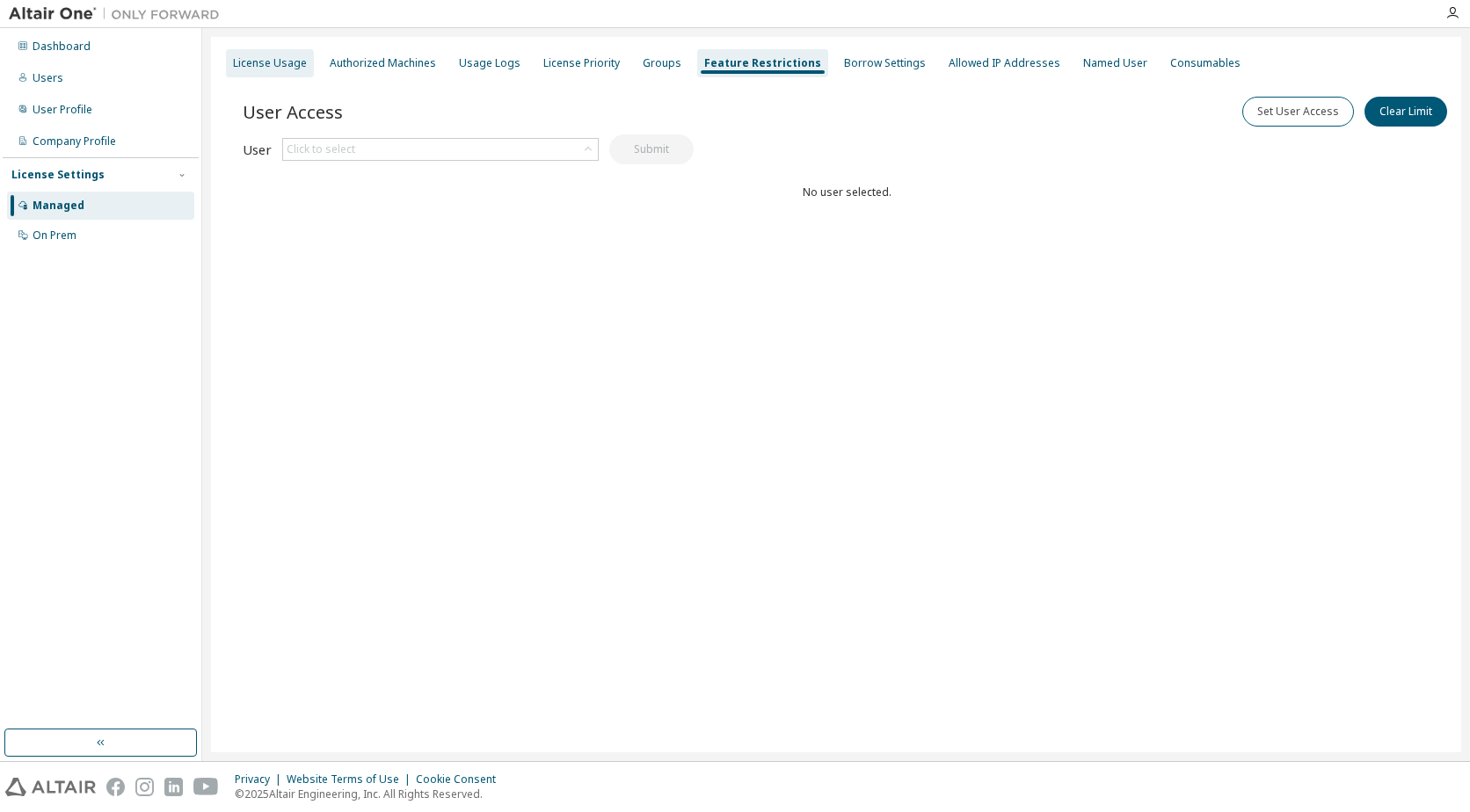
click at [270, 54] on div "License Usage" at bounding box center [270, 64] width 87 height 28
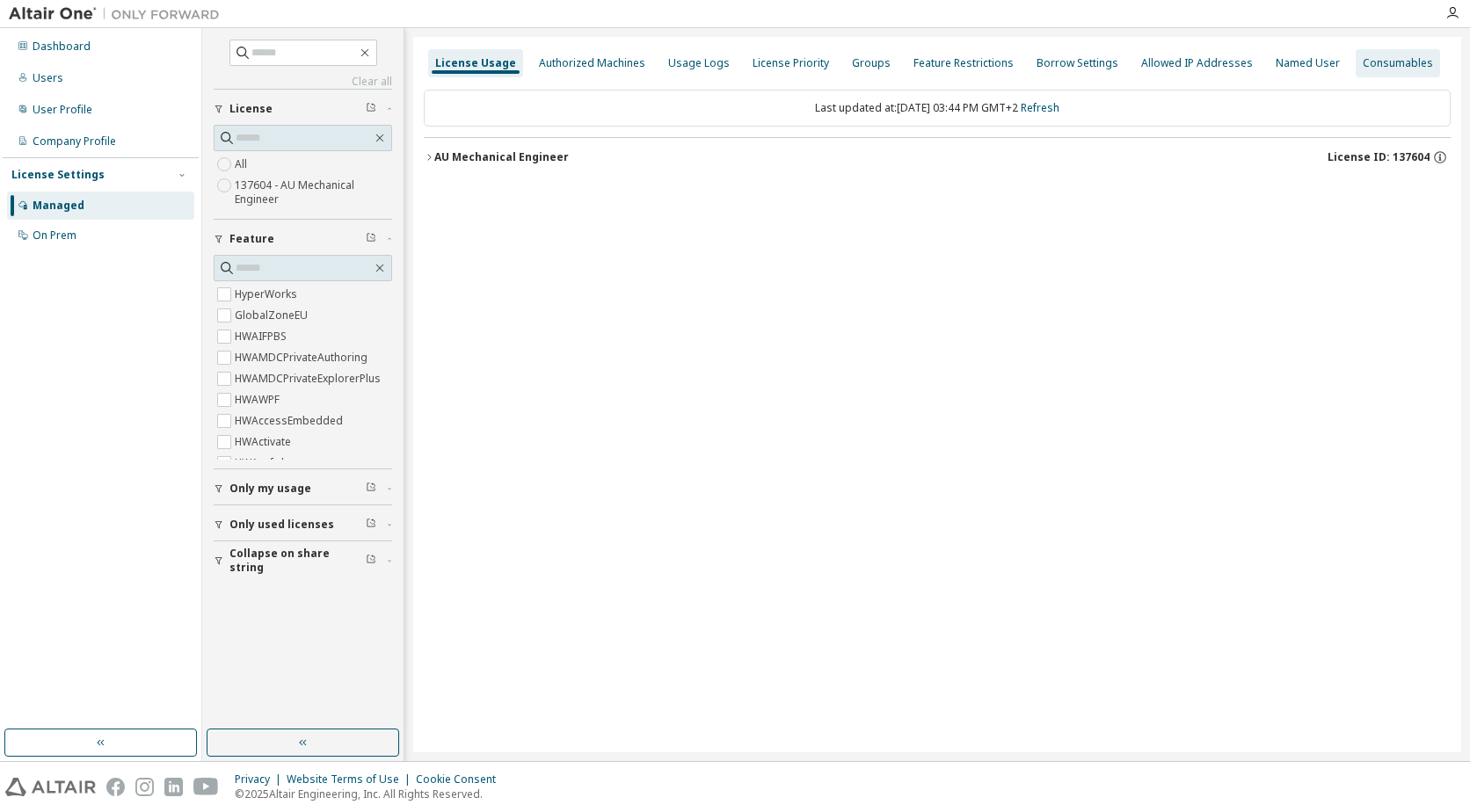
click at [1367, 60] on div "Consumables" at bounding box center [1398, 63] width 70 height 14
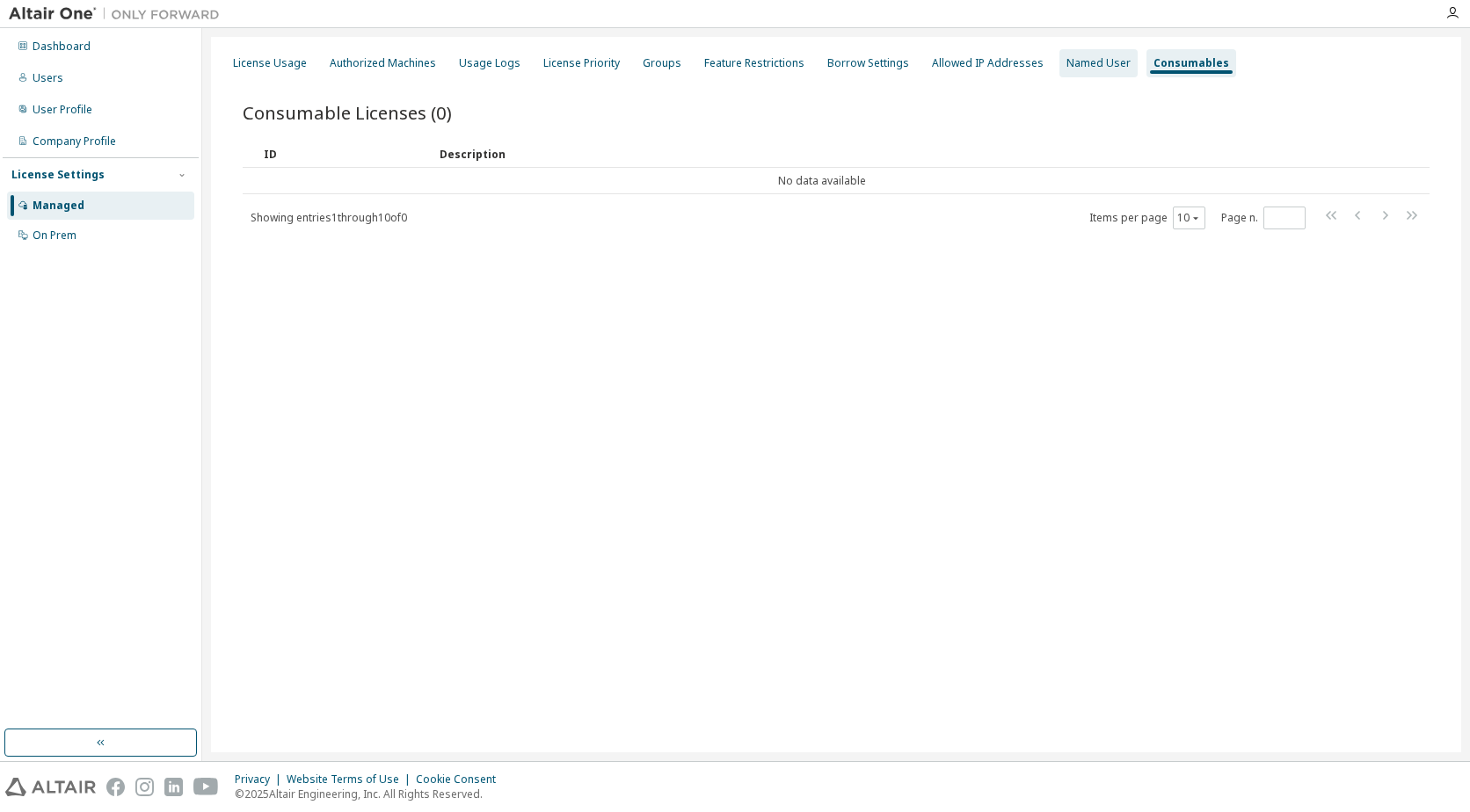
click at [1068, 61] on div "Named User" at bounding box center [1098, 63] width 65 height 14
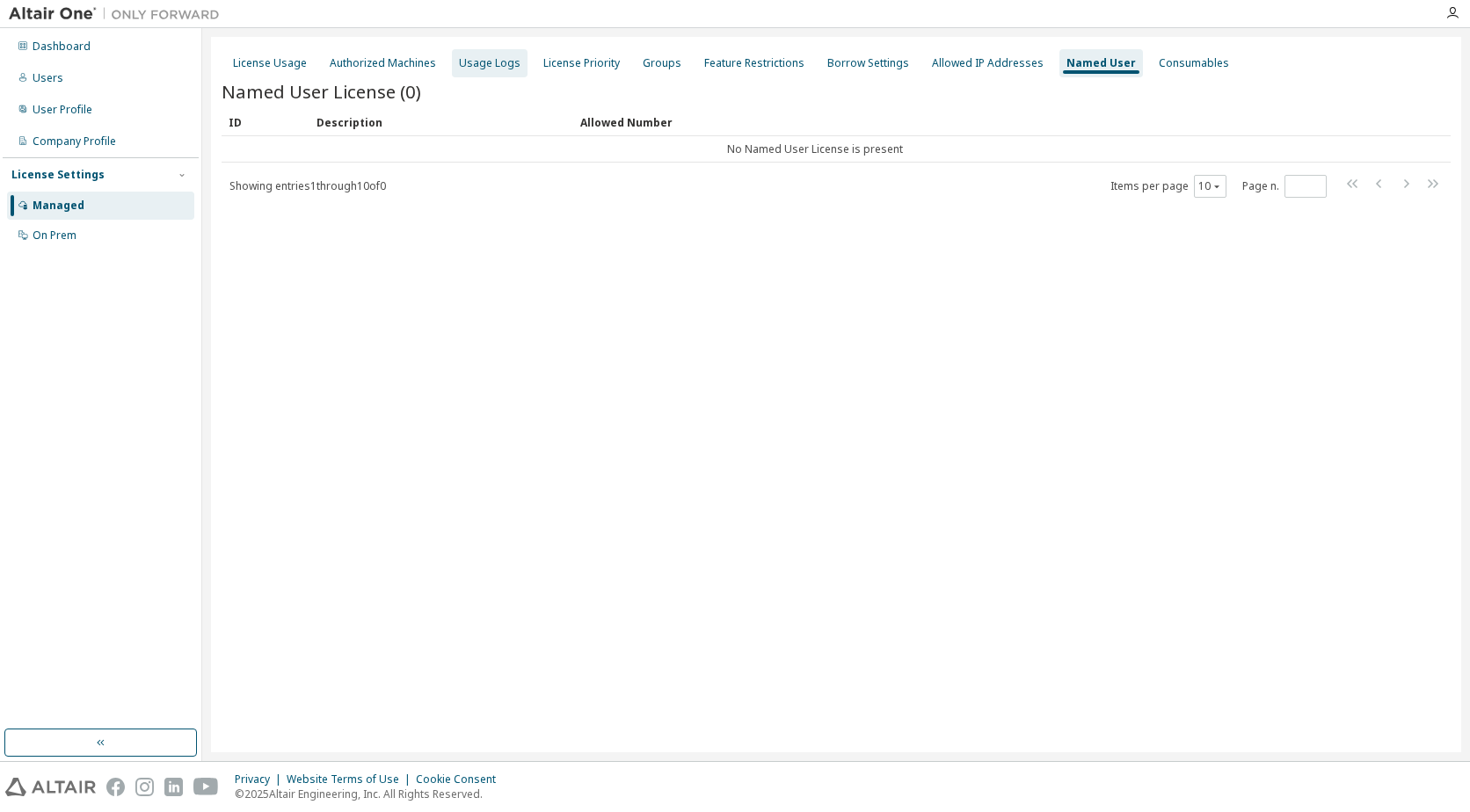
click at [473, 66] on div "Usage Logs" at bounding box center [489, 63] width 62 height 14
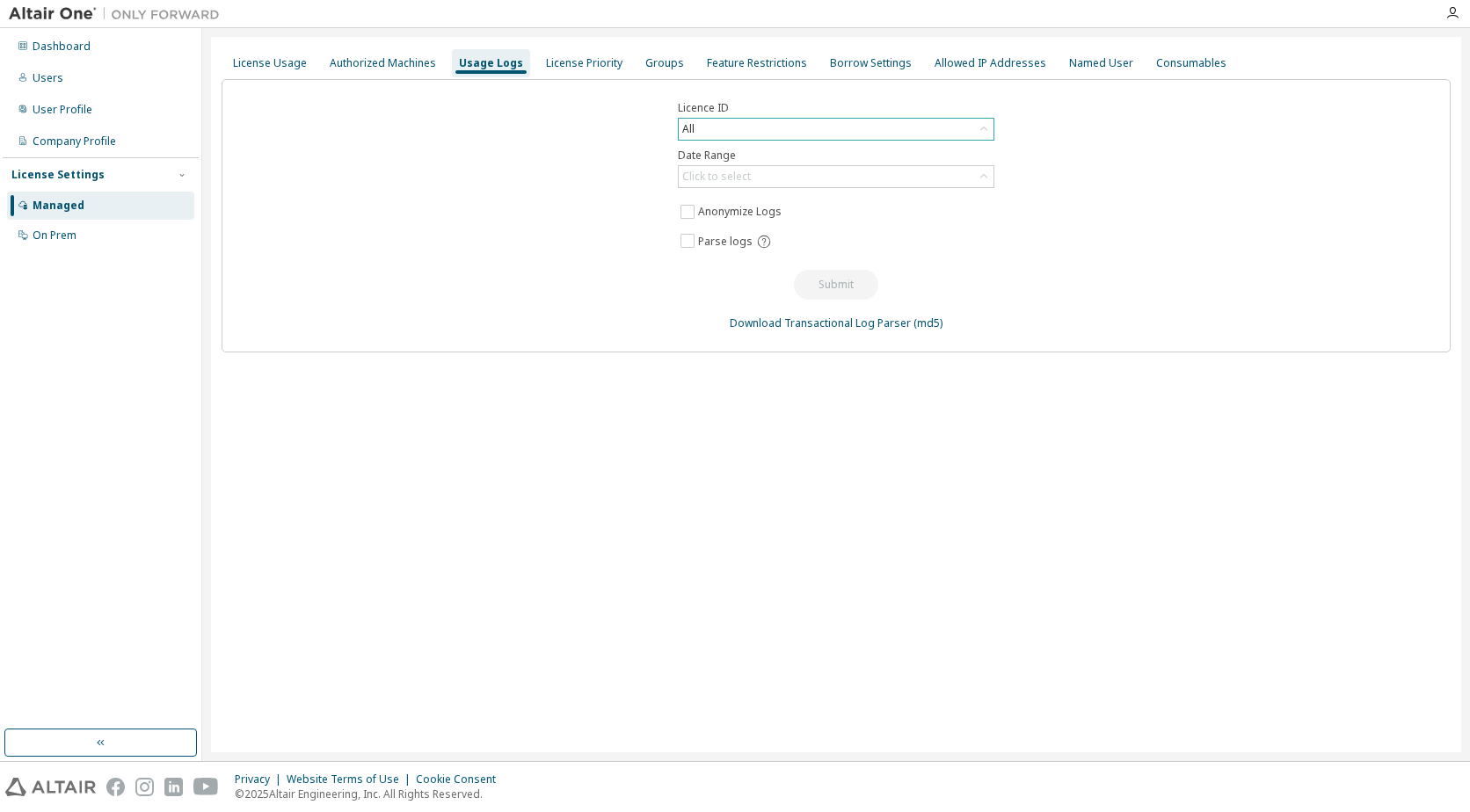
click at [768, 123] on div "All" at bounding box center [835, 129] width 315 height 21
click at [754, 193] on li "137604 - AU Mechanical Engineer" at bounding box center [834, 201] width 311 height 23
click at [754, 171] on div "Click to select" at bounding box center [835, 177] width 315 height 21
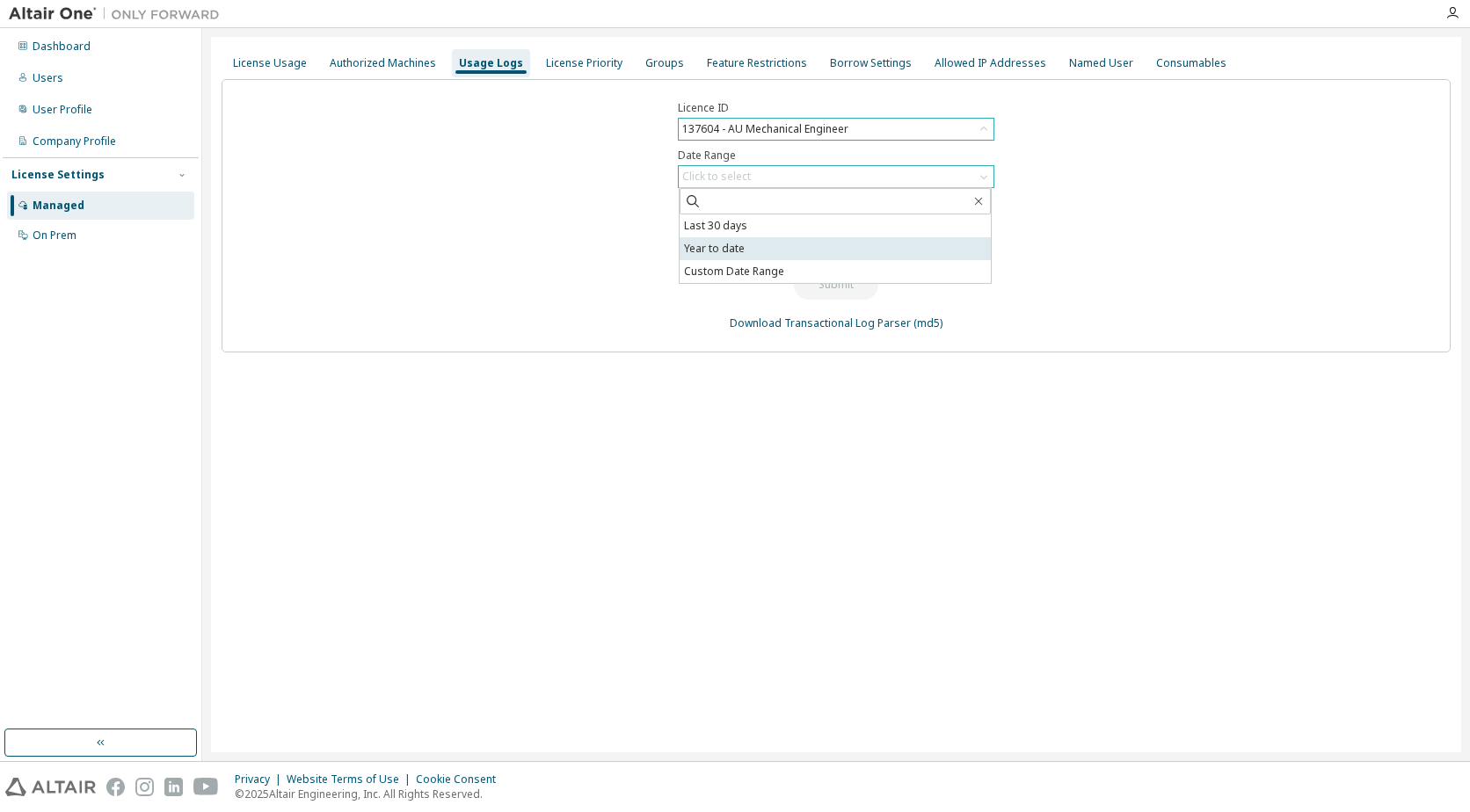
click at [761, 247] on li "Year to date" at bounding box center [834, 249] width 311 height 23
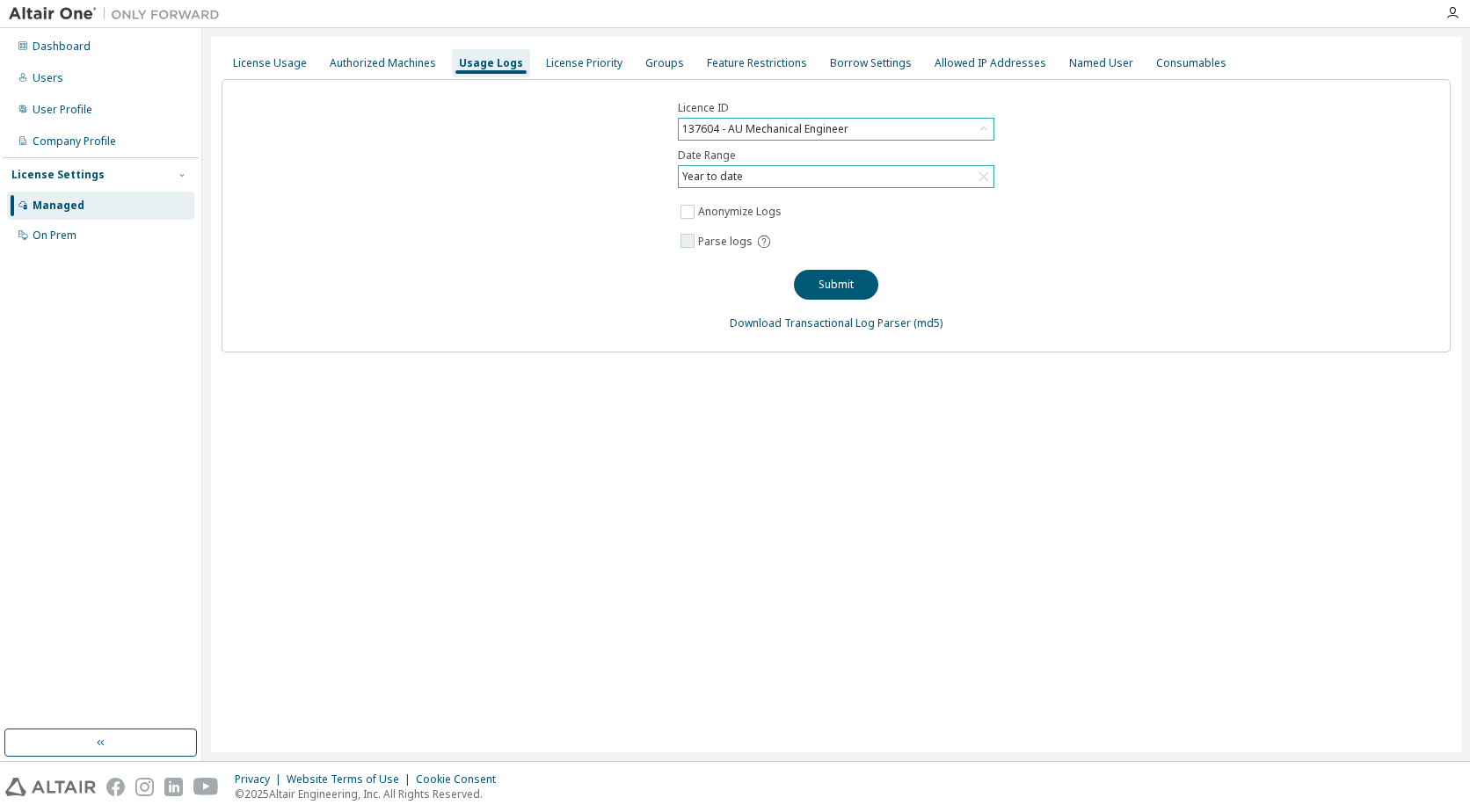
click at [758, 240] on icon at bounding box center [763, 241] width 12 height 12
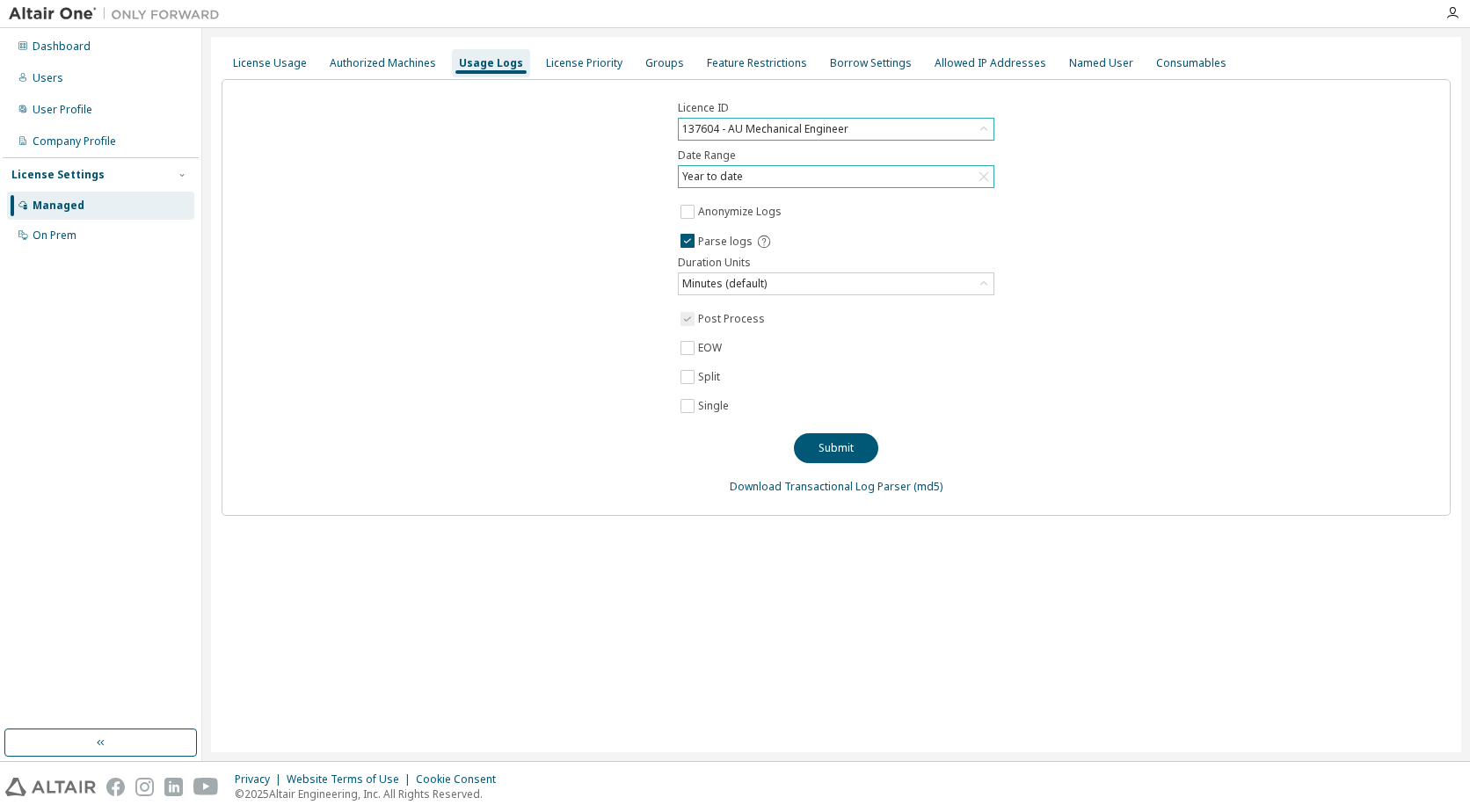
click at [615, 399] on div "Licence ID 137604 - AU Mechanical Engineer Date Range Year to date Anonymize Lo…" at bounding box center [835, 297] width 1229 height 437
